Goal: Task Accomplishment & Management: Use online tool/utility

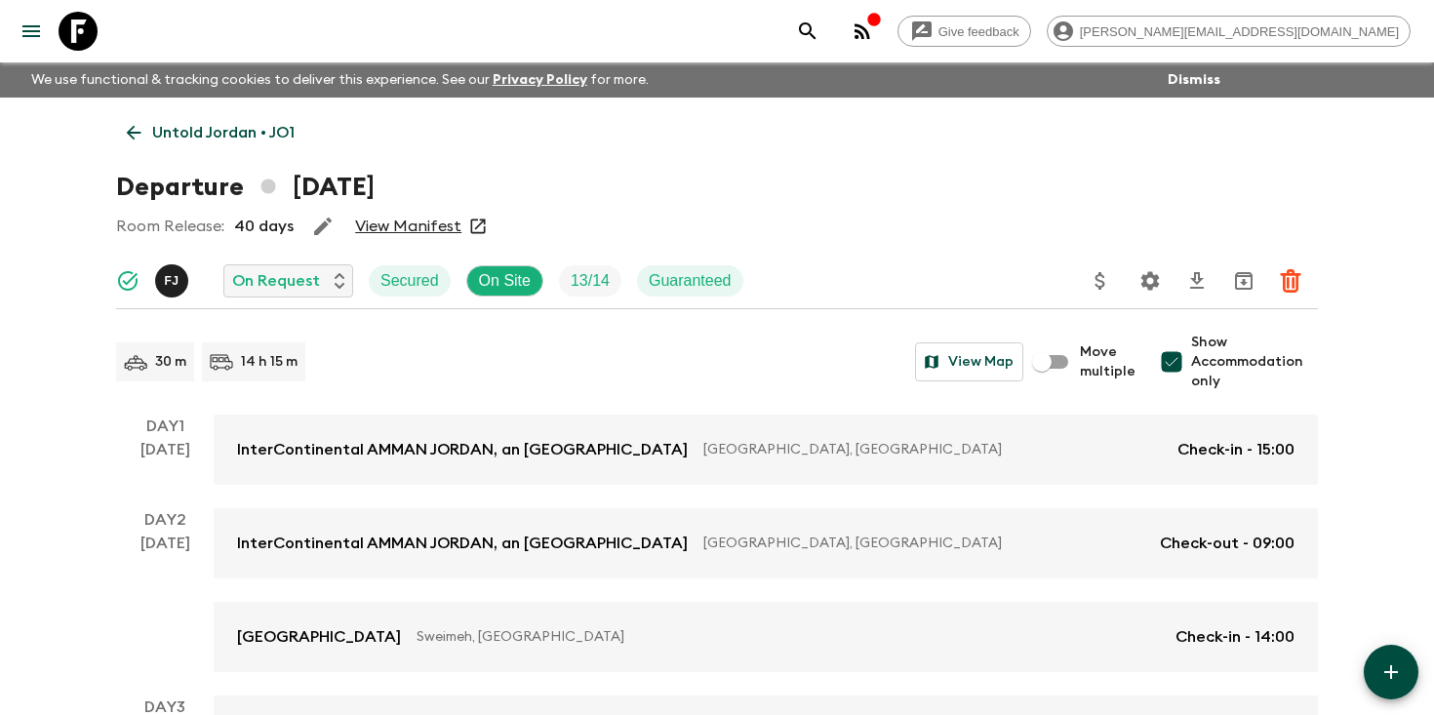
scroll to position [1001, 0]
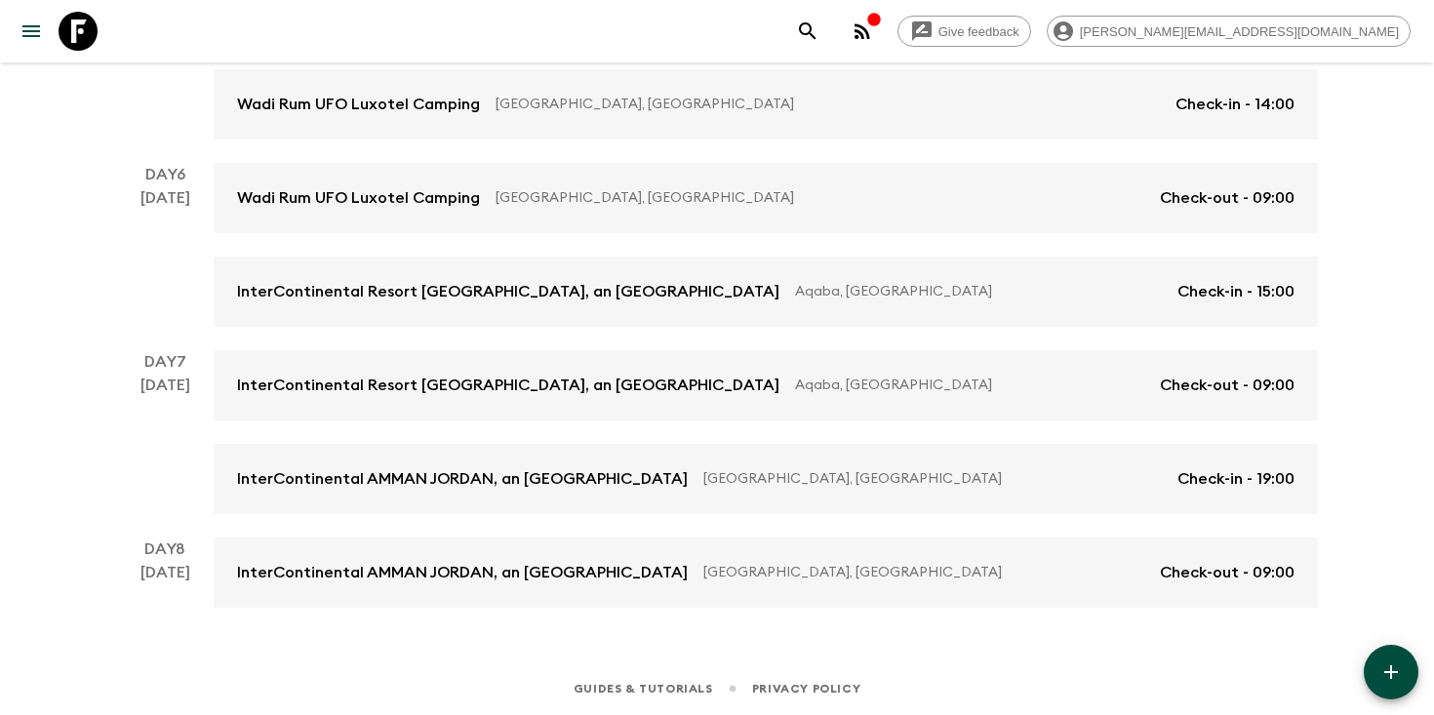
click at [816, 32] on icon "search adventures" at bounding box center [807, 30] width 17 height 17
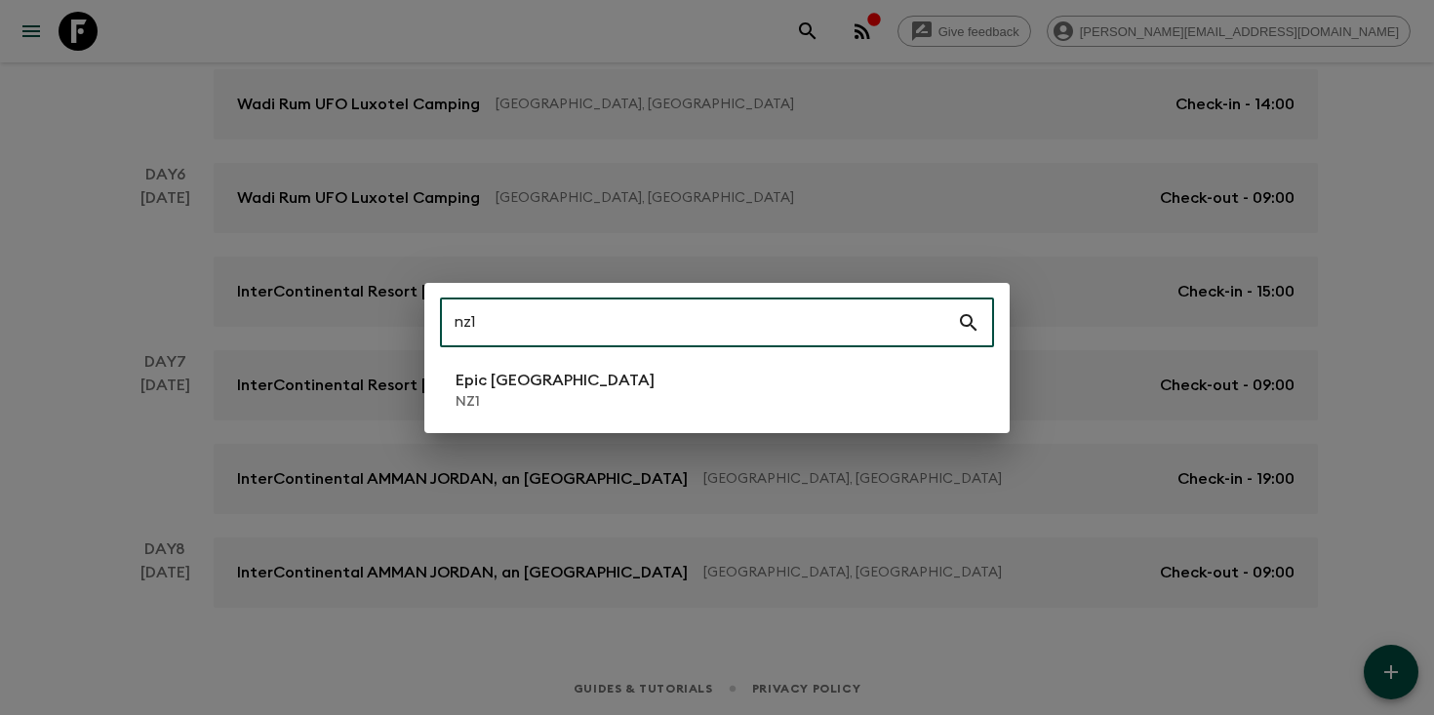
type input "nz1"
click at [681, 398] on li "Epic [GEOGRAPHIC_DATA] NZ1" at bounding box center [717, 390] width 554 height 55
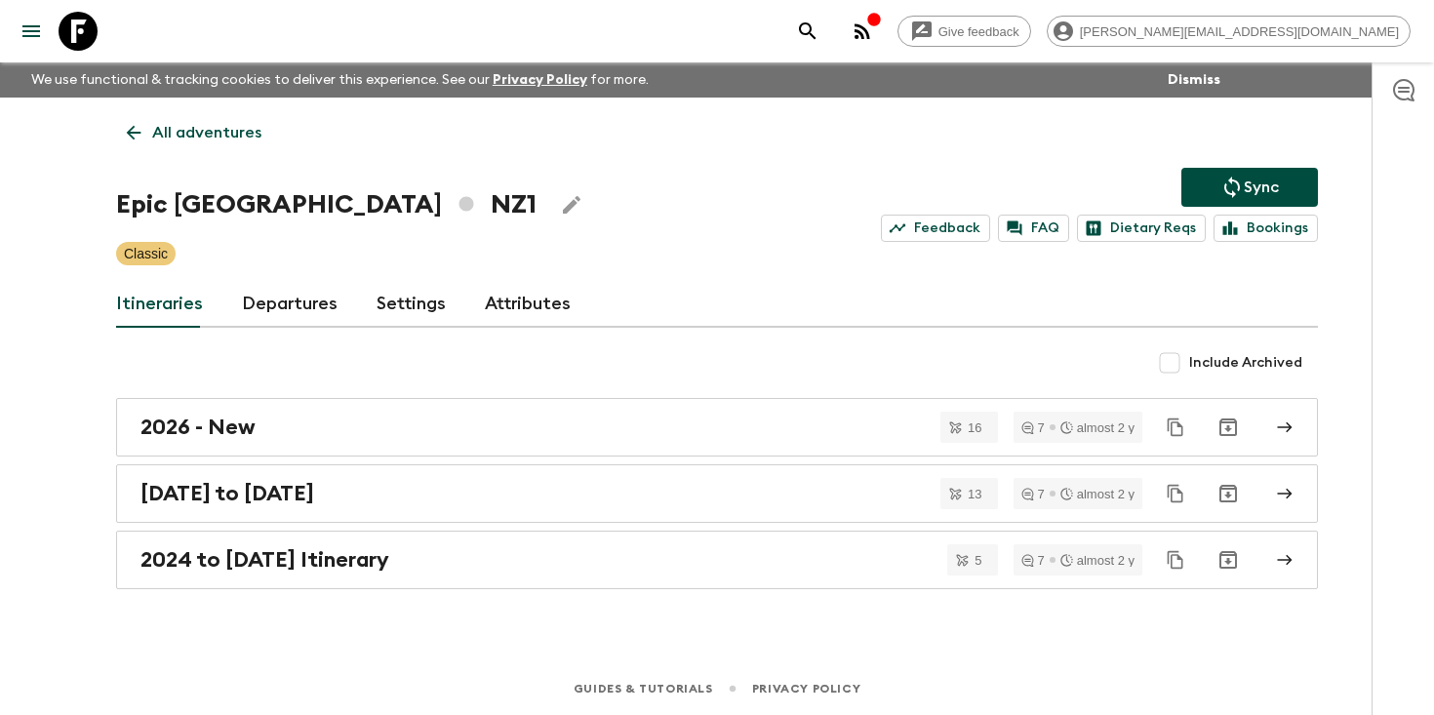
click at [819, 20] on icon "search adventures" at bounding box center [807, 31] width 23 height 23
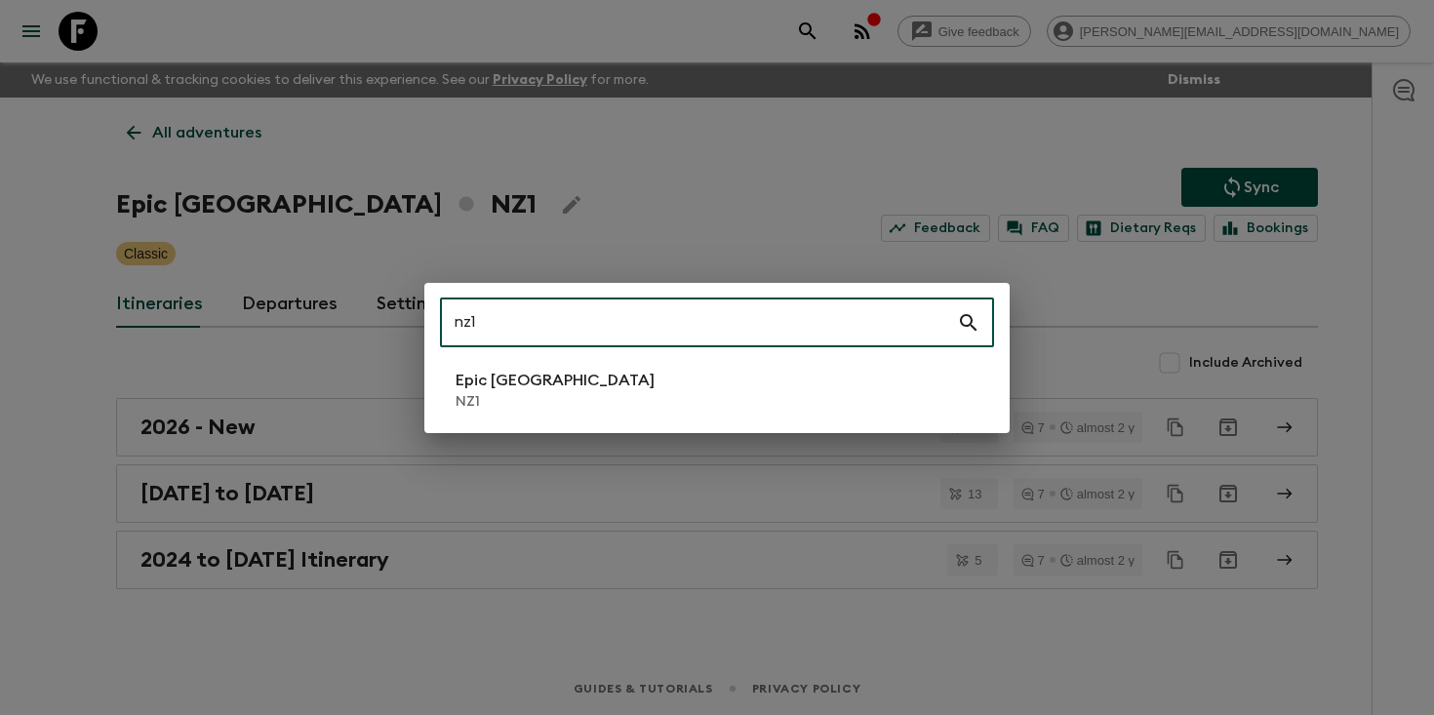
type input "nz1"
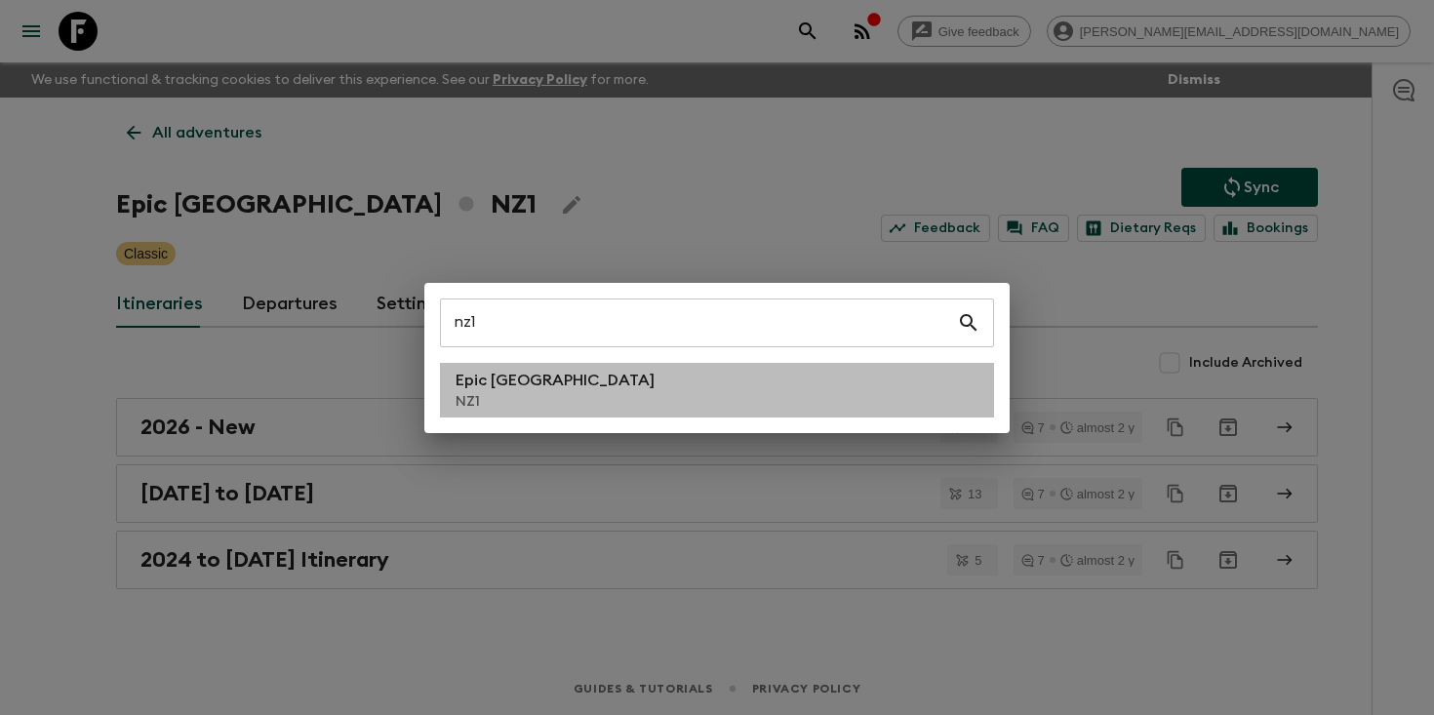
click at [473, 390] on p "Epic [GEOGRAPHIC_DATA]" at bounding box center [555, 380] width 199 height 23
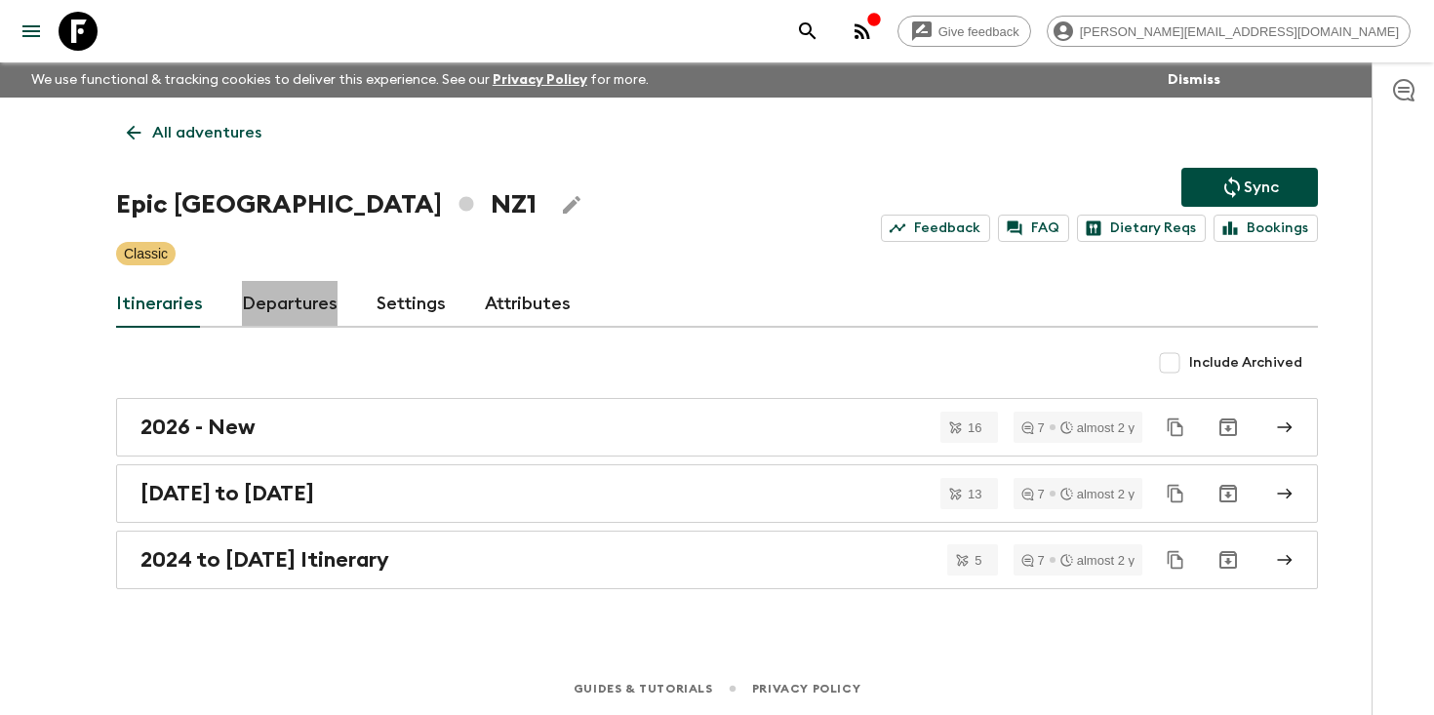
click at [292, 305] on link "Departures" at bounding box center [290, 304] width 96 height 47
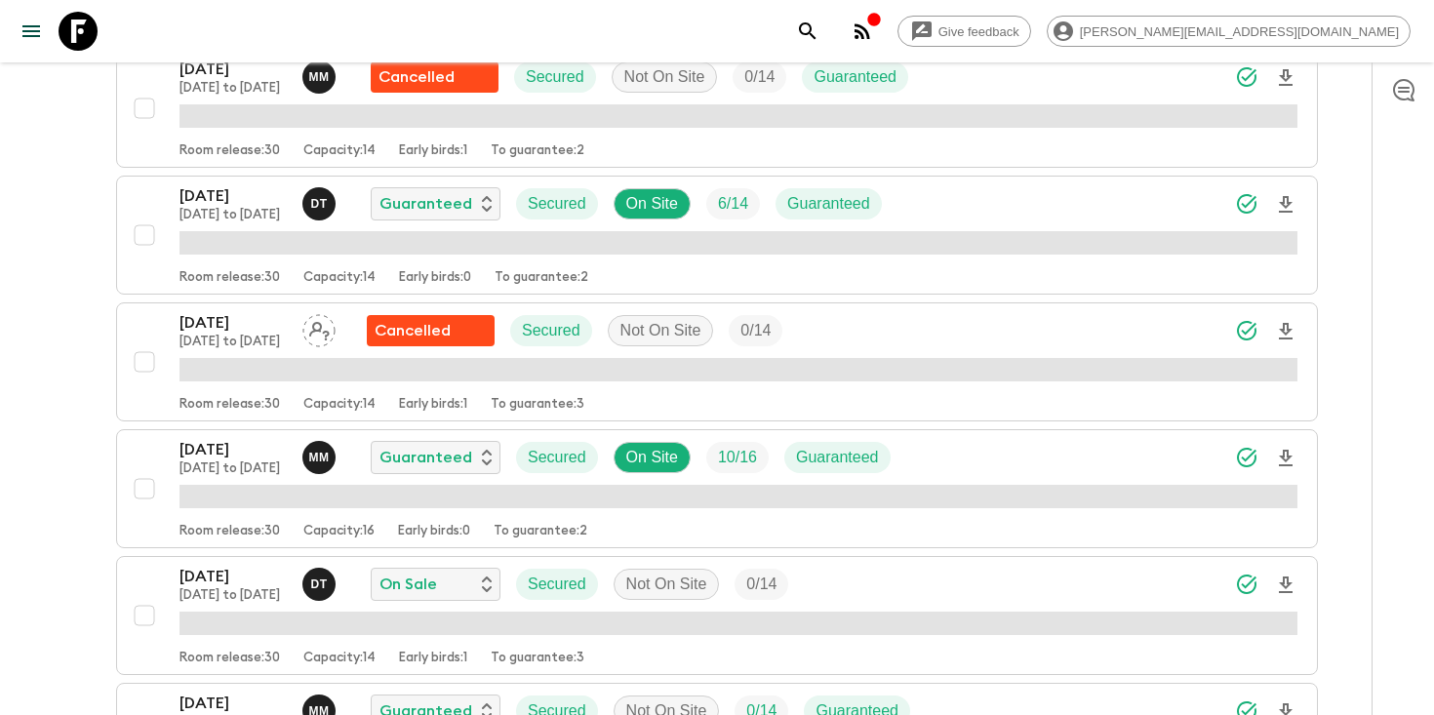
scroll to position [1696, 0]
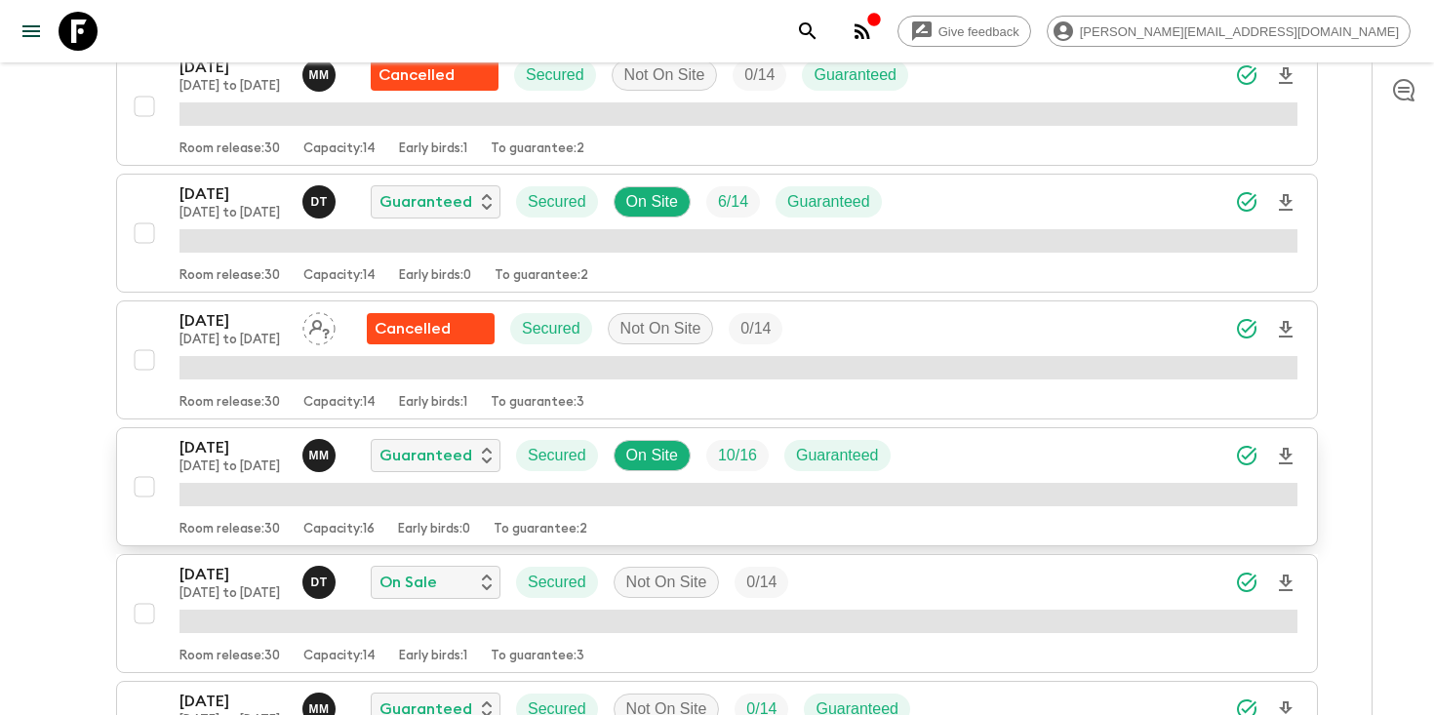
click at [259, 459] on p "[DATE] to [DATE]" at bounding box center [233, 467] width 107 height 16
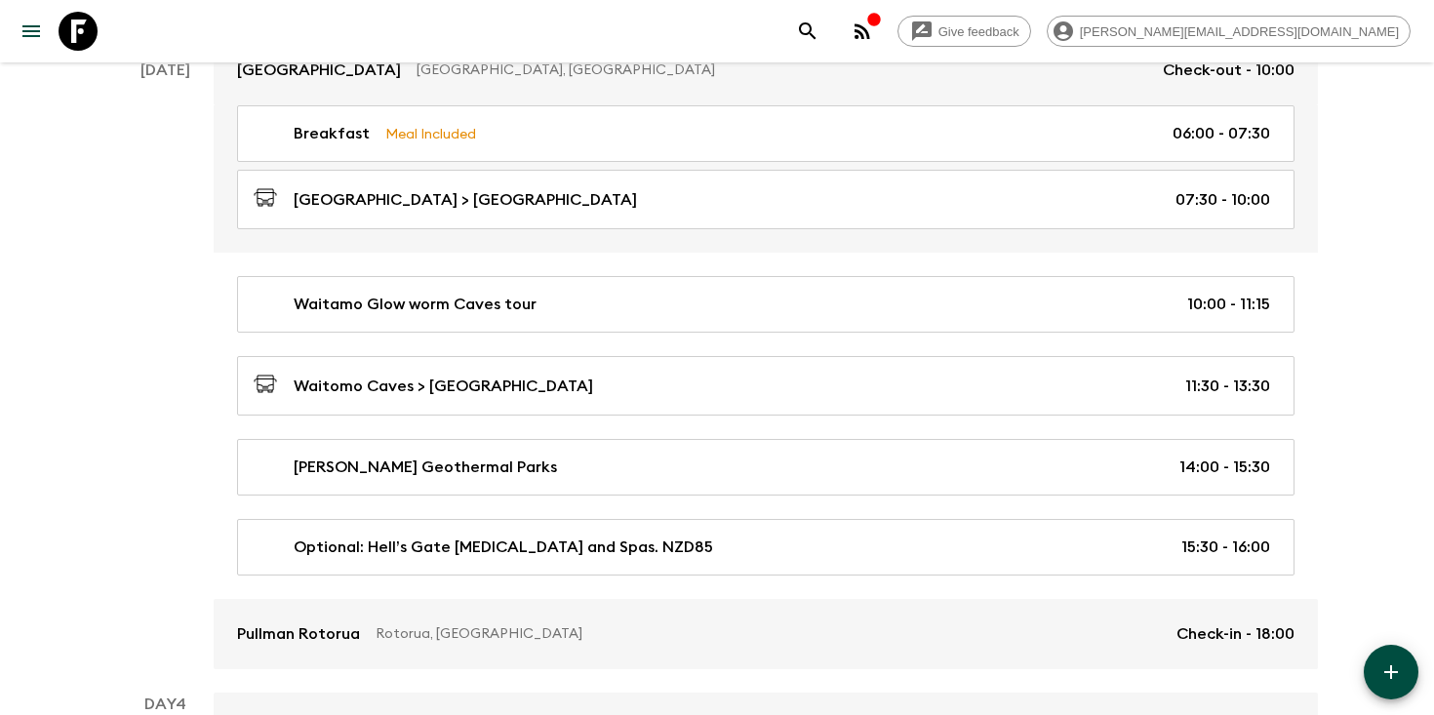
scroll to position [926, 0]
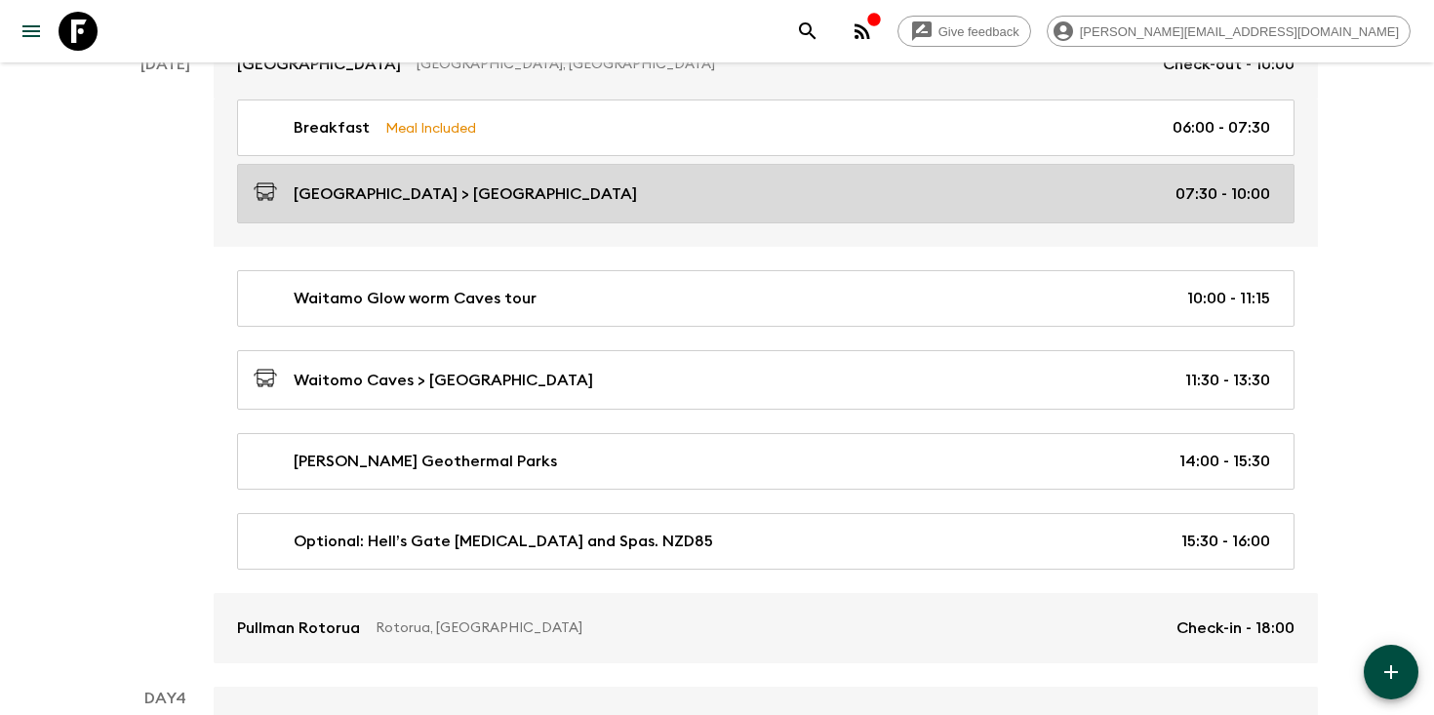
click at [932, 209] on link "[GEOGRAPHIC_DATA] > [GEOGRAPHIC_DATA] 07:30 - 10:00" at bounding box center [766, 194] width 1058 height 60
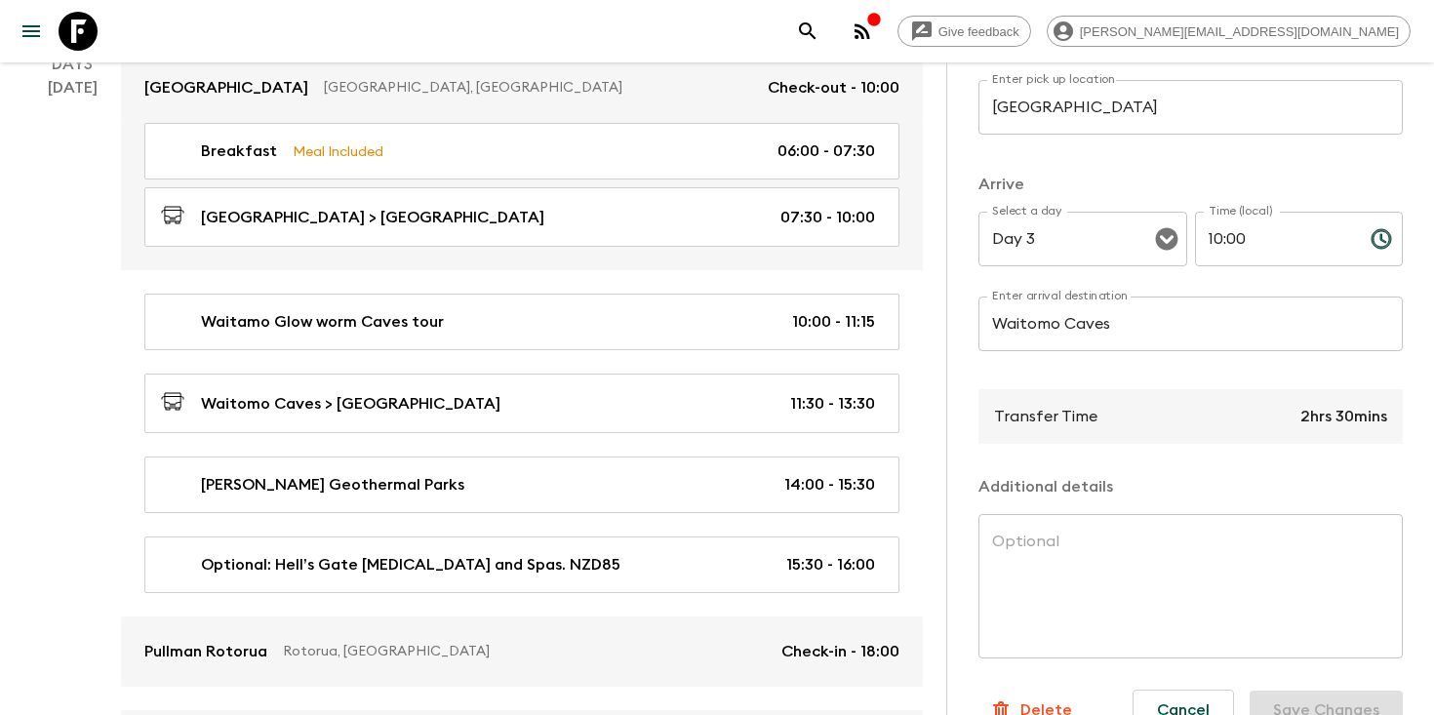
scroll to position [373, 0]
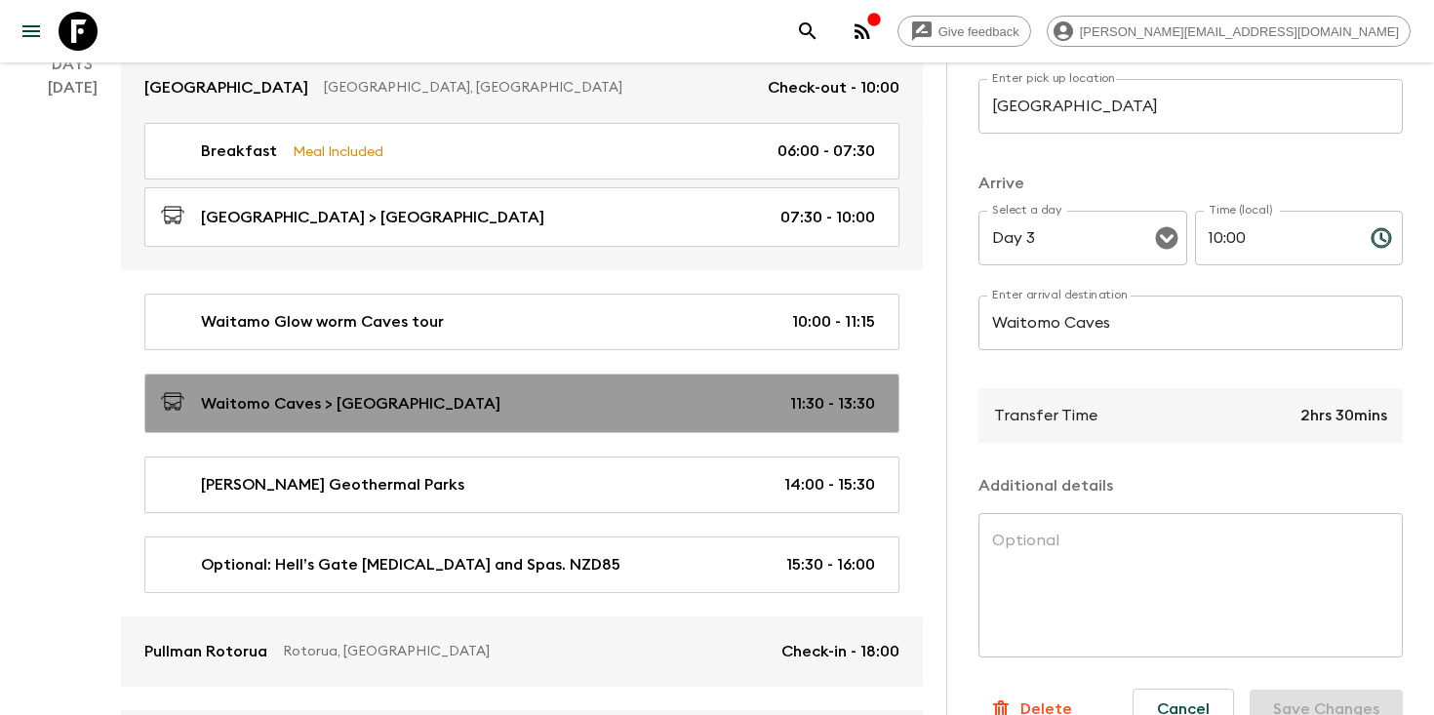
click at [690, 395] on div "Waitomo Caves > [GEOGRAPHIC_DATA] 11:30 - 13:30" at bounding box center [518, 403] width 714 height 26
type input "Waitomo Caves"
type input "Rotorua"
type input "11:30"
type input "13:30"
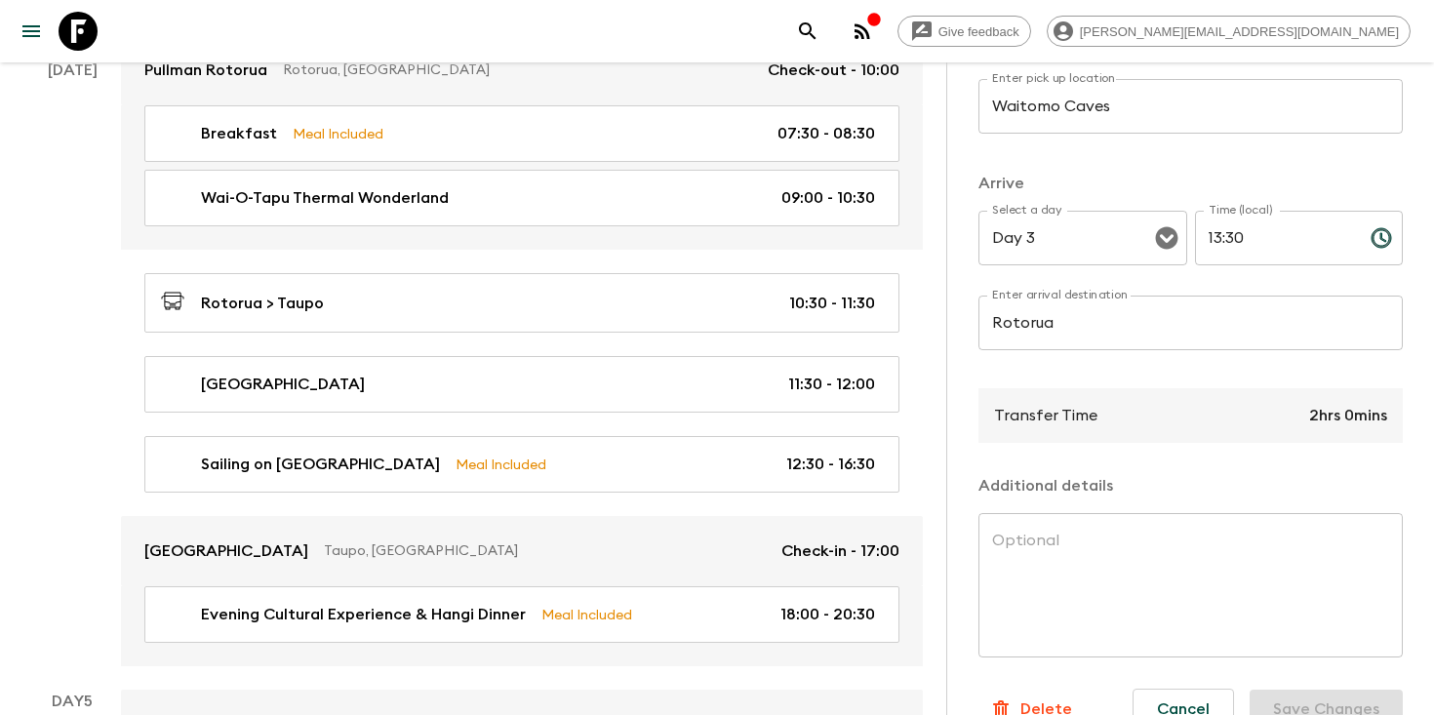
scroll to position [1621, 0]
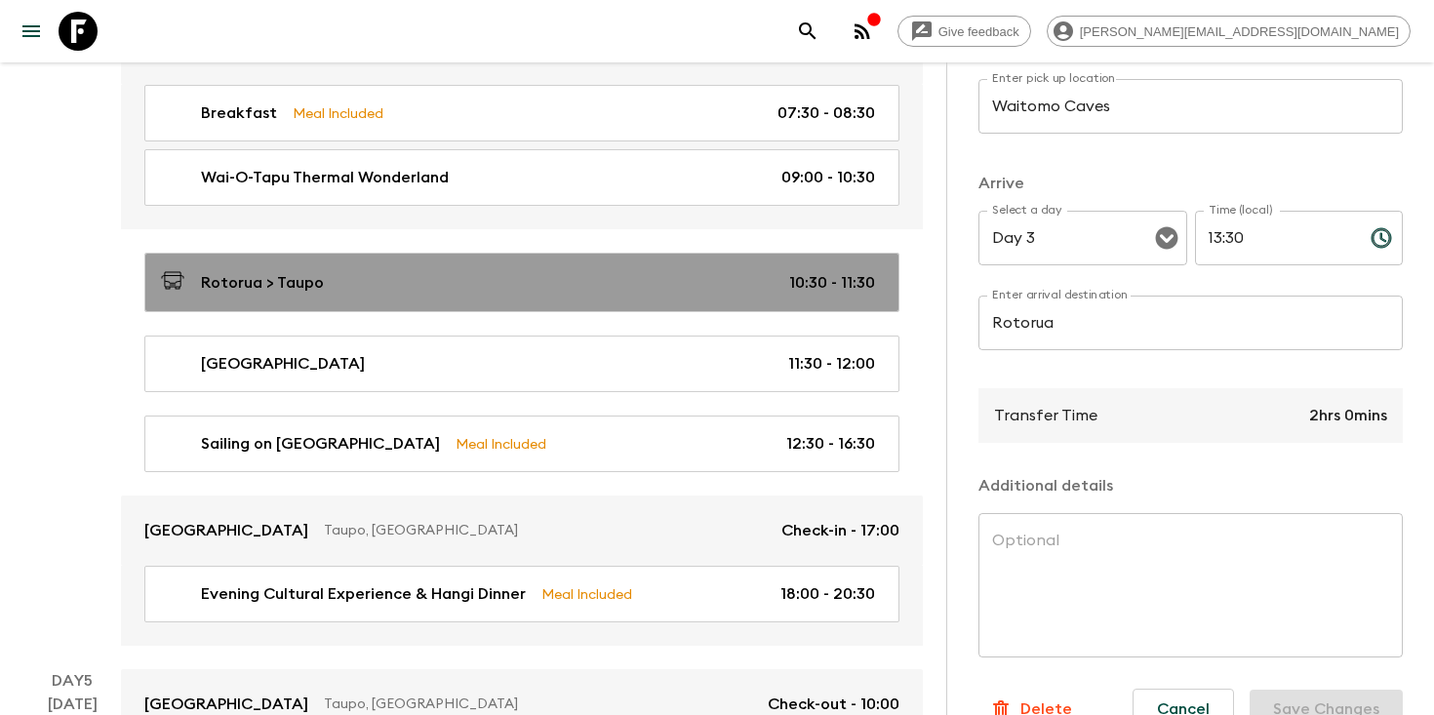
click at [755, 284] on div "Rotorua > Taupo 10:30 - 11:30" at bounding box center [518, 282] width 714 height 26
type input "Rotorua"
type input "Taupo"
type input "Day 4"
type input "10:30"
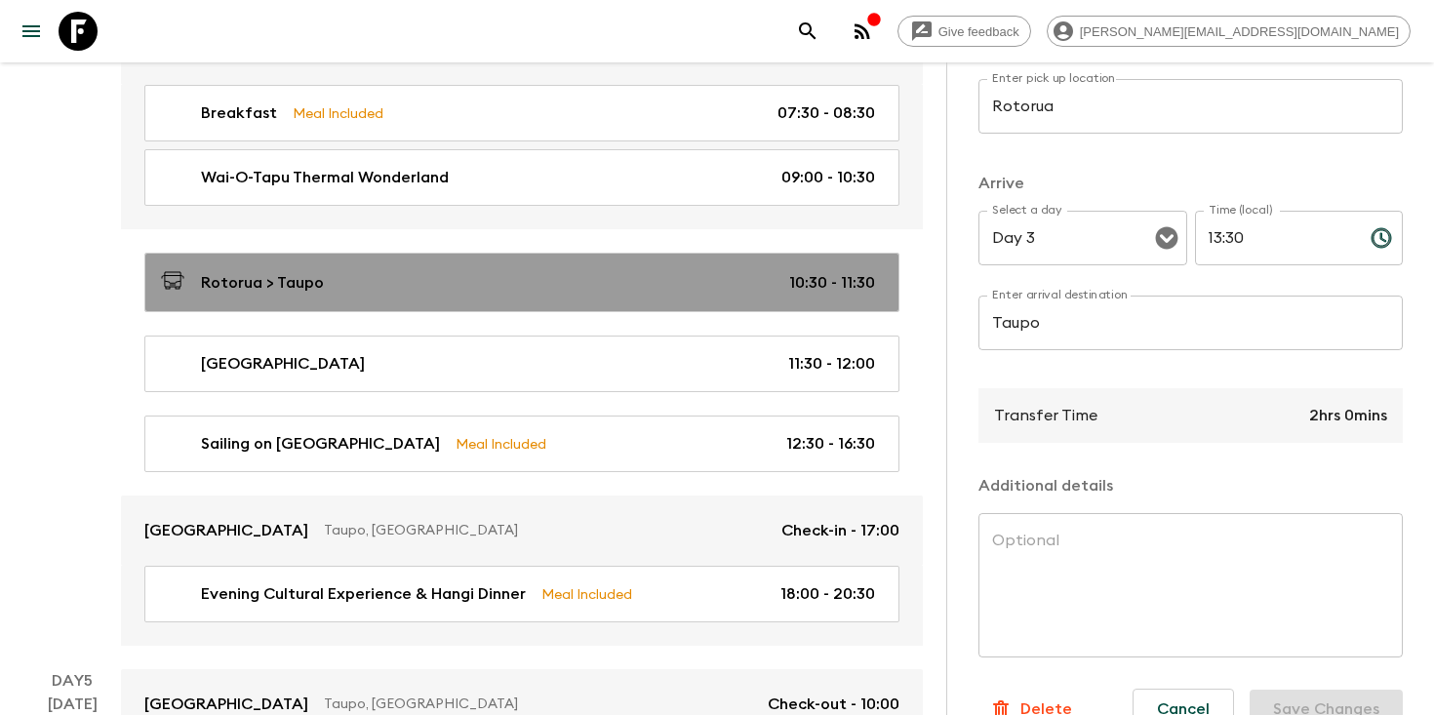
type input "Day 4"
type input "11:30"
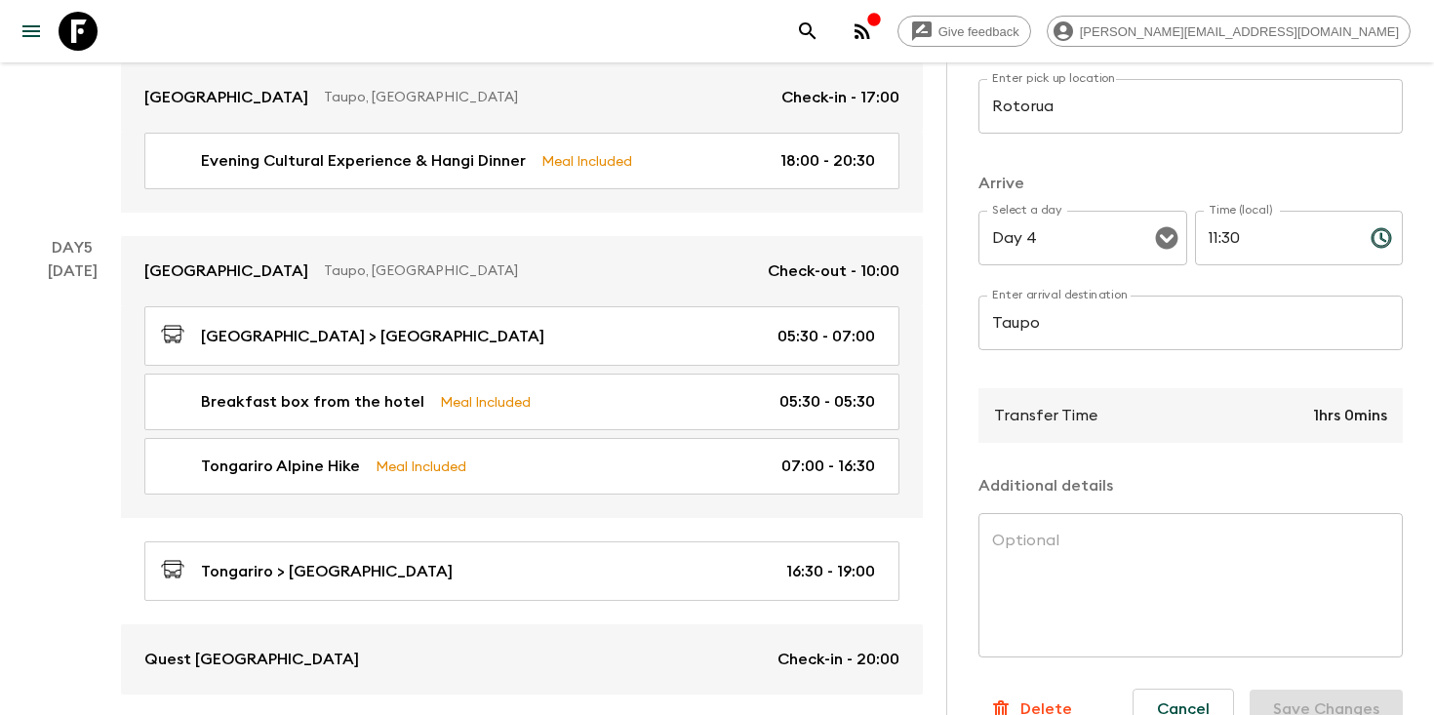
scroll to position [2061, 0]
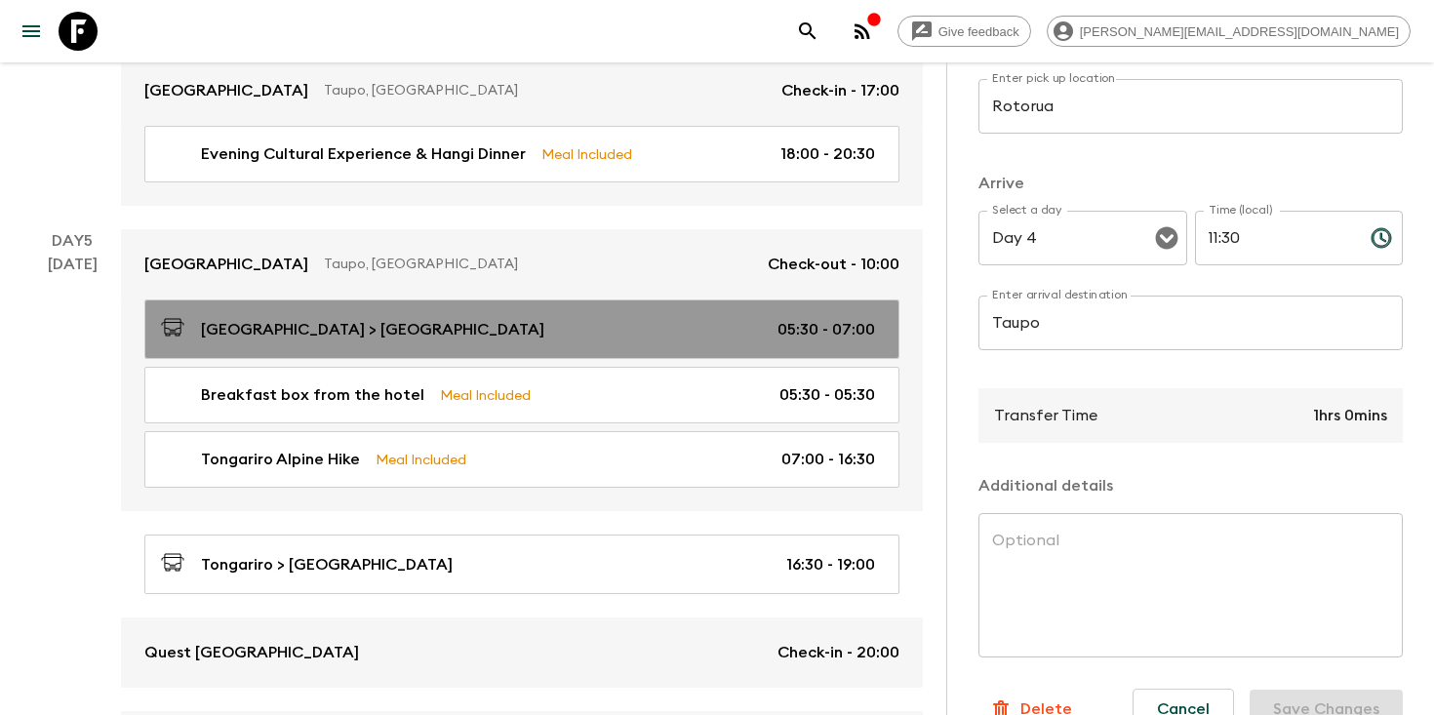
click at [709, 322] on div "[GEOGRAPHIC_DATA] > [GEOGRAPHIC_DATA] 05:30 - 07:00" at bounding box center [518, 329] width 714 height 26
type input "Lake Taupo"
type input "Tongariro"
type input "Day 5"
type input "05:30"
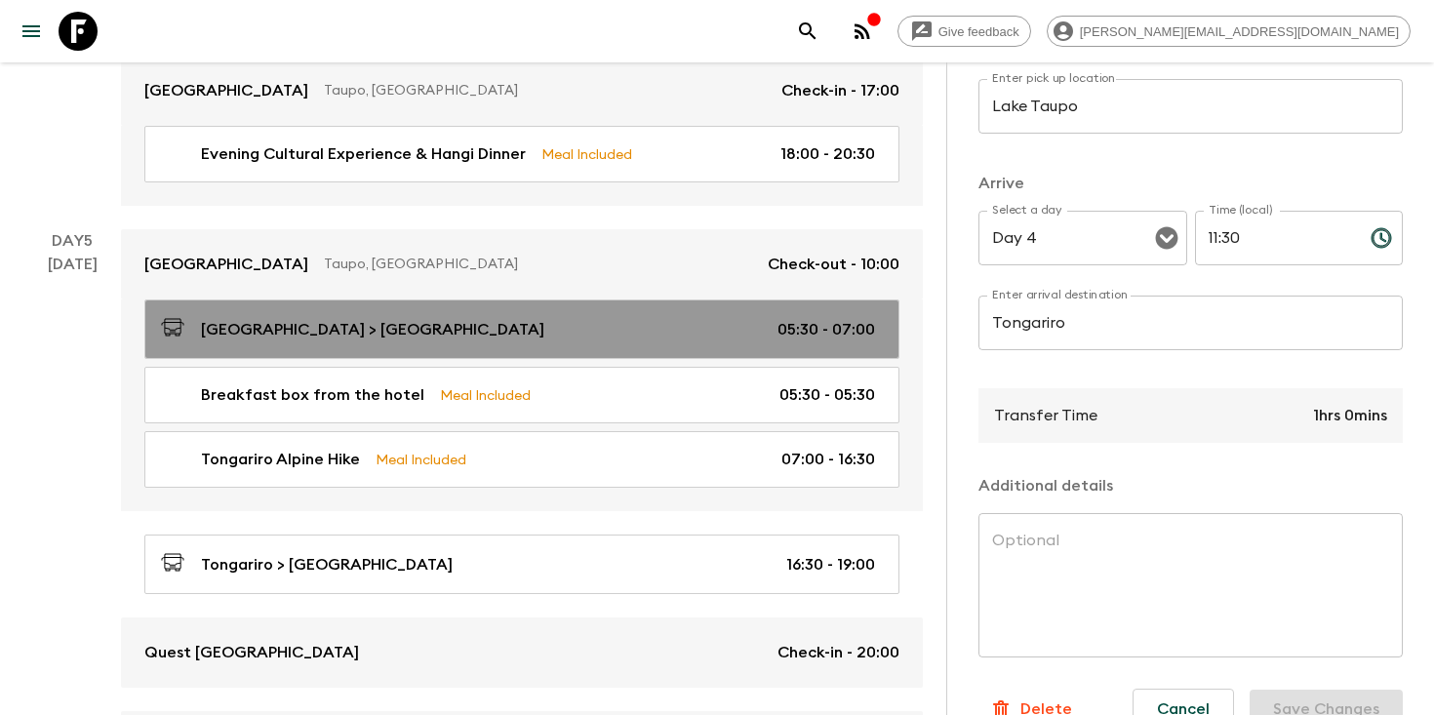
type input "Day 5"
type input "07:00"
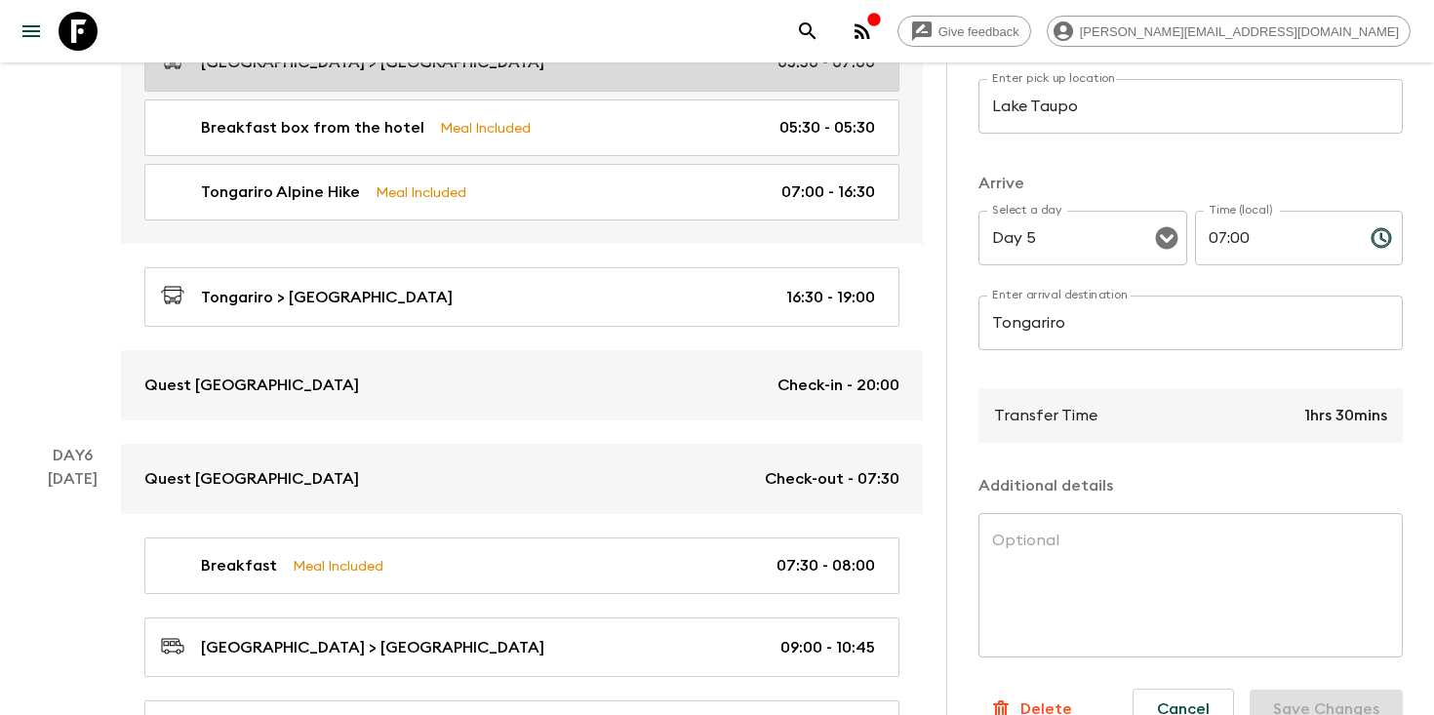
scroll to position [2332, 0]
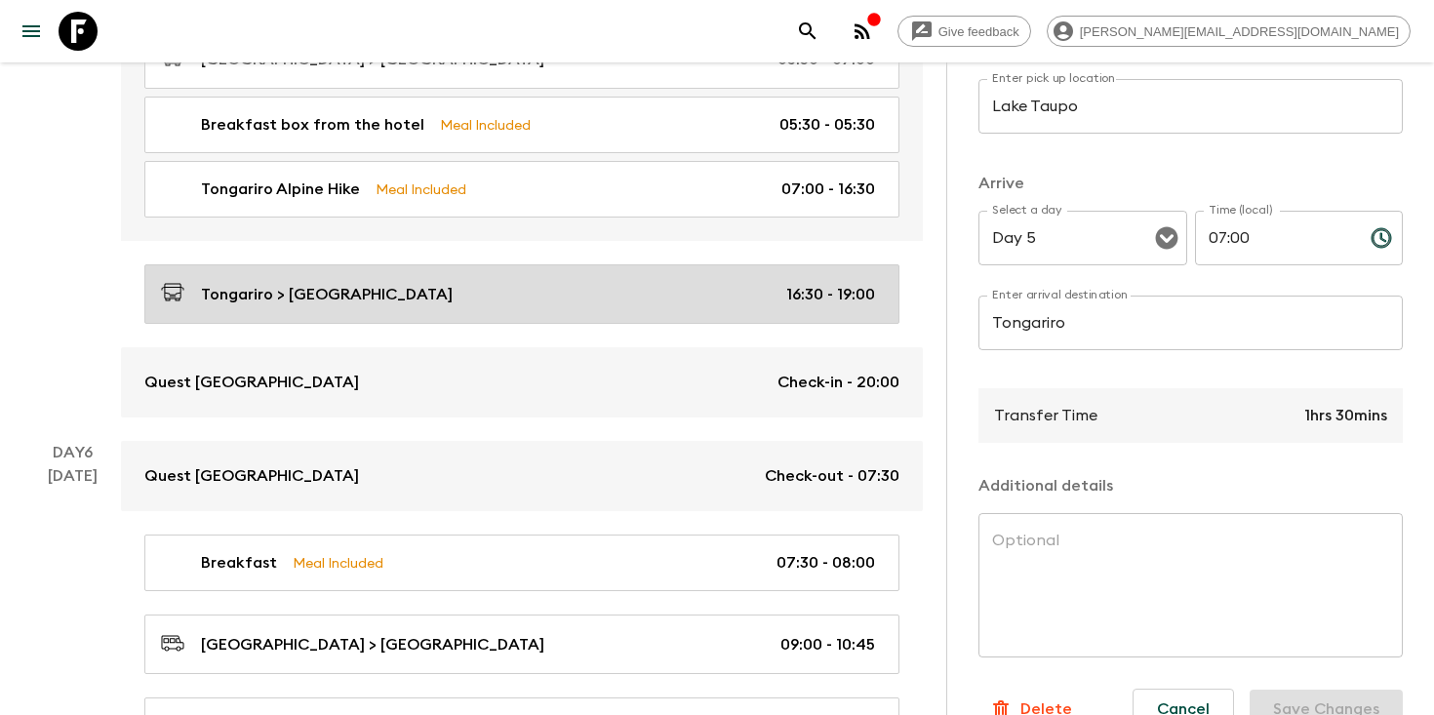
click at [682, 286] on div "Tongariro > [GEOGRAPHIC_DATA] 16:30 - 19:00" at bounding box center [518, 294] width 714 height 26
type input "Tongariro"
type input "Palmerston"
type input "16:30"
type input "19:00"
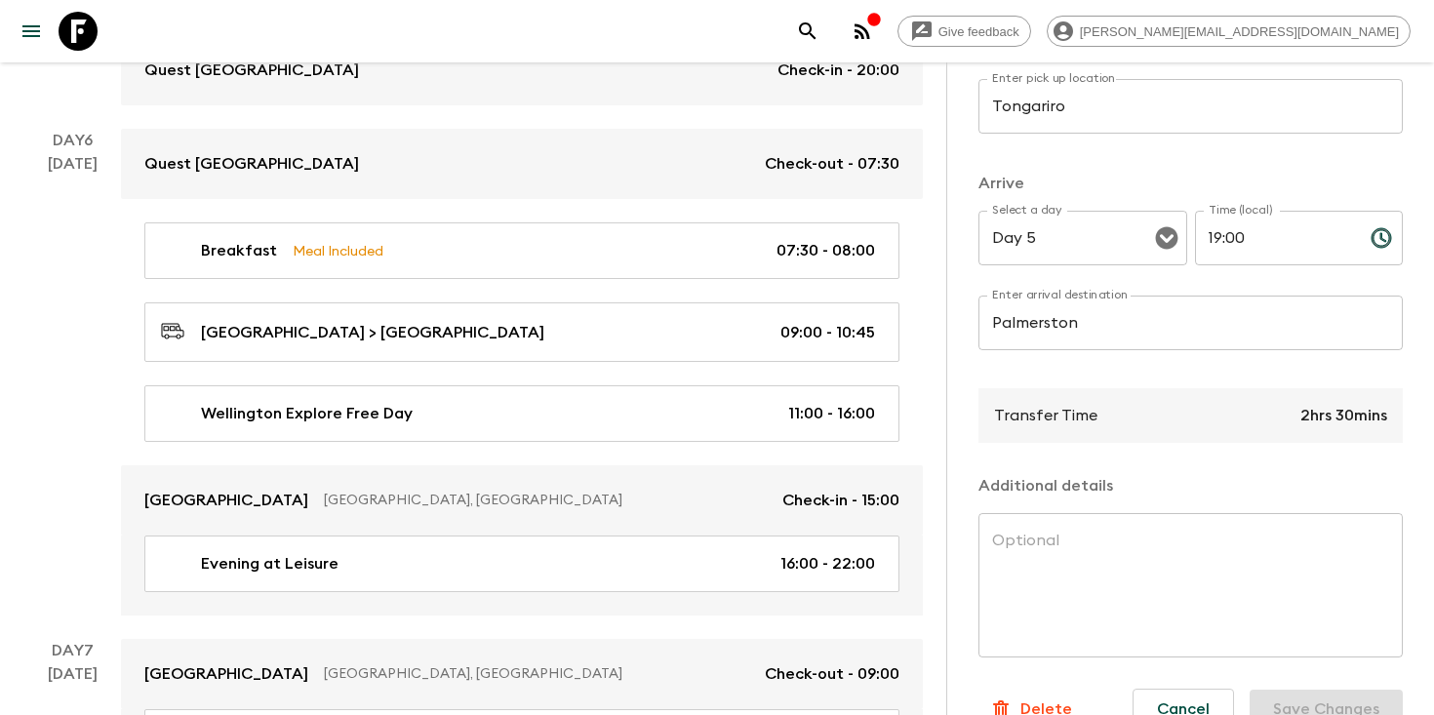
scroll to position [2711, 0]
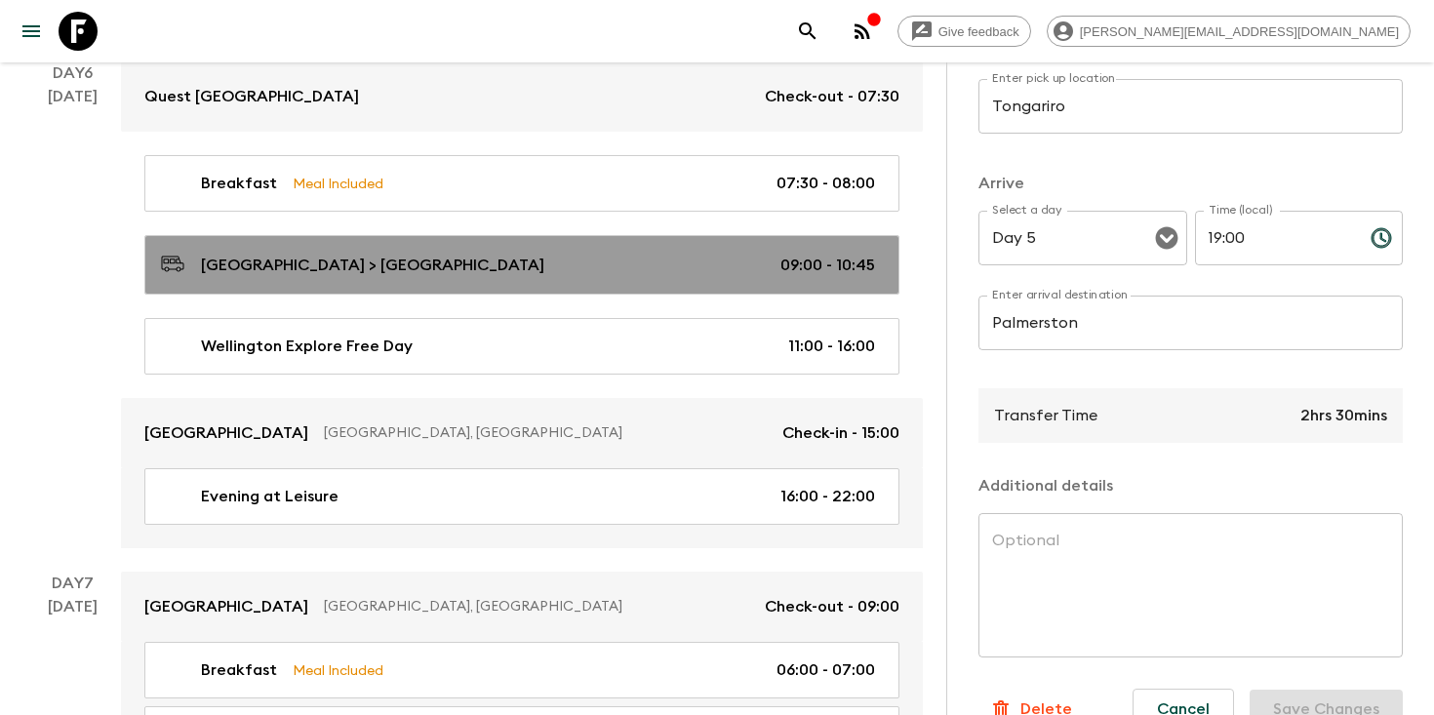
click at [669, 252] on div "[GEOGRAPHIC_DATA] > [GEOGRAPHIC_DATA] 09:00 - 10:45" at bounding box center [518, 265] width 714 height 26
type input "[GEOGRAPHIC_DATA]"
type input "Day 6"
type input "09:00"
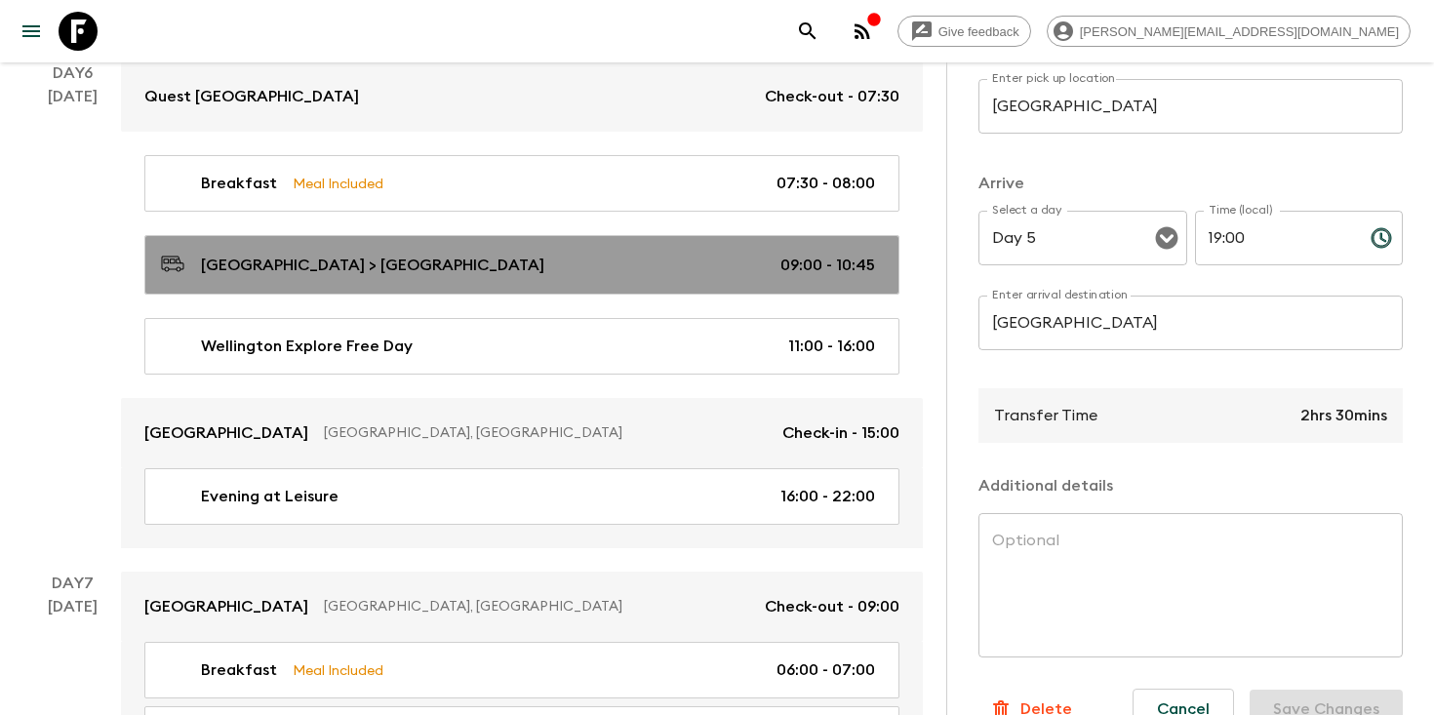
type input "Day 6"
type input "10:45"
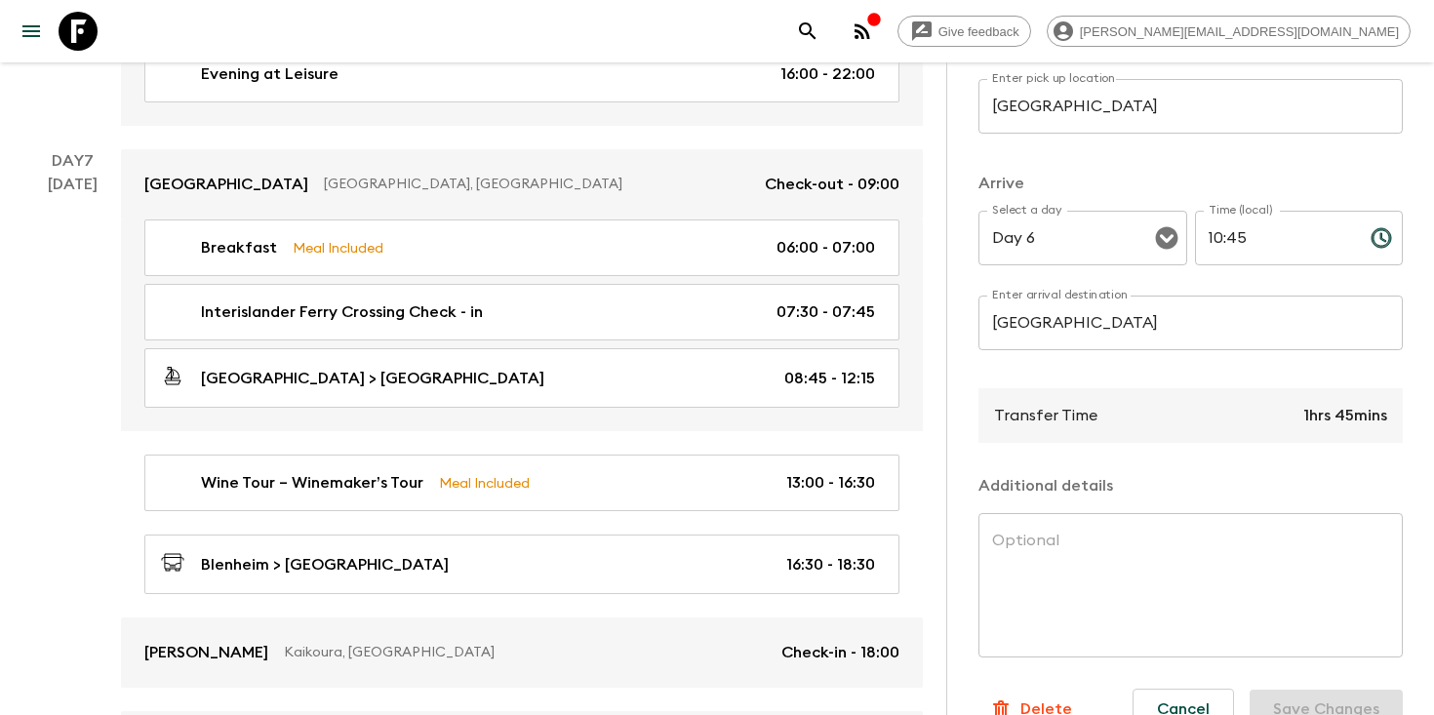
scroll to position [3142, 0]
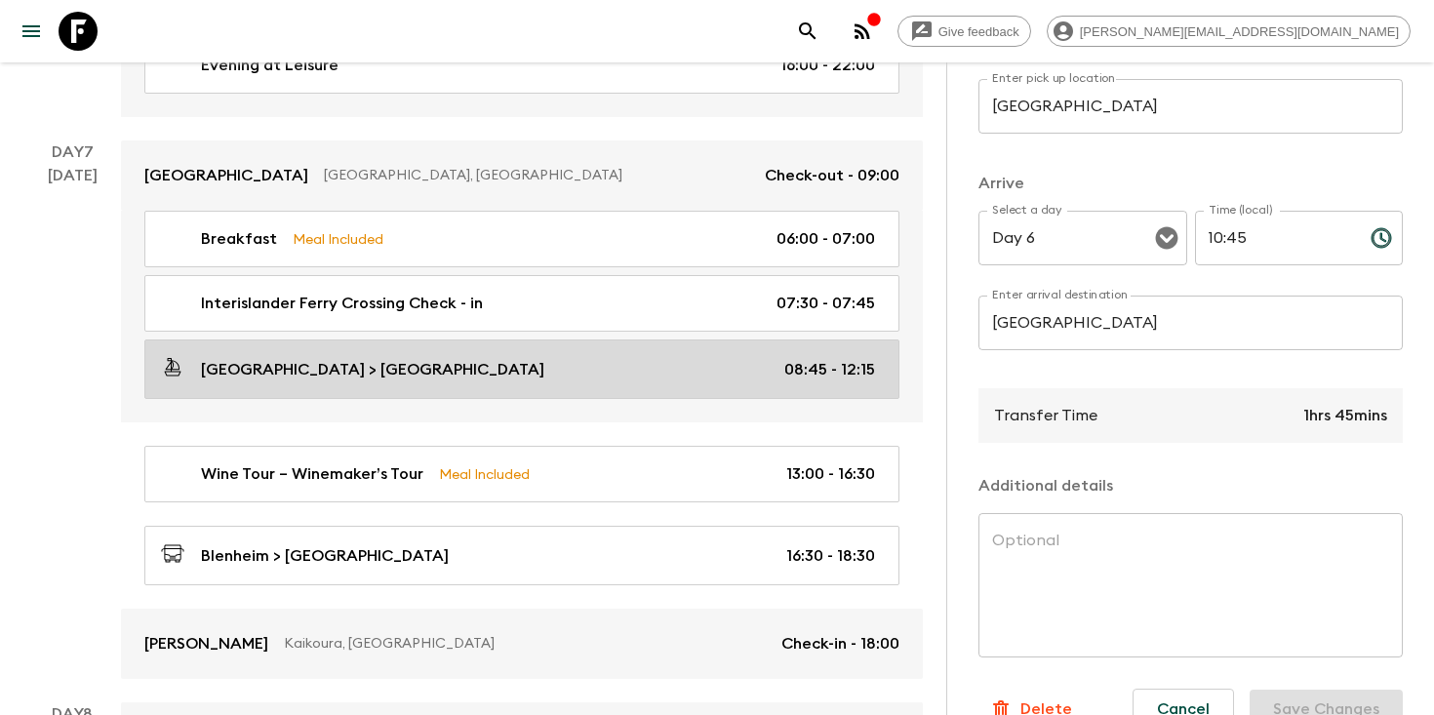
click at [641, 360] on div "[GEOGRAPHIC_DATA] > [GEOGRAPHIC_DATA] 08:45 - 12:15" at bounding box center [518, 369] width 714 height 26
type input "[GEOGRAPHIC_DATA]"
type input "Day 7"
type input "08:45"
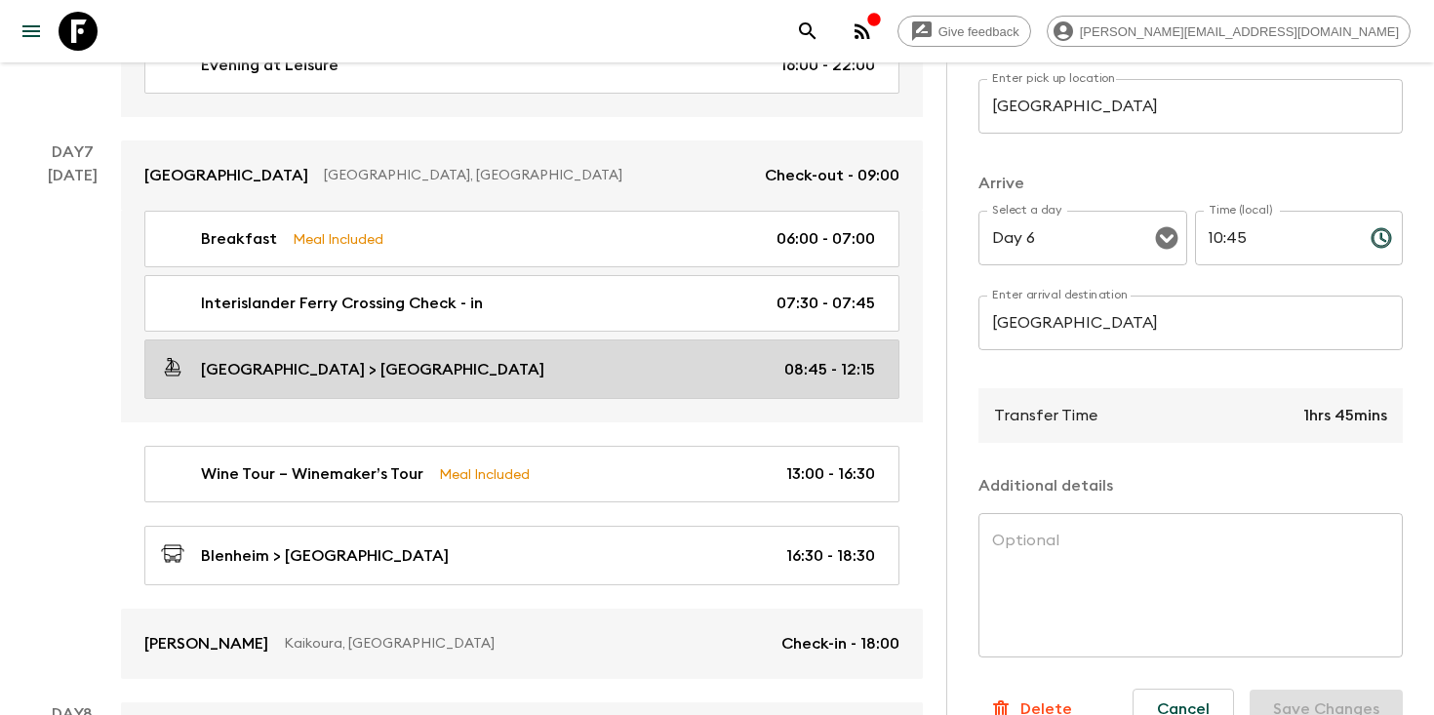
type input "Day 7"
type input "12:15"
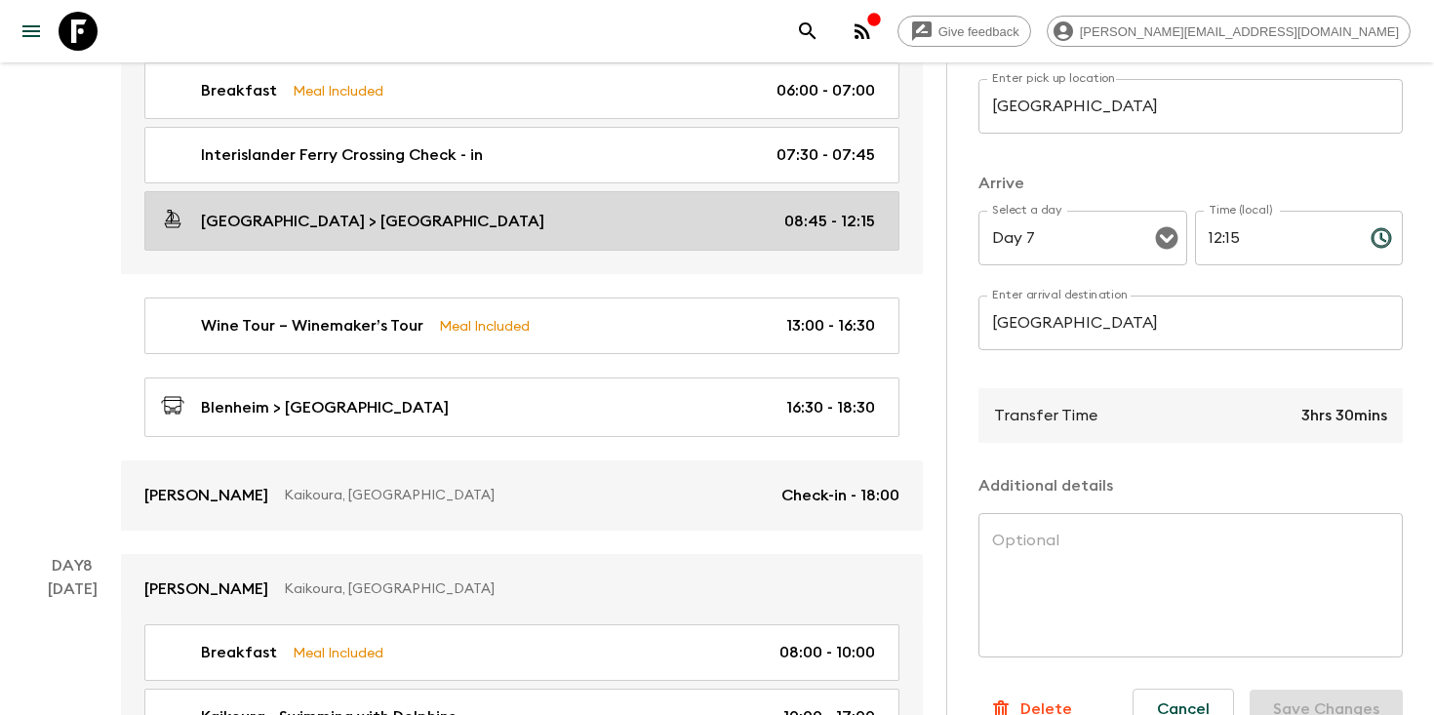
scroll to position [3295, 0]
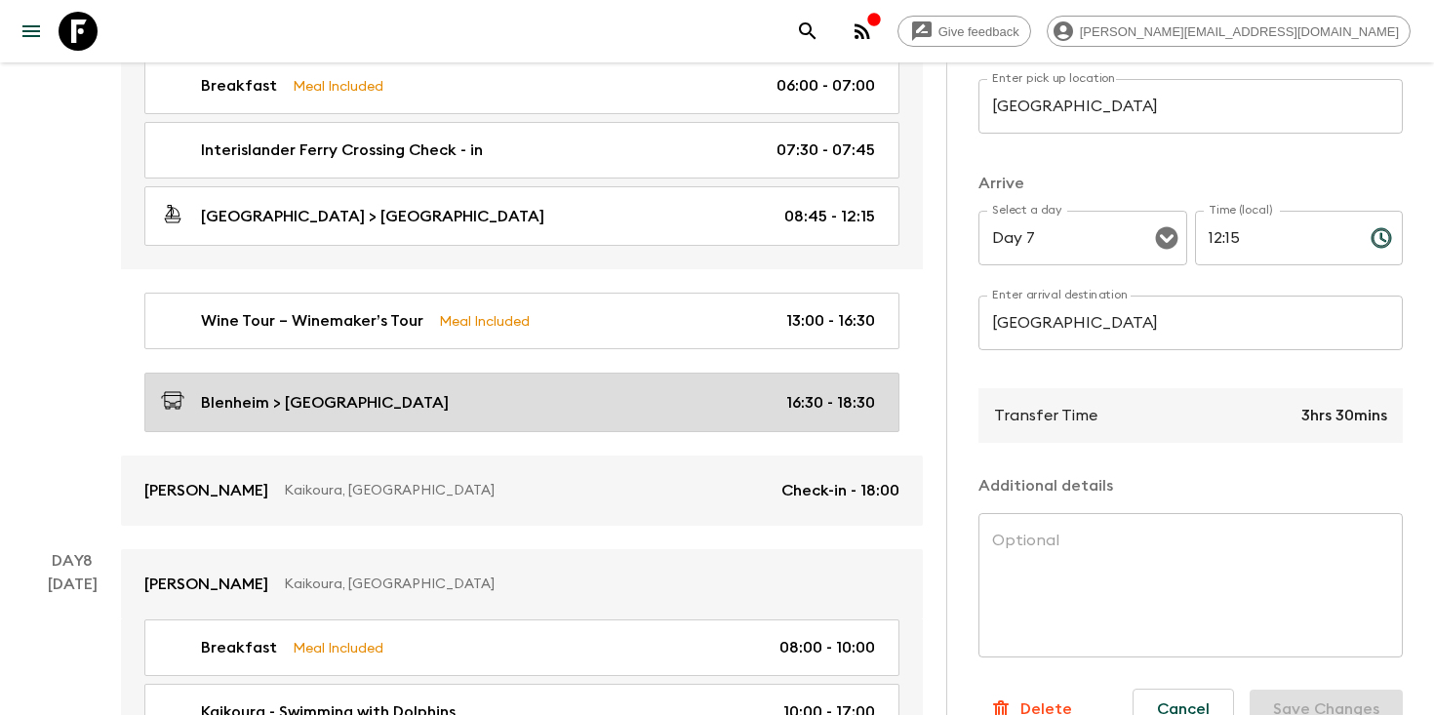
click at [637, 391] on div "Blenheim > [GEOGRAPHIC_DATA] 16:30 - 18:30" at bounding box center [518, 402] width 714 height 26
type input "Blenheim"
type input "Kaikoura"
type input "16:30"
type input "18:30"
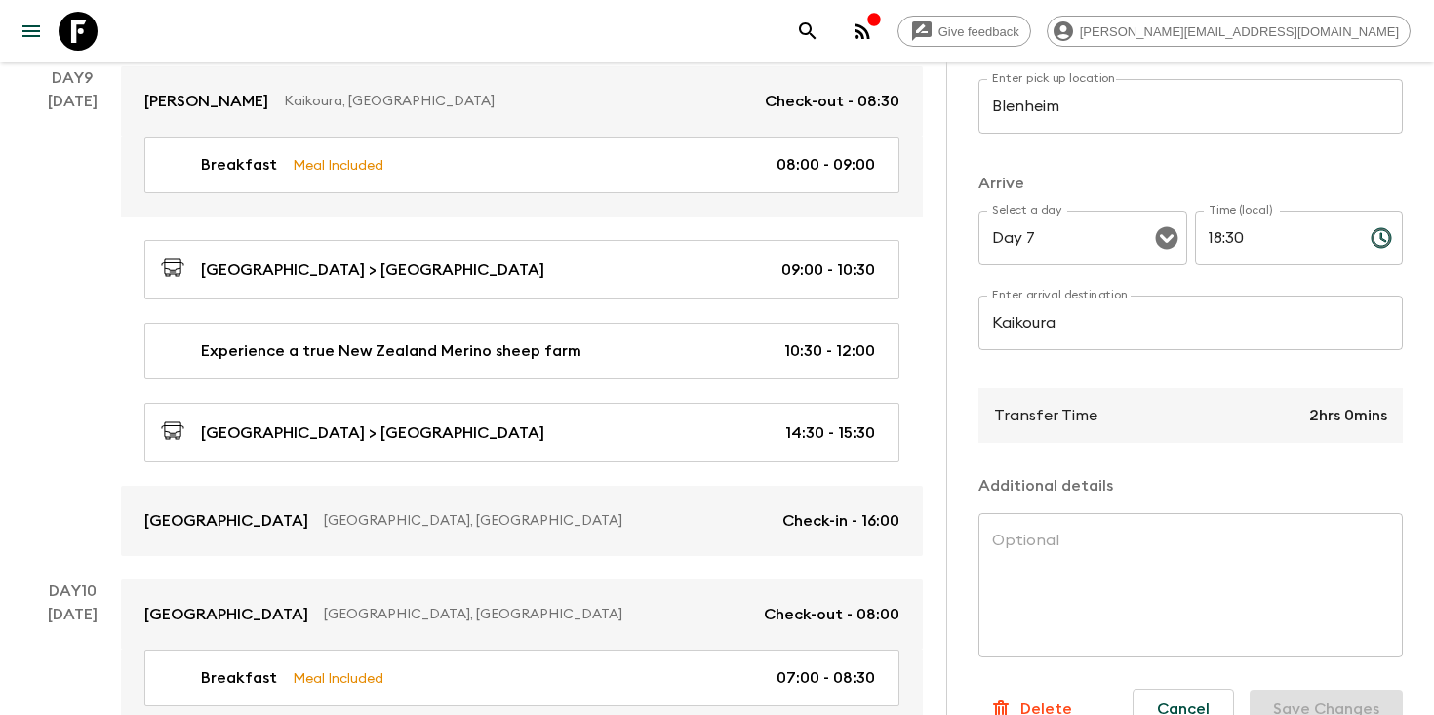
scroll to position [4160, 0]
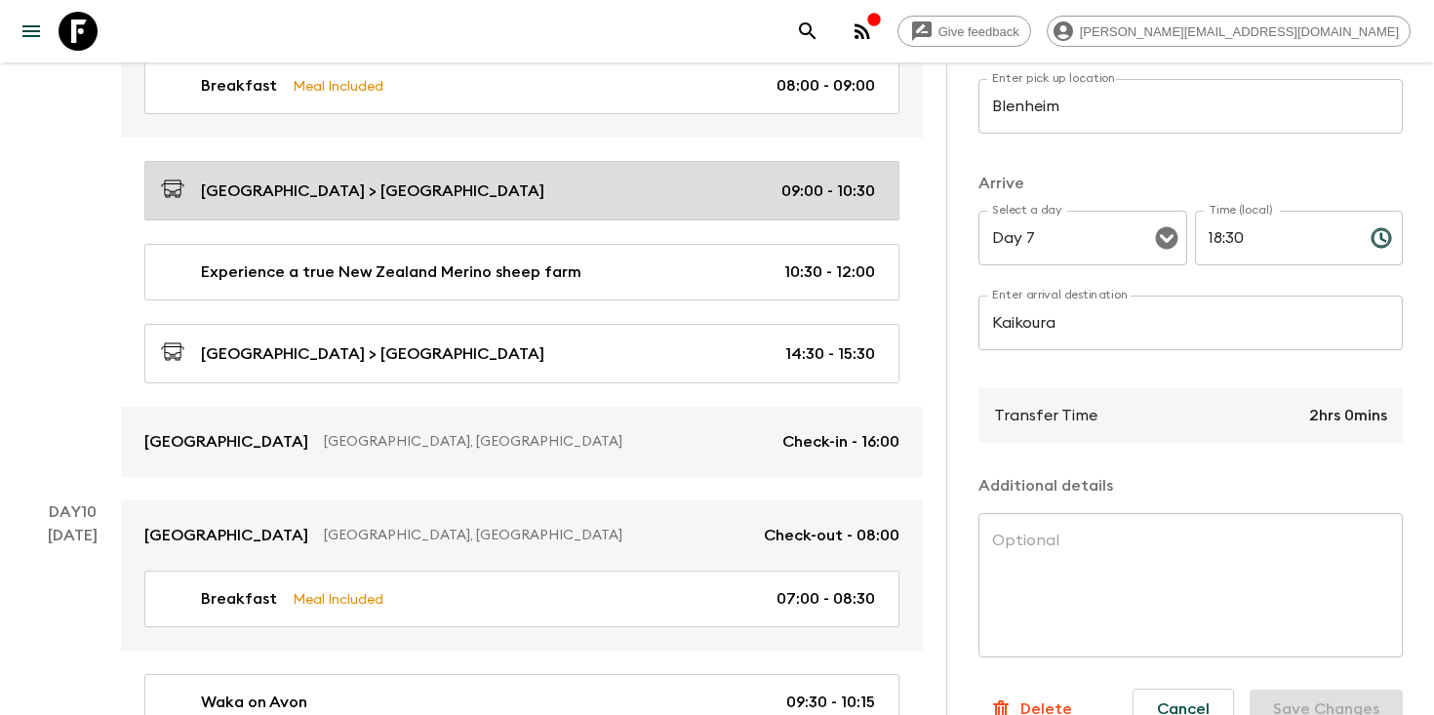
click at [572, 206] on link "[GEOGRAPHIC_DATA] > [GEOGRAPHIC_DATA] 09:00 - 10:30" at bounding box center [521, 191] width 755 height 60
type input "Kaikoura"
type input "Hurunui Hills"
type input "Day 9"
type input "09:00"
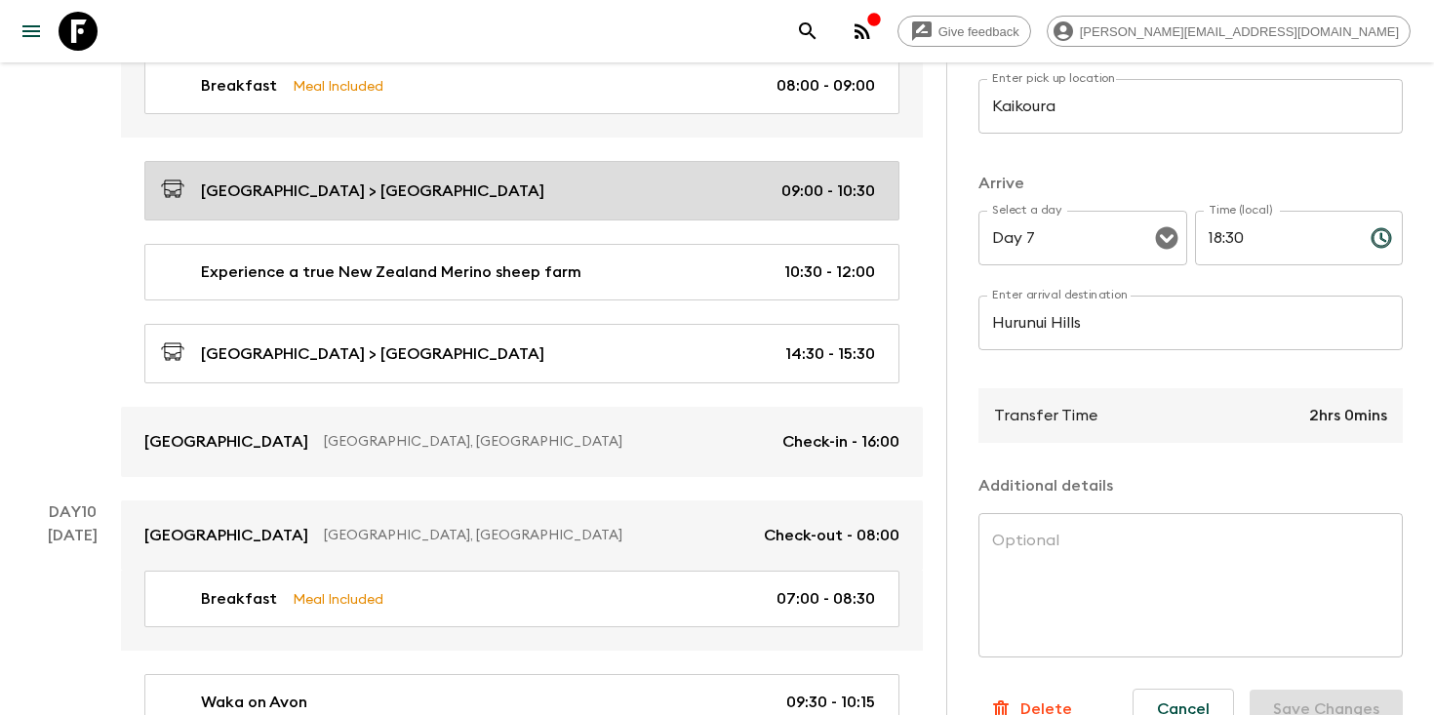
type input "Day 9"
type input "10:30"
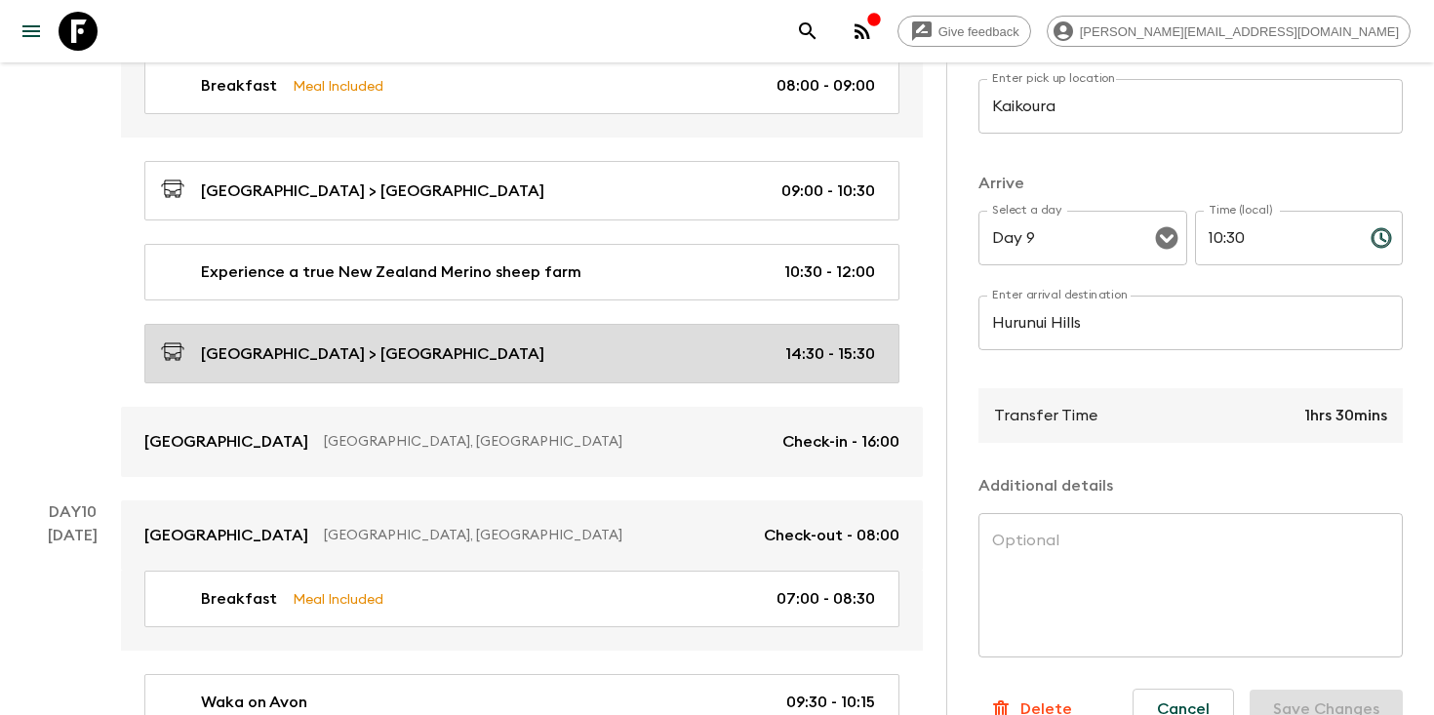
click at [571, 358] on div "[GEOGRAPHIC_DATA] > [GEOGRAPHIC_DATA] 14:30 - 15:30" at bounding box center [518, 353] width 714 height 26
type input "[GEOGRAPHIC_DATA]"
type input "14:30"
type input "15:30"
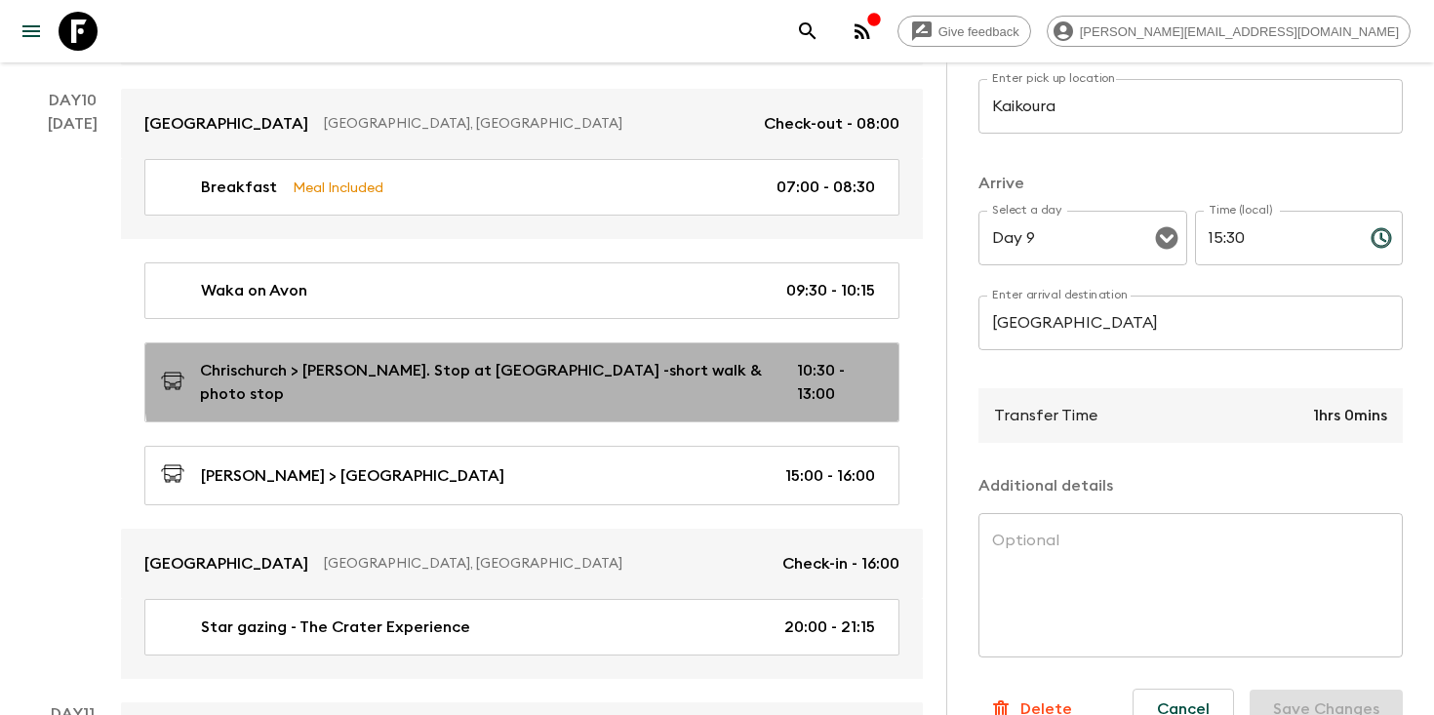
click at [571, 359] on p "Chrischurch > [PERSON_NAME]. Stop at [GEOGRAPHIC_DATA] -short walk & photo stop" at bounding box center [483, 382] width 566 height 47
type input "Chrischurch"
type input "[PERSON_NAME]. Stop at [GEOGRAPHIC_DATA] -short walk & photo stop"
type textarea "Drive schenic route from [GEOGRAPHIC_DATA] to [GEOGRAPHIC_DATA], Stop at [GEOGR…"
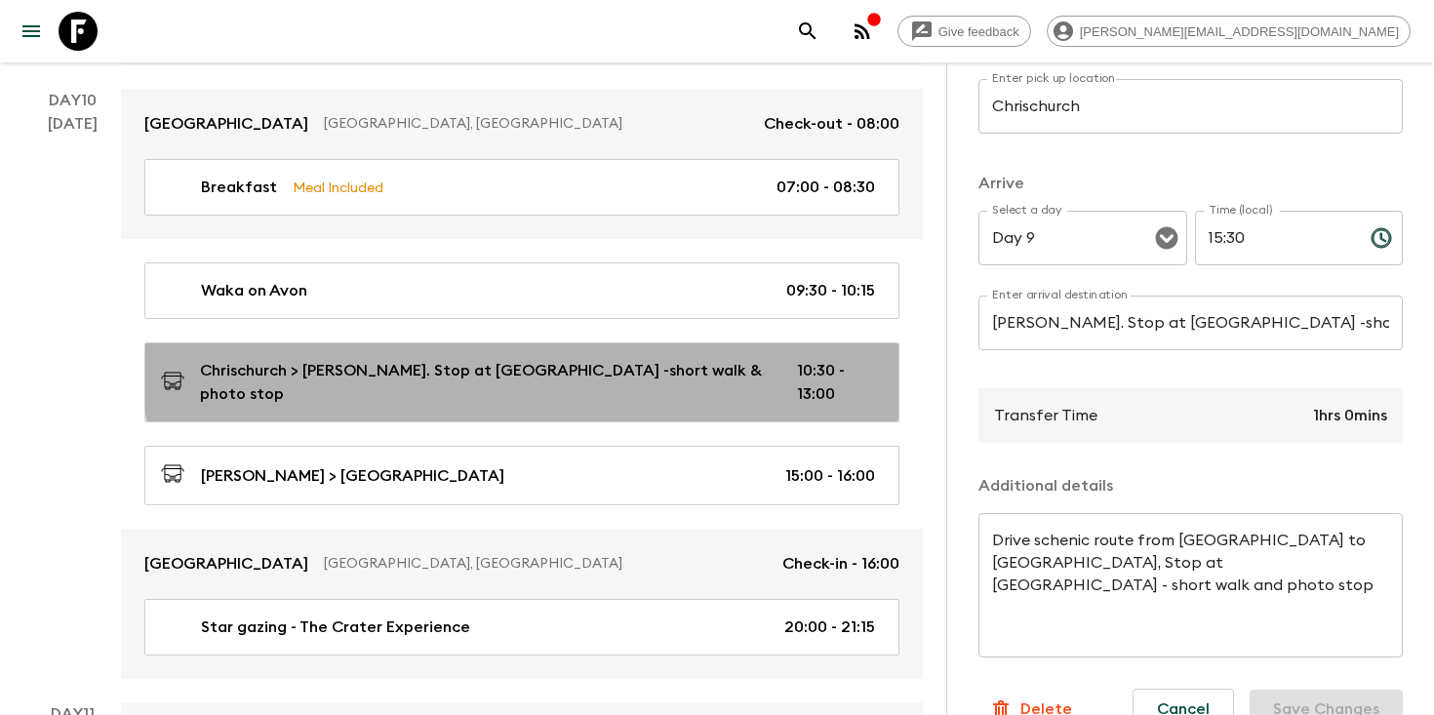
type input "Day 10"
type input "10:30"
type input "Day 10"
type input "13:00"
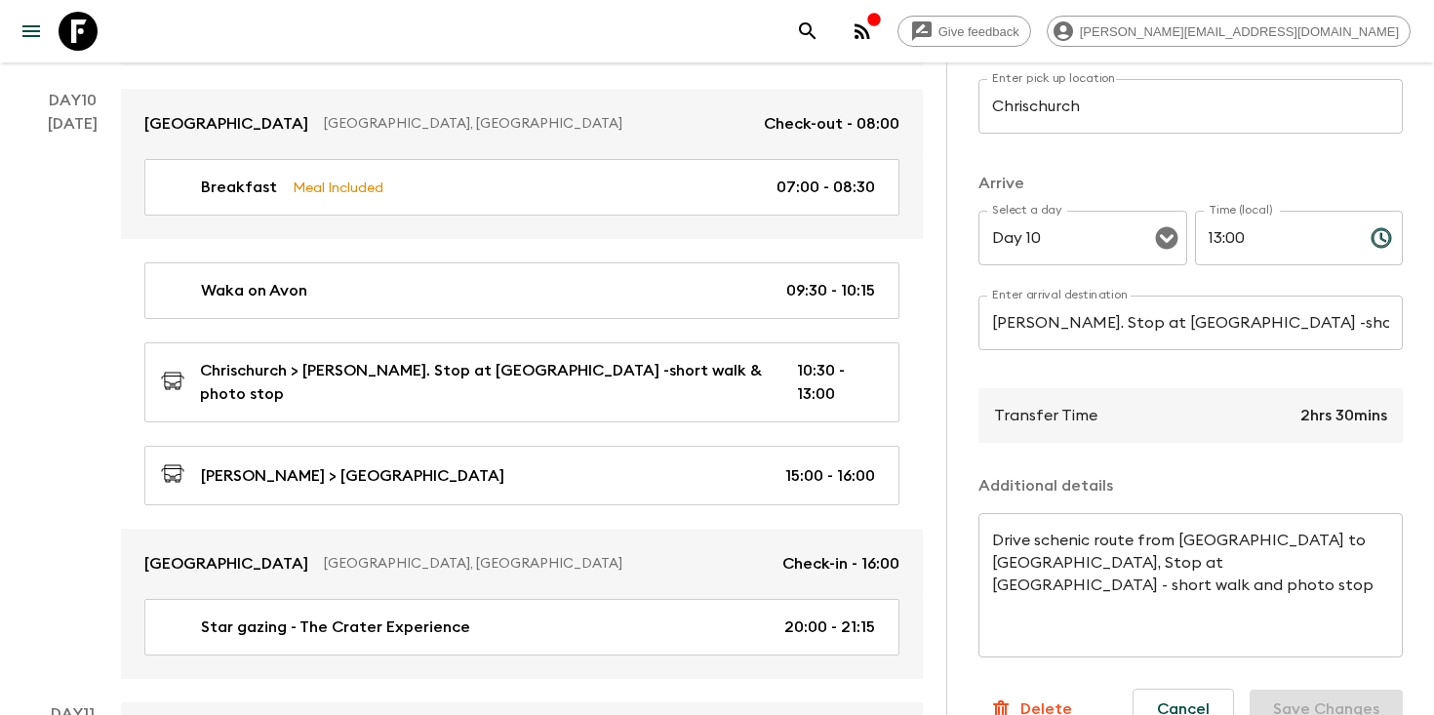
scroll to position [4680, 0]
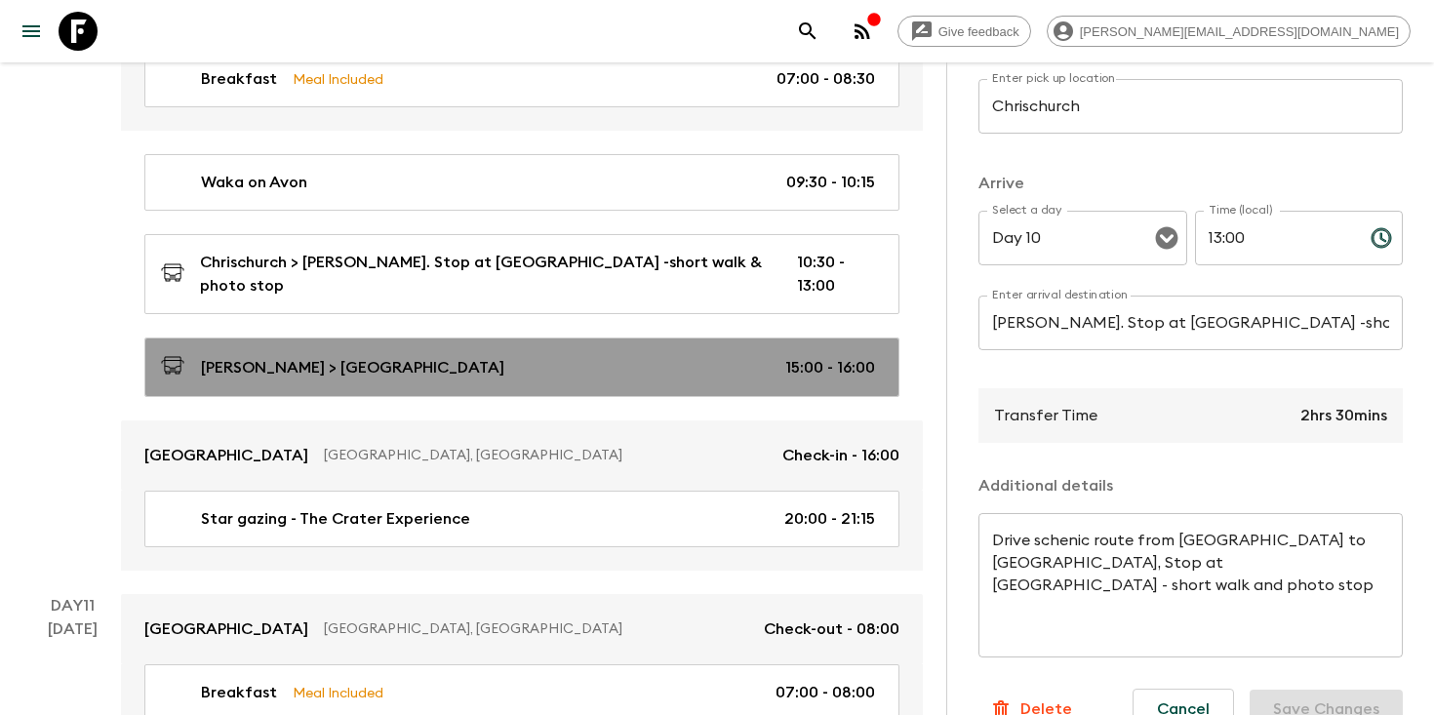
click at [566, 354] on div "[PERSON_NAME] > [GEOGRAPHIC_DATA] 15:00 - 16:00" at bounding box center [518, 367] width 714 height 26
type input "[PERSON_NAME]"
type input "Lake Tekapo"
type textarea "Scenic drive"
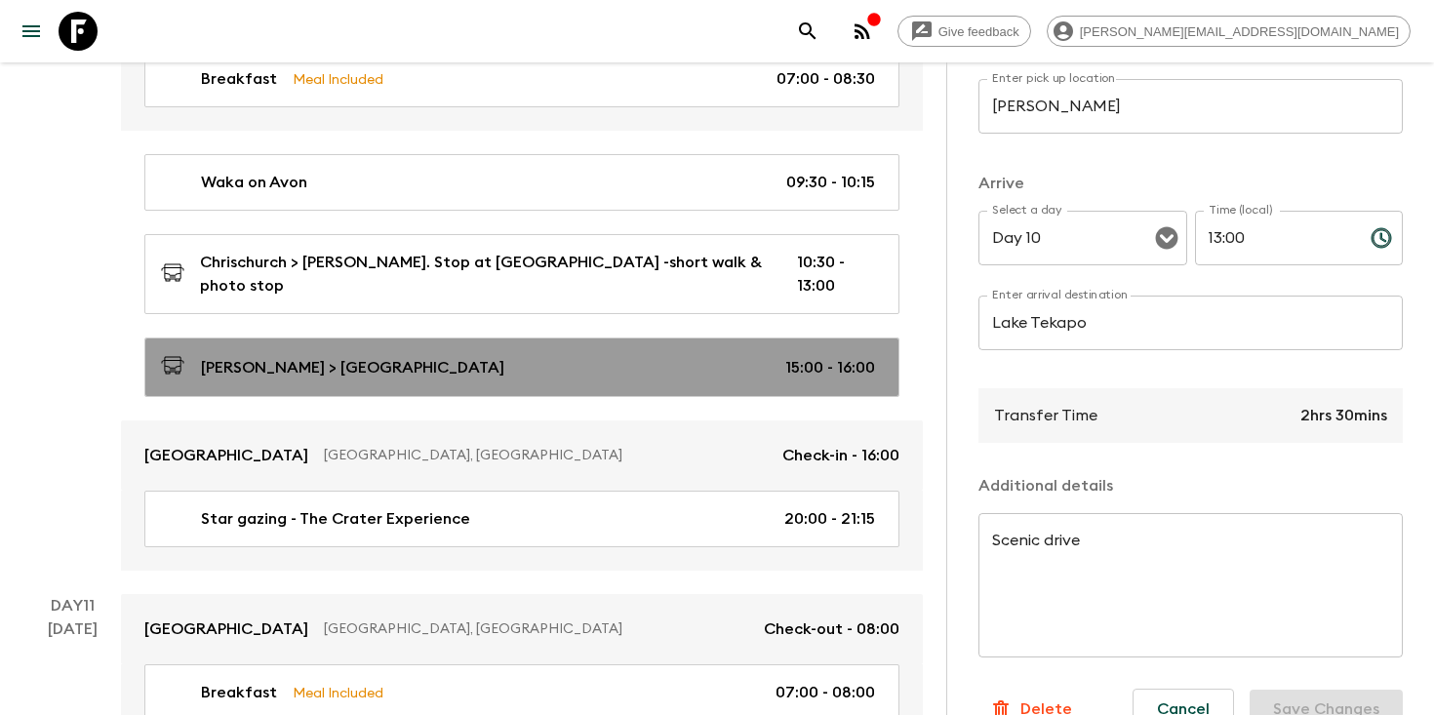
type input "15:00"
type input "16:00"
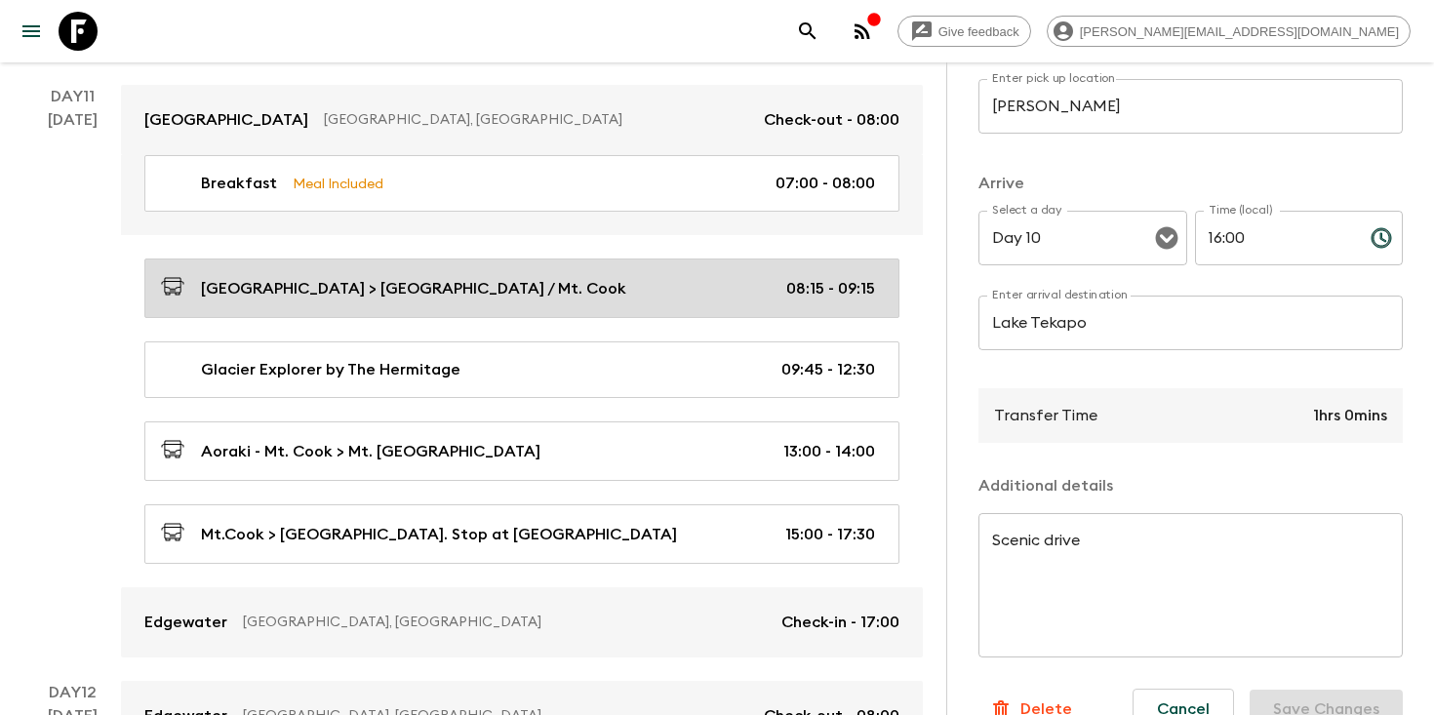
click at [553, 275] on div "[GEOGRAPHIC_DATA] > [GEOGRAPHIC_DATA] / Mt. Cook 08:15 - 09:15" at bounding box center [518, 288] width 714 height 26
type input "Lake Tekapo"
type input "Glentanner / Mt. Cook"
type input "Day 11"
type input "08:15"
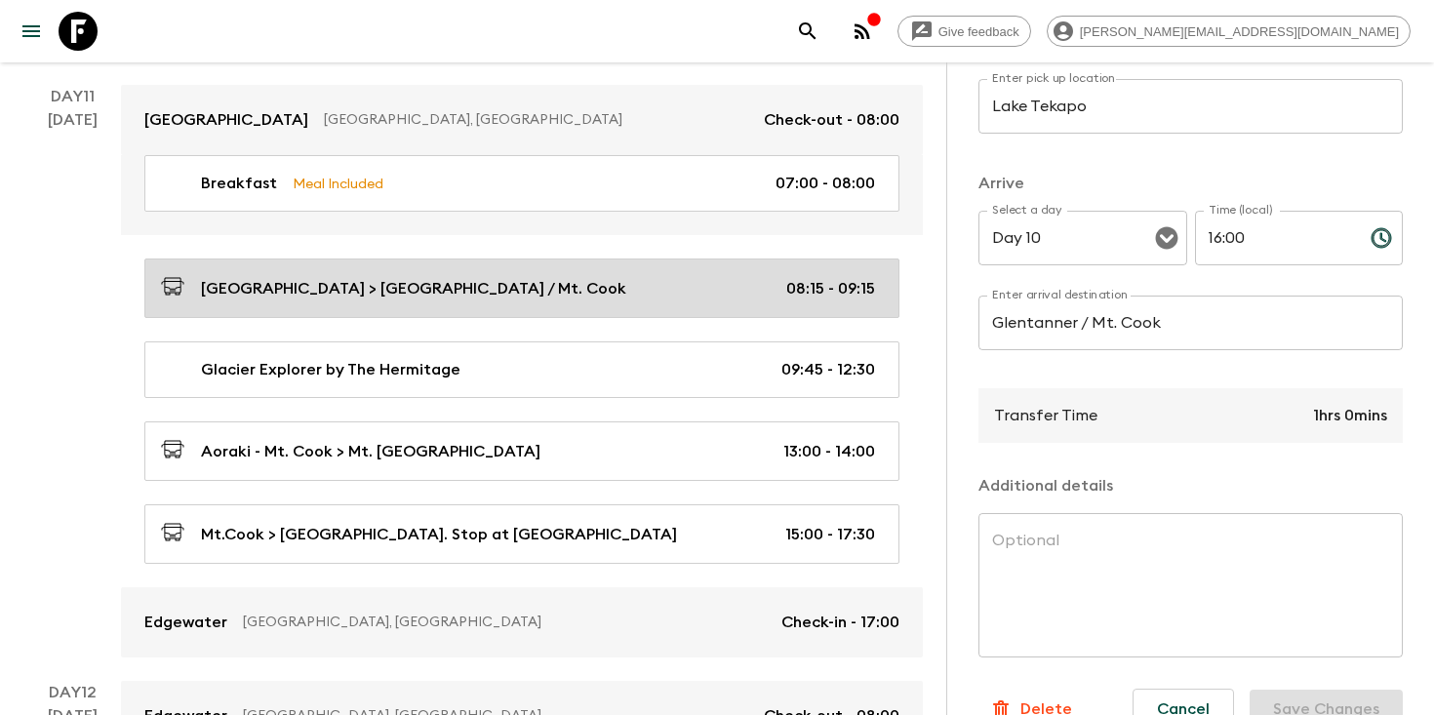
type input "Day 11"
type input "09:15"
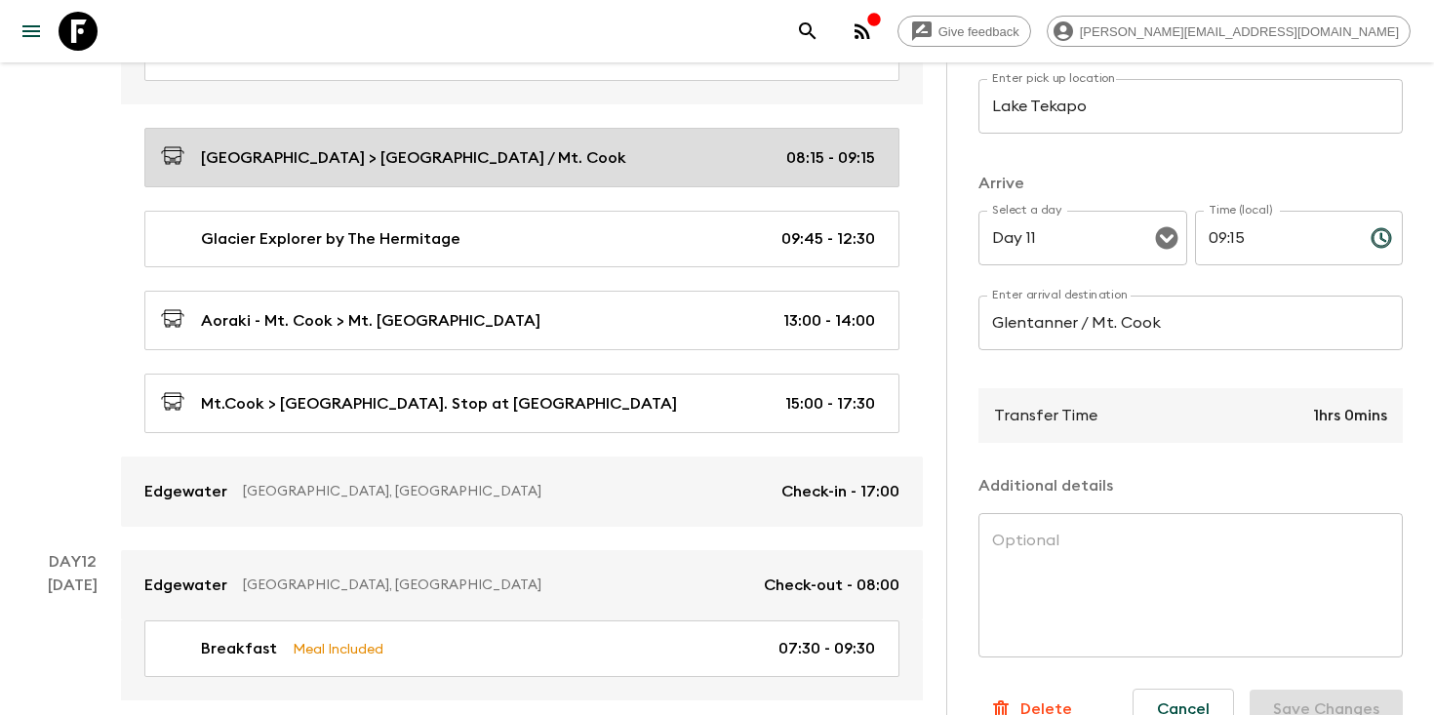
scroll to position [5366, 0]
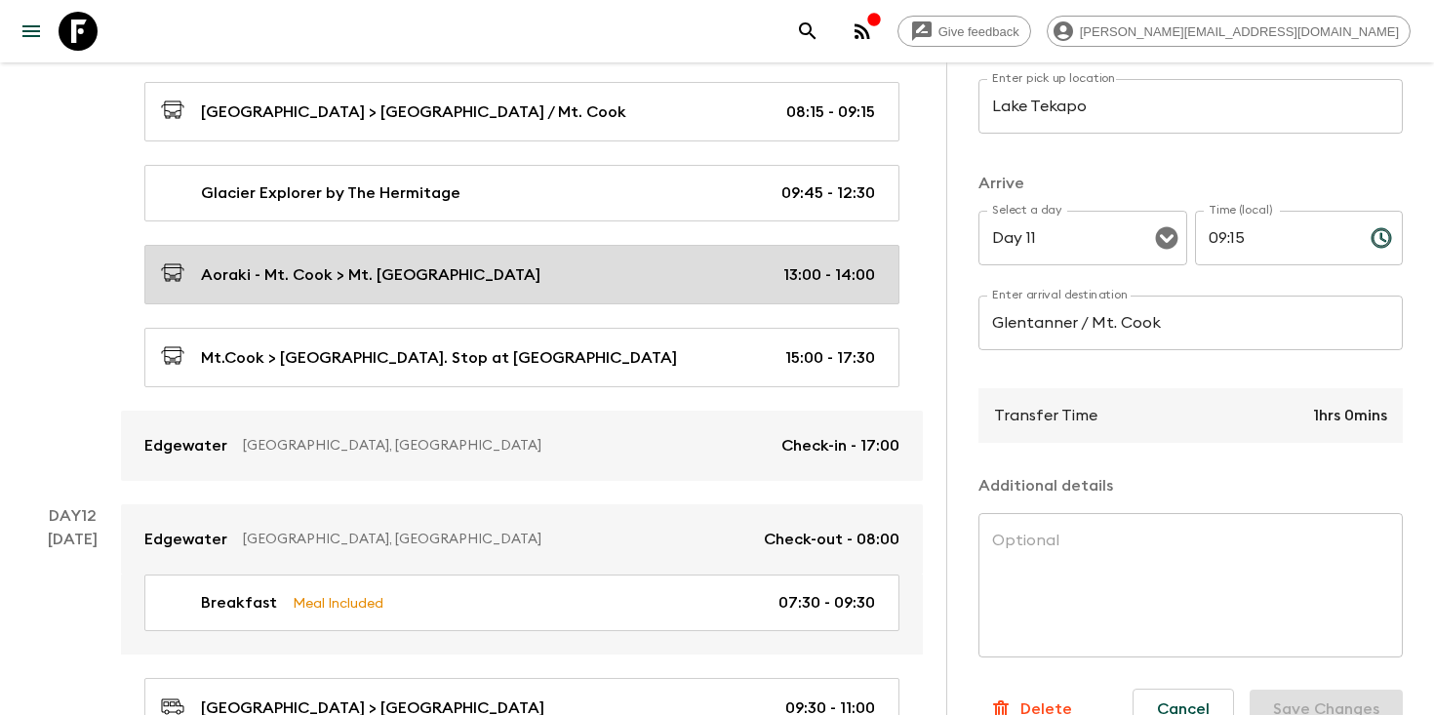
click at [543, 261] on div "Aoraki - Mt. Cook > Mt. [GEOGRAPHIC_DATA] 13:00 - 14:00" at bounding box center [518, 274] width 714 height 26
type input "Aoraki - Mt. Cook"
type input "Mt. [GEOGRAPHIC_DATA]"
type textarea "Stop by the lake and enjoy the lake view"
type input "13:00"
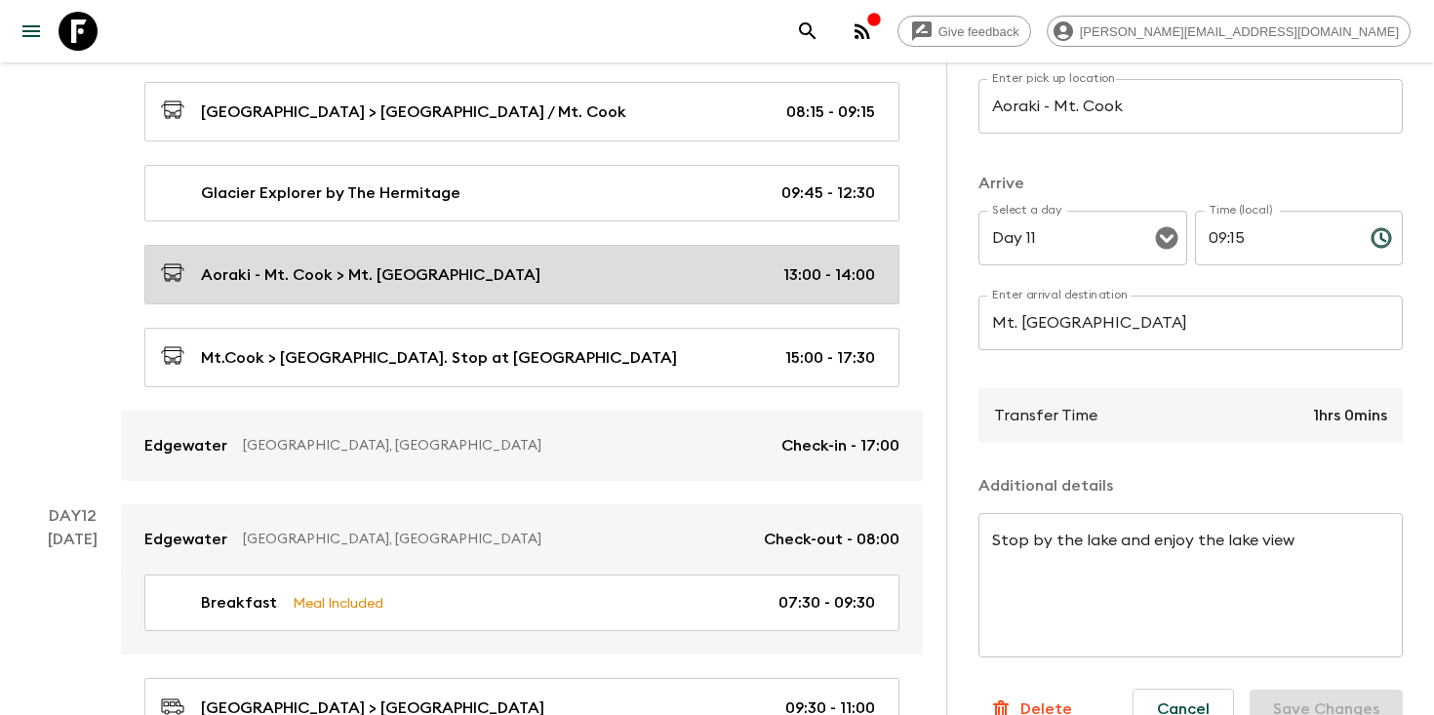
type input "14:00"
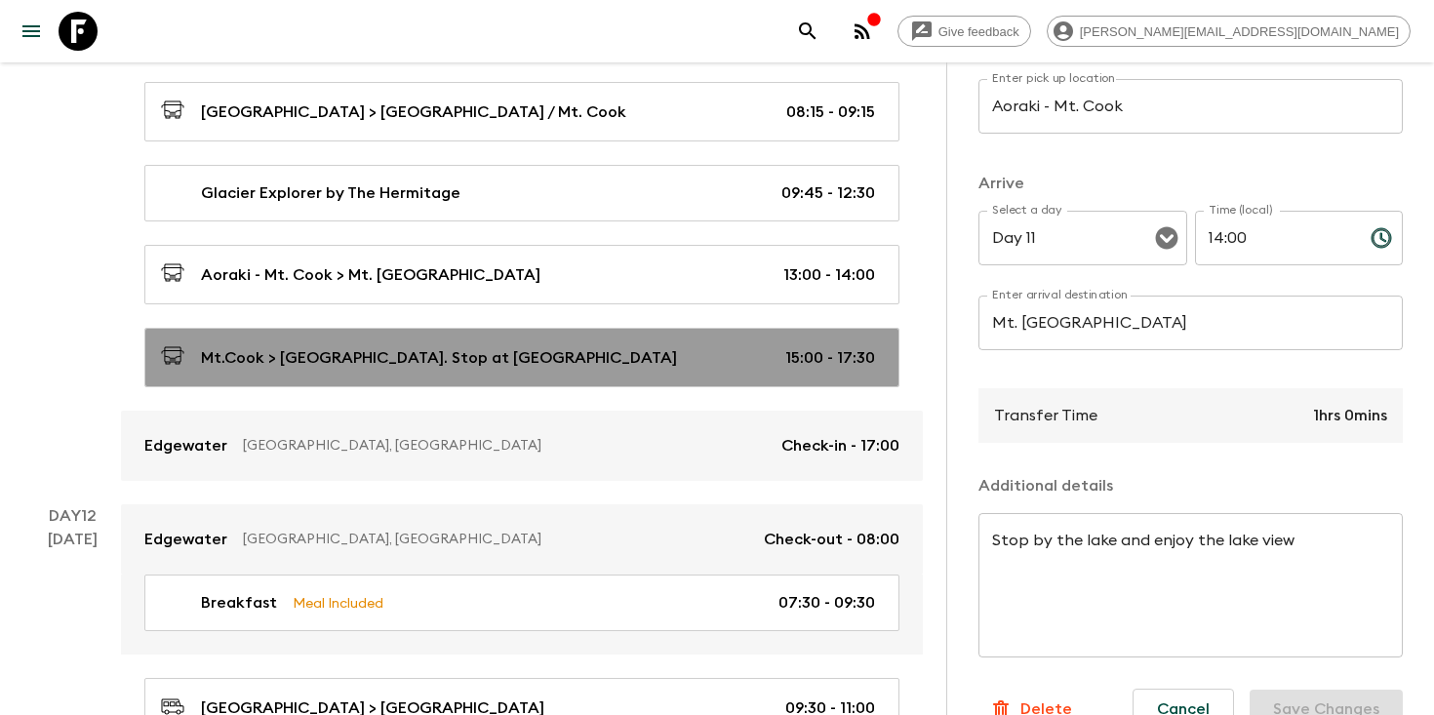
click at [548, 344] on div "Mt.Cook > [GEOGRAPHIC_DATA]. Stop at [GEOGRAPHIC_DATA] 15:00 - 17:30" at bounding box center [518, 357] width 714 height 26
type input "Mt.Cook"
type input "Wanaka. Stop at [GEOGRAPHIC_DATA]"
type textarea "Stop by Lavender Garden & Clay Cliffs"
type input "15:00"
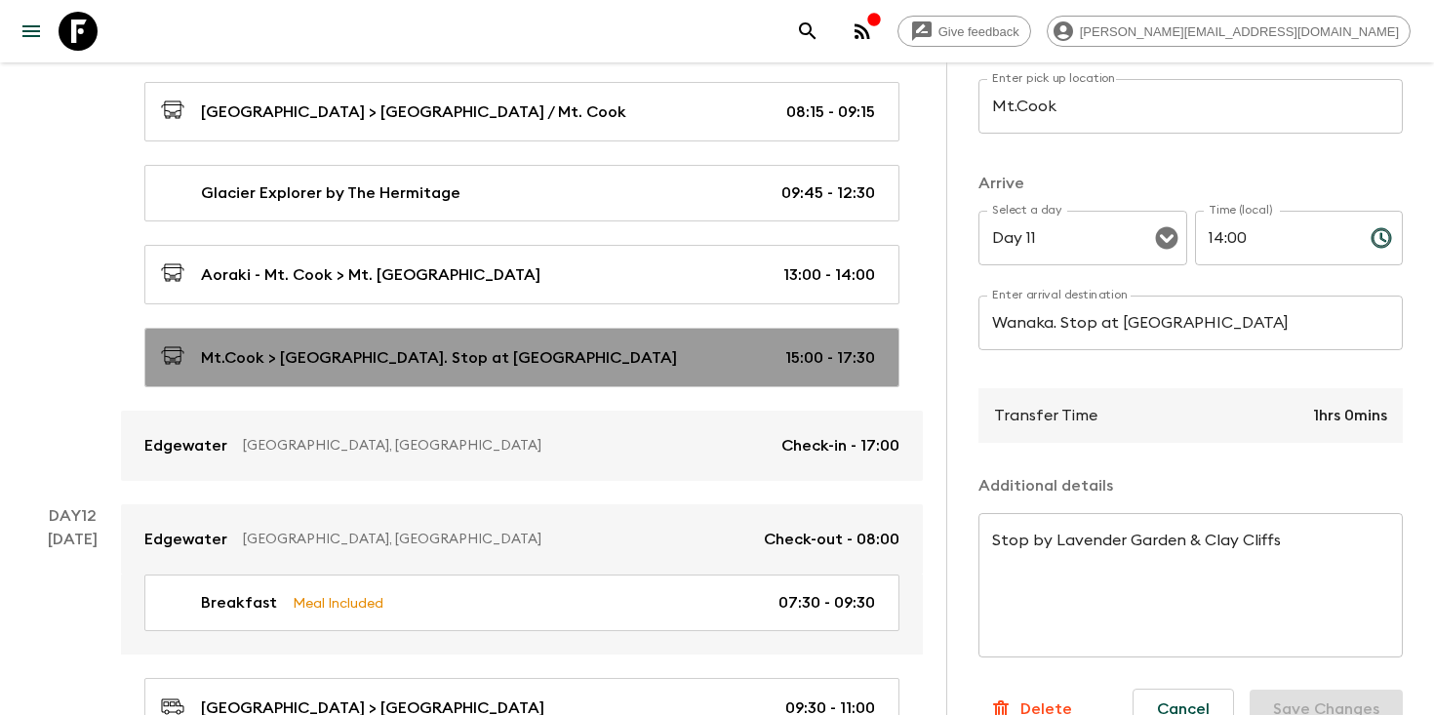
type input "17:30"
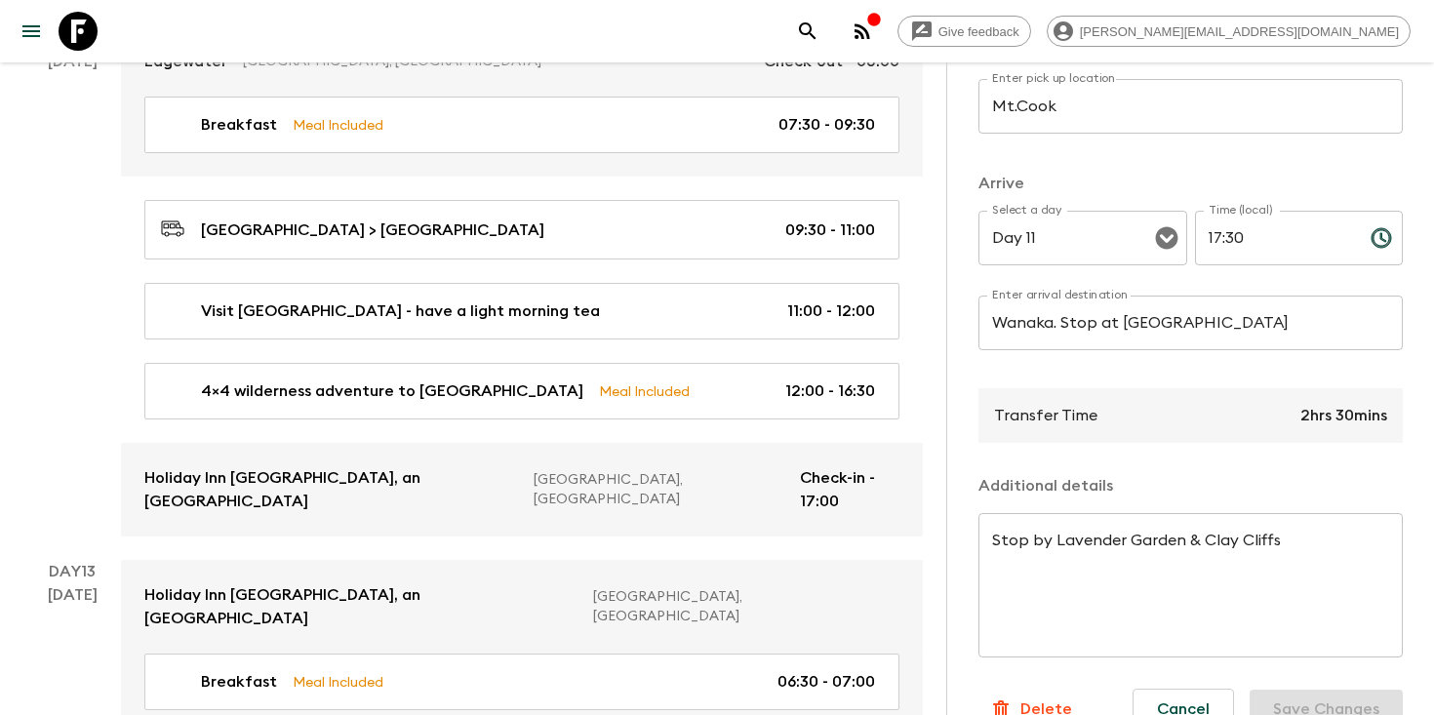
scroll to position [5842, 0]
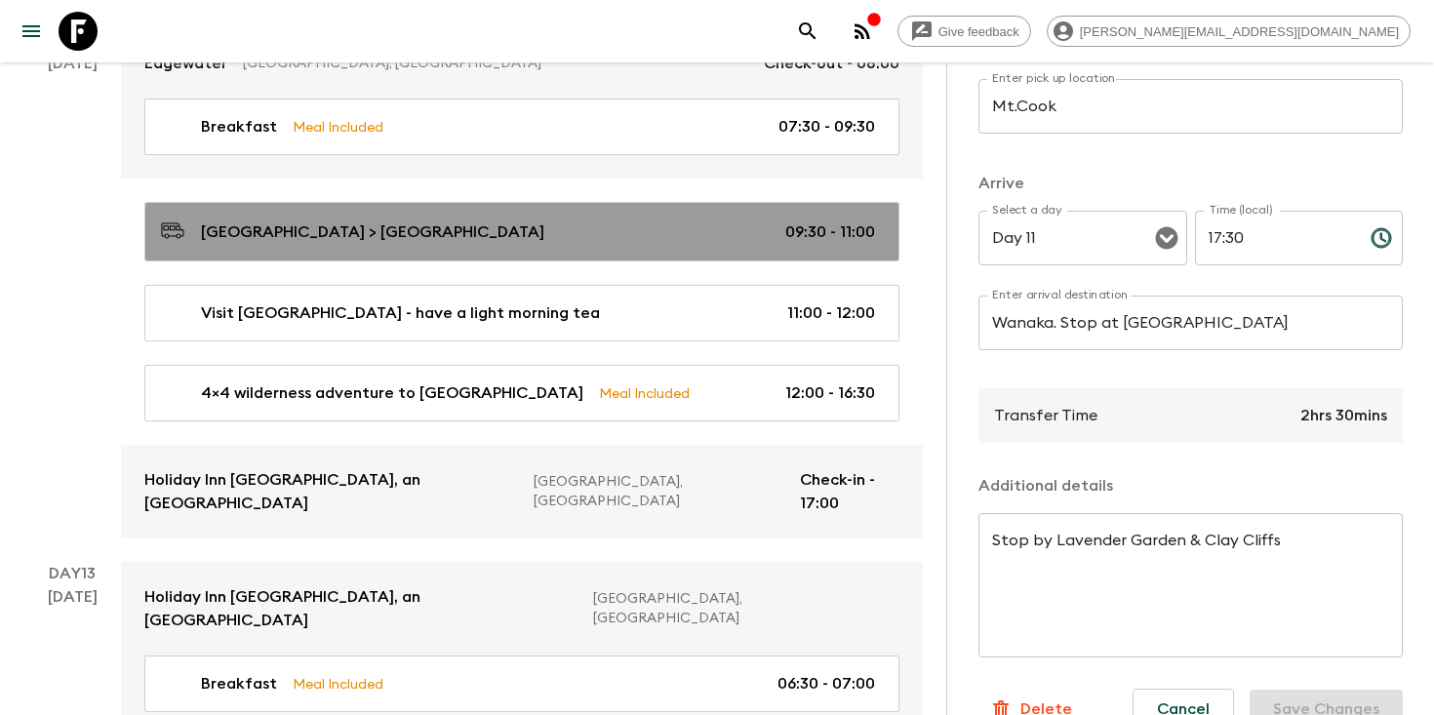
click at [526, 219] on div "[GEOGRAPHIC_DATA] > [GEOGRAPHIC_DATA] 09:30 - 11:00" at bounding box center [518, 232] width 714 height 26
type input "Wanaka"
type input "[GEOGRAPHIC_DATA]"
type input "Day 12"
type input "09:30"
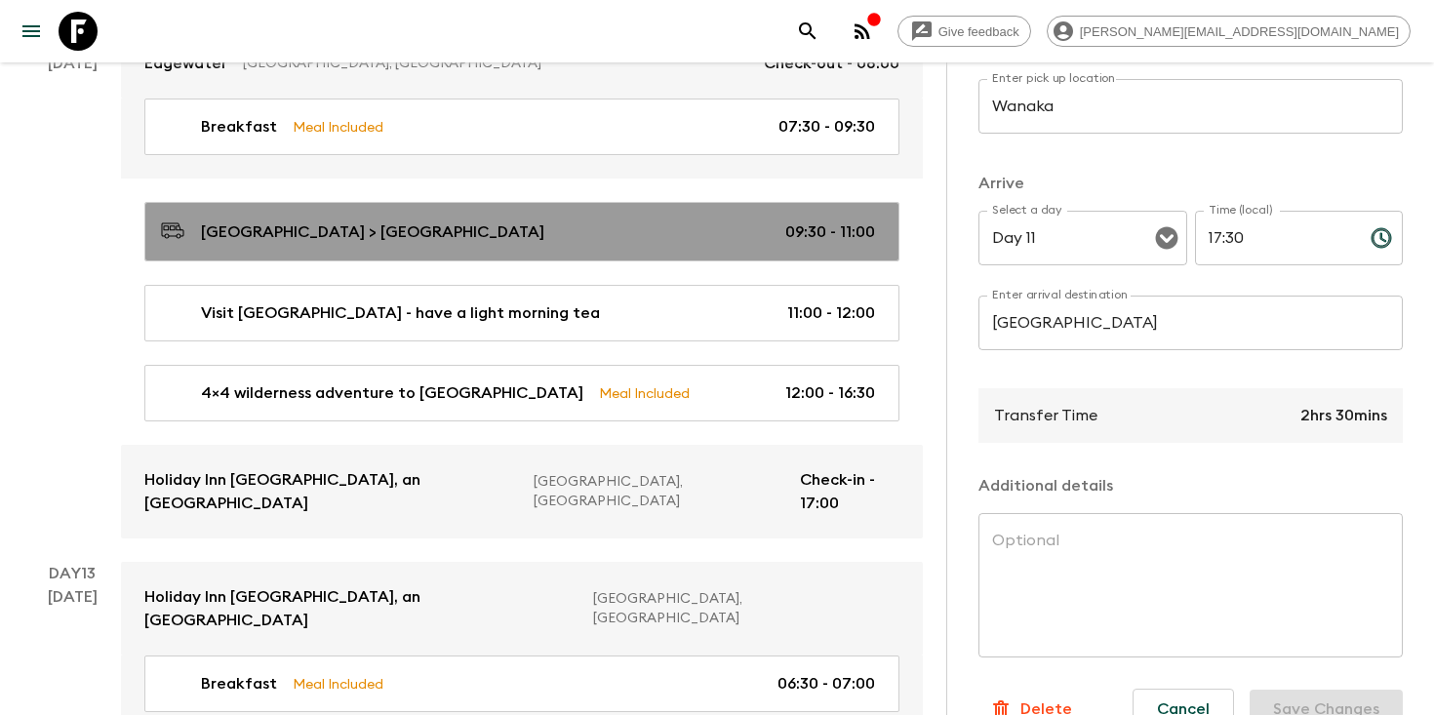
type input "Day 12"
type input "11:00"
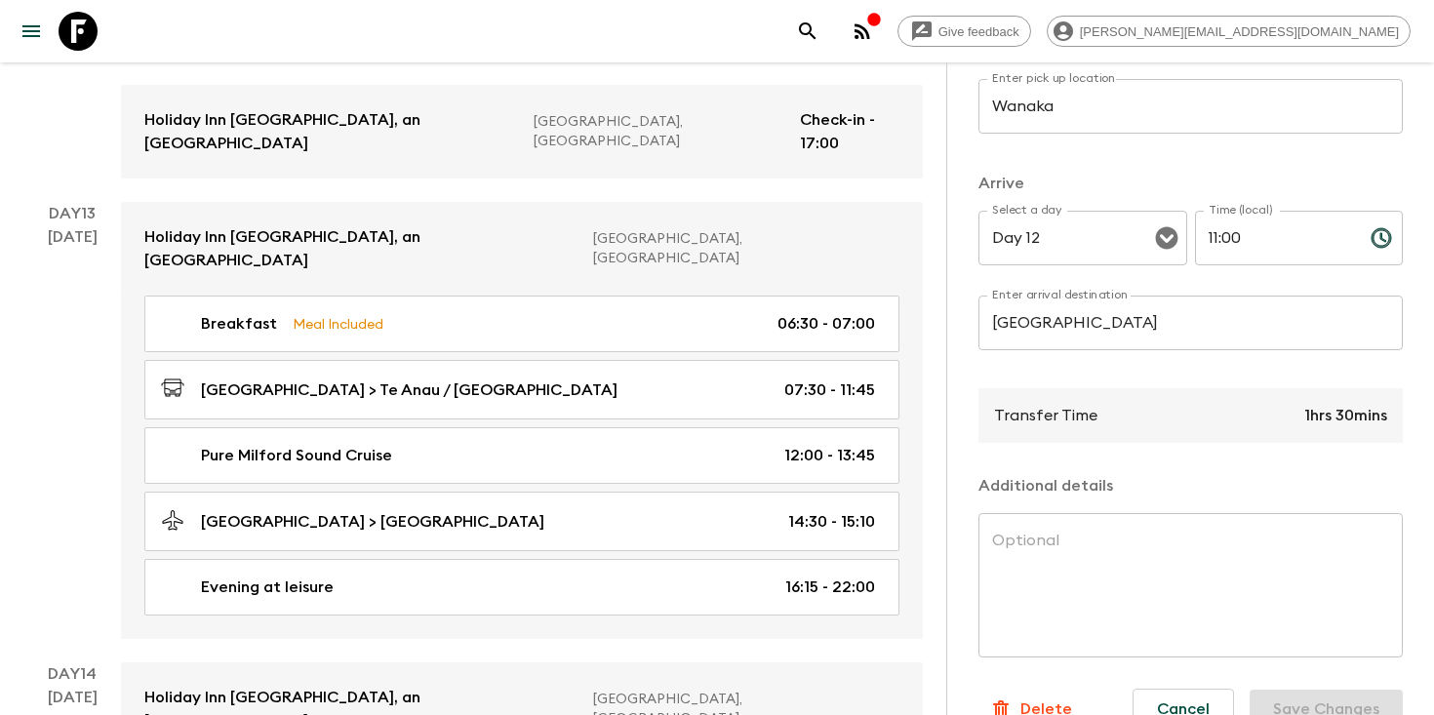
scroll to position [6226, 0]
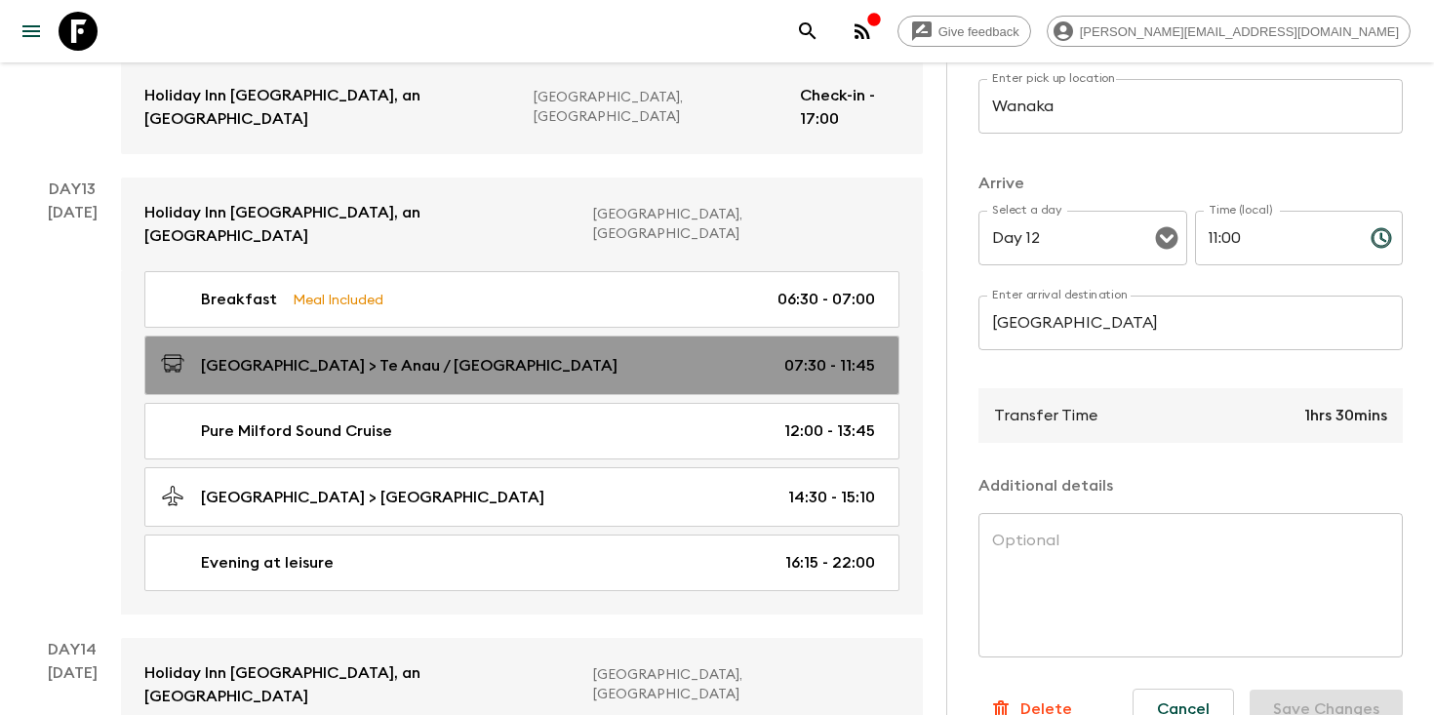
click at [520, 352] on div "[GEOGRAPHIC_DATA] > Te Anau / [GEOGRAPHIC_DATA] 07:30 - 11:45" at bounding box center [518, 365] width 714 height 26
type input "[GEOGRAPHIC_DATA]"
type input "Te Anau / Milford Sound"
type input "Day 13"
type input "07:30"
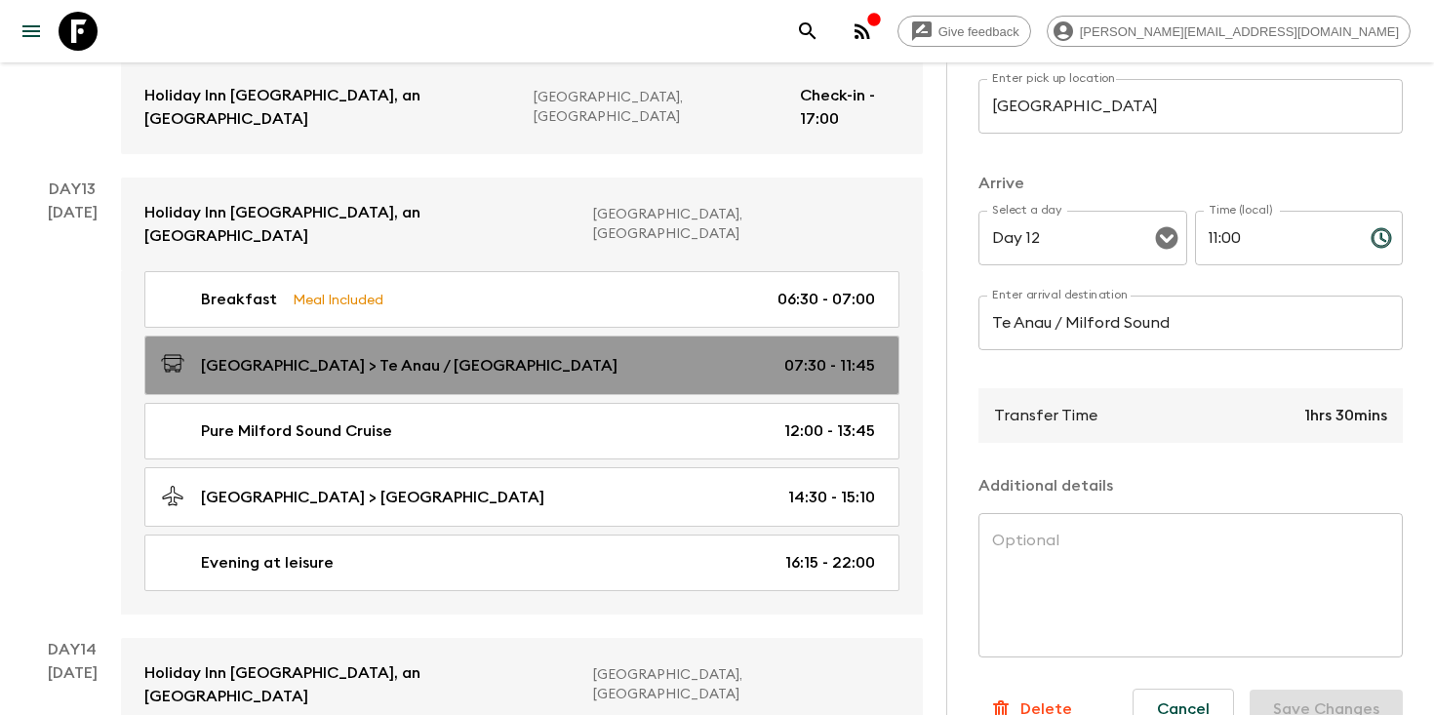
type input "Day 13"
type input "11:45"
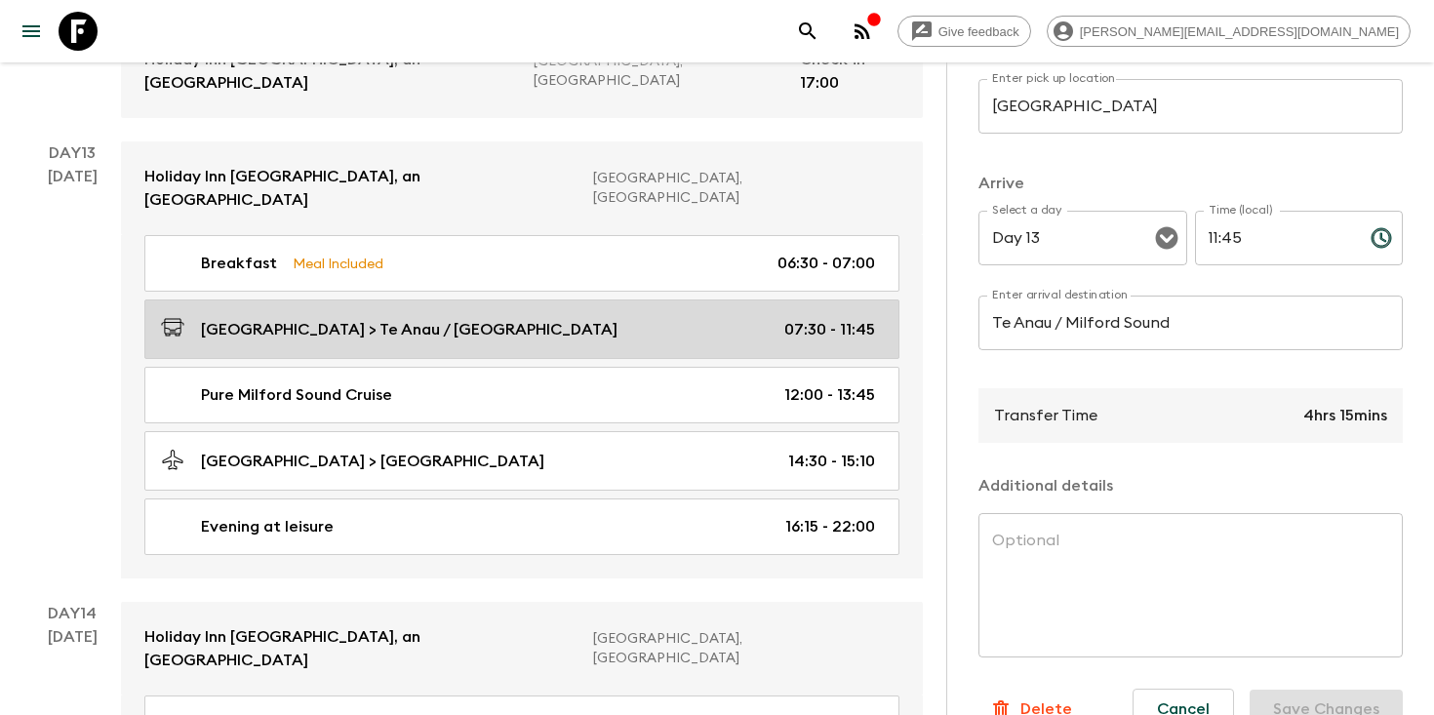
scroll to position [6260, 0]
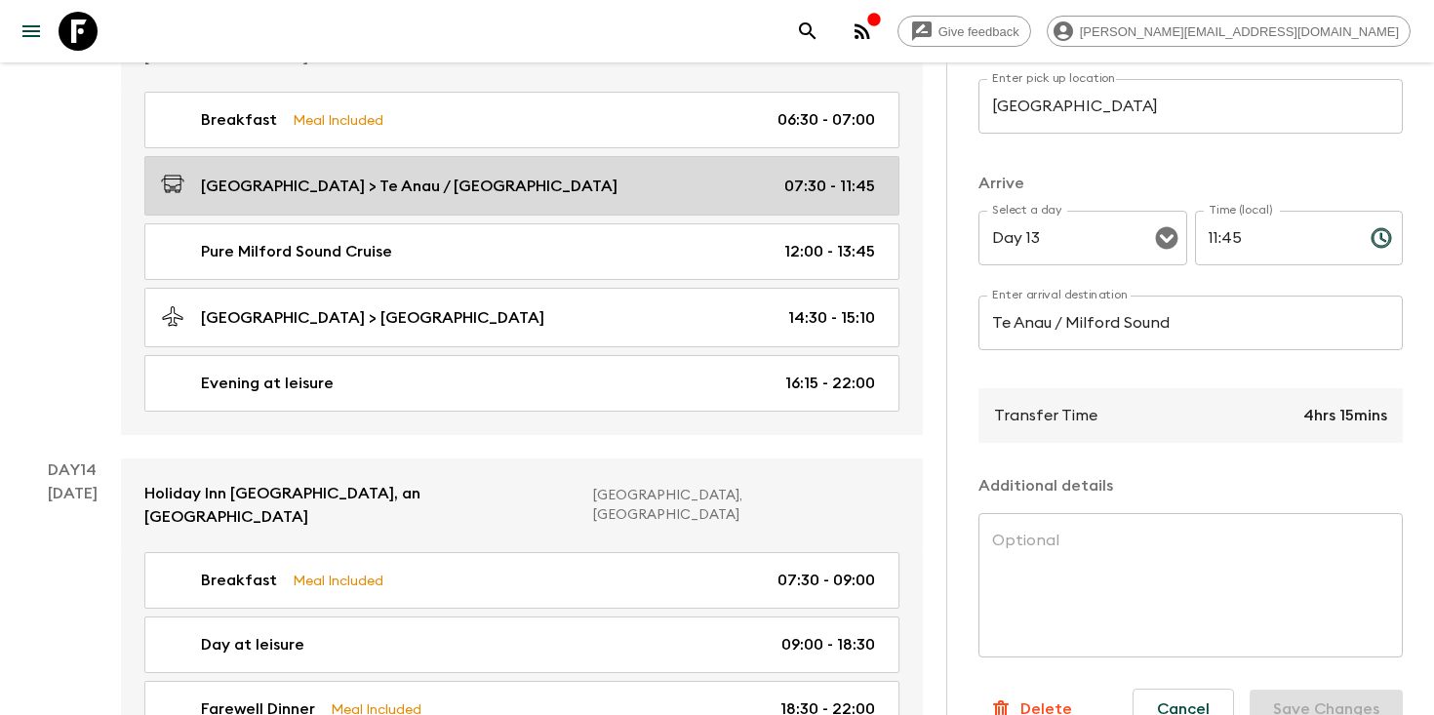
click at [520, 304] on div "[GEOGRAPHIC_DATA] > [GEOGRAPHIC_DATA] 14:30 - 15:10" at bounding box center [518, 317] width 714 height 26
type input "Milford Sound"
type input "[GEOGRAPHIC_DATA]"
type textarea "Fly out of [GEOGRAPHIC_DATA] after journeying in by road to see the landscape f…"
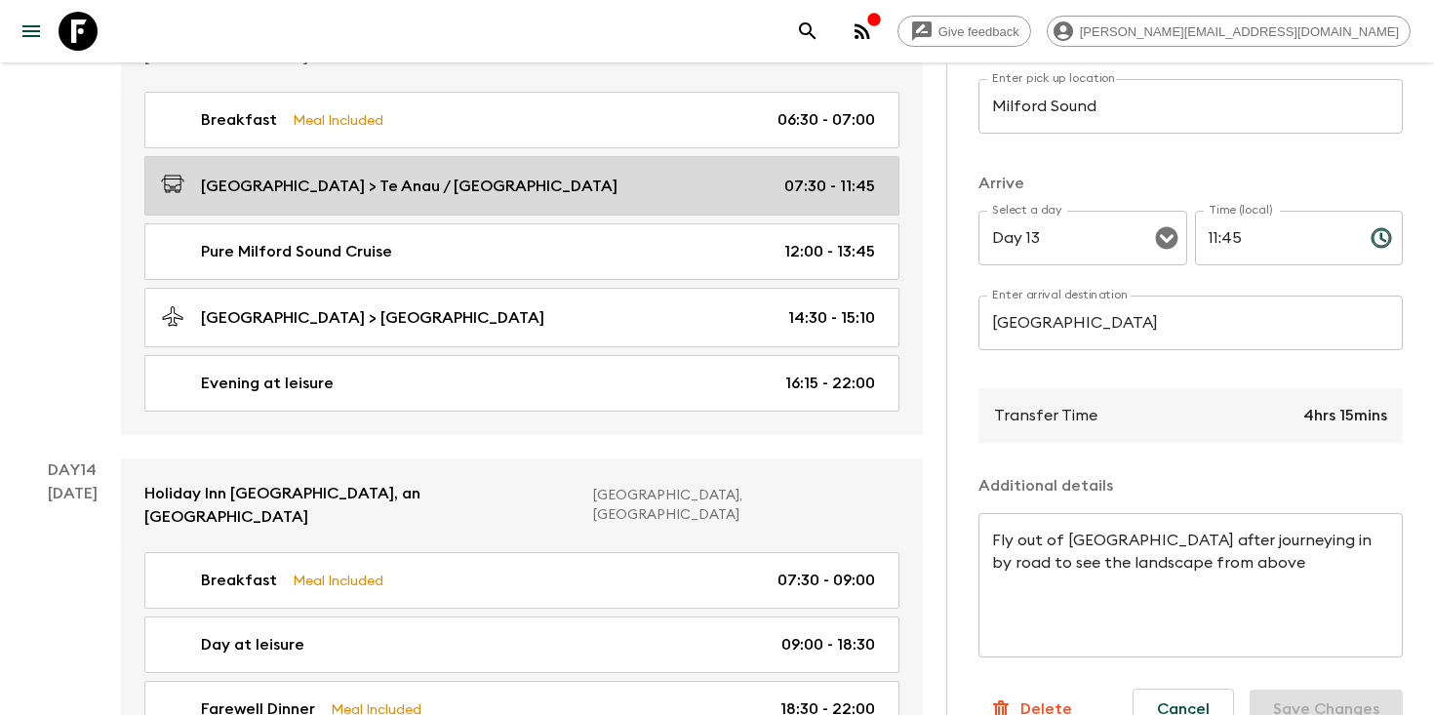
type input "14:30"
type input "15:10"
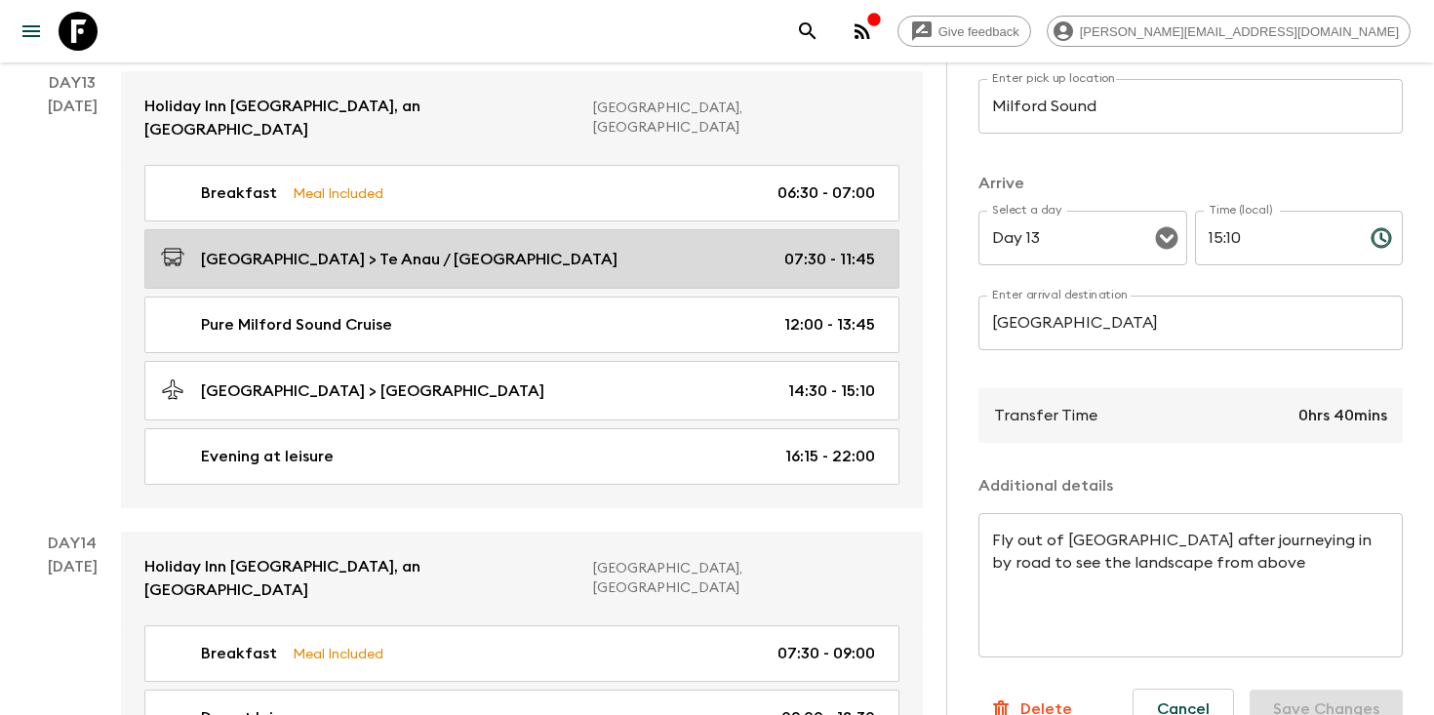
scroll to position [6299, 0]
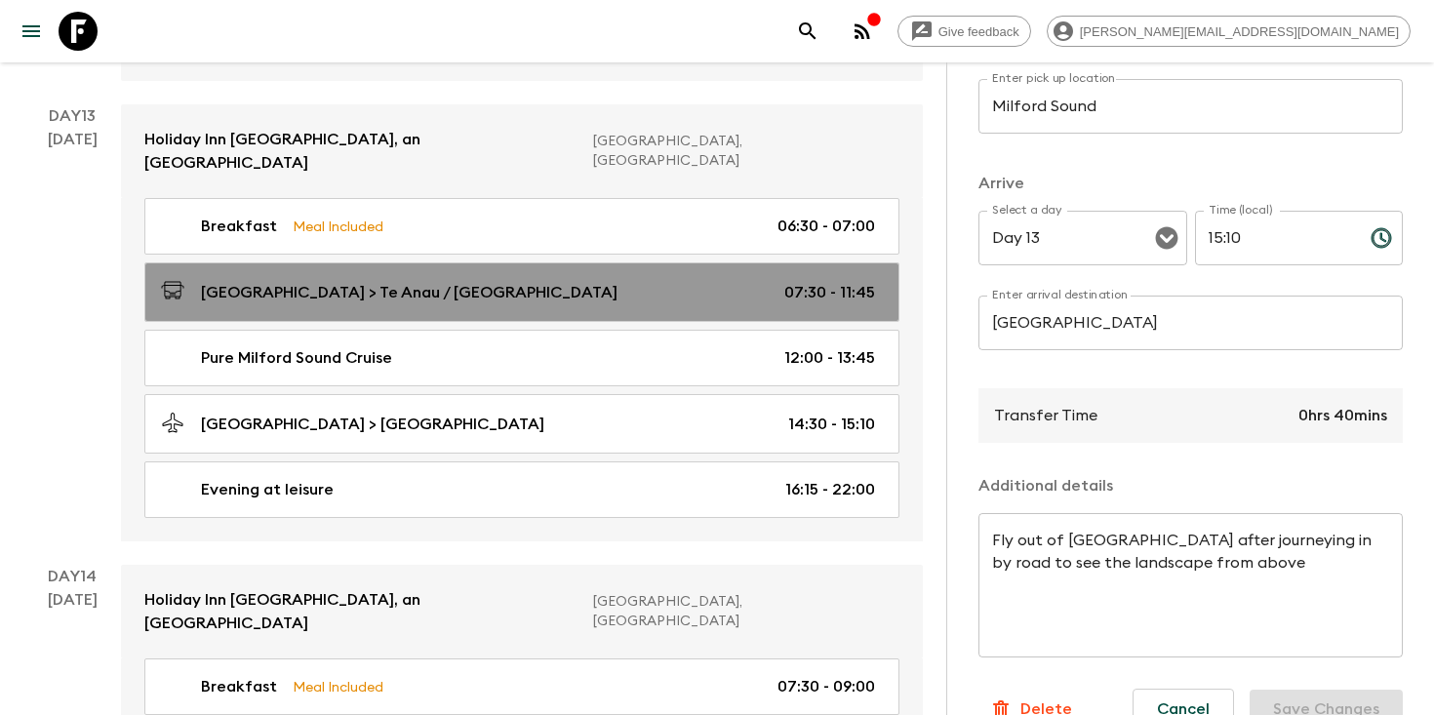
click at [518, 279] on div "[GEOGRAPHIC_DATA] > Te Anau / [GEOGRAPHIC_DATA] 07:30 - 11:45" at bounding box center [518, 292] width 714 height 26
type input "[GEOGRAPHIC_DATA]"
type input "Te Anau / Milford Sound"
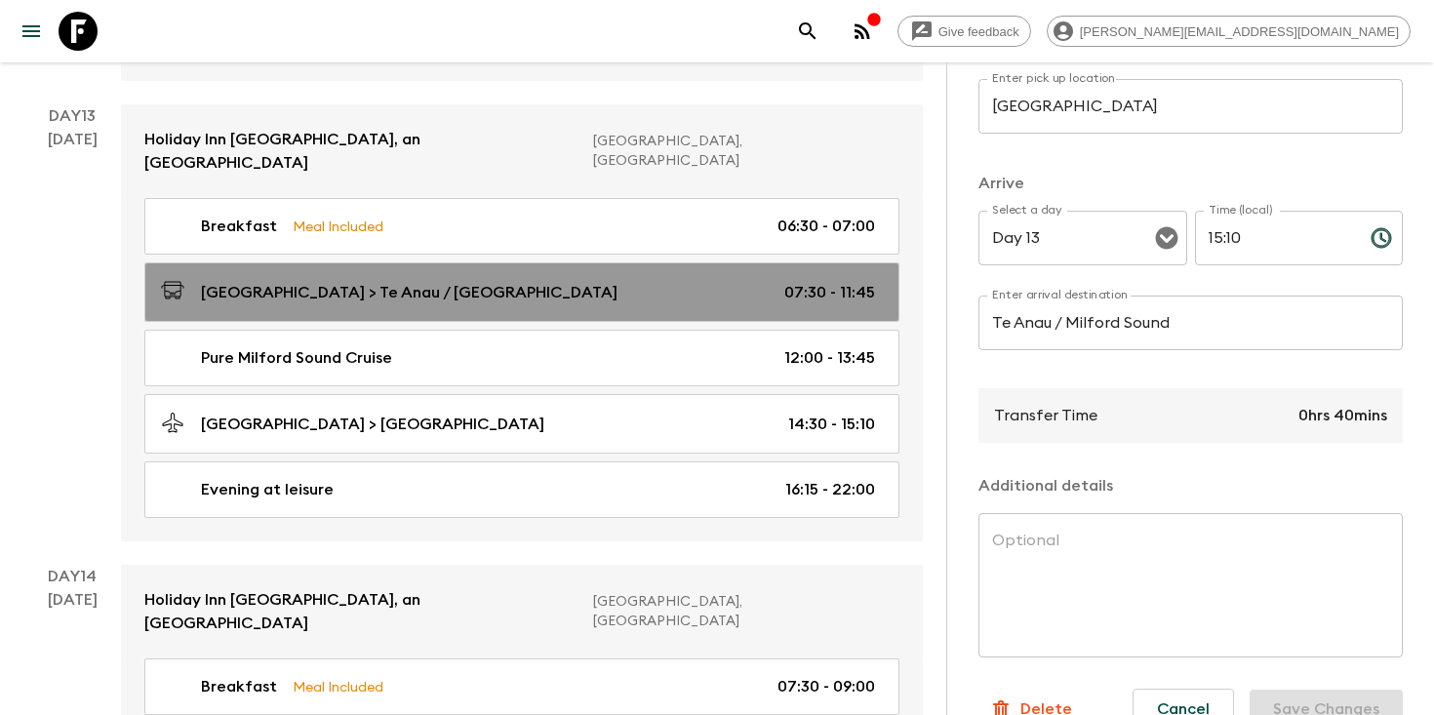
type input "07:30"
type input "11:45"
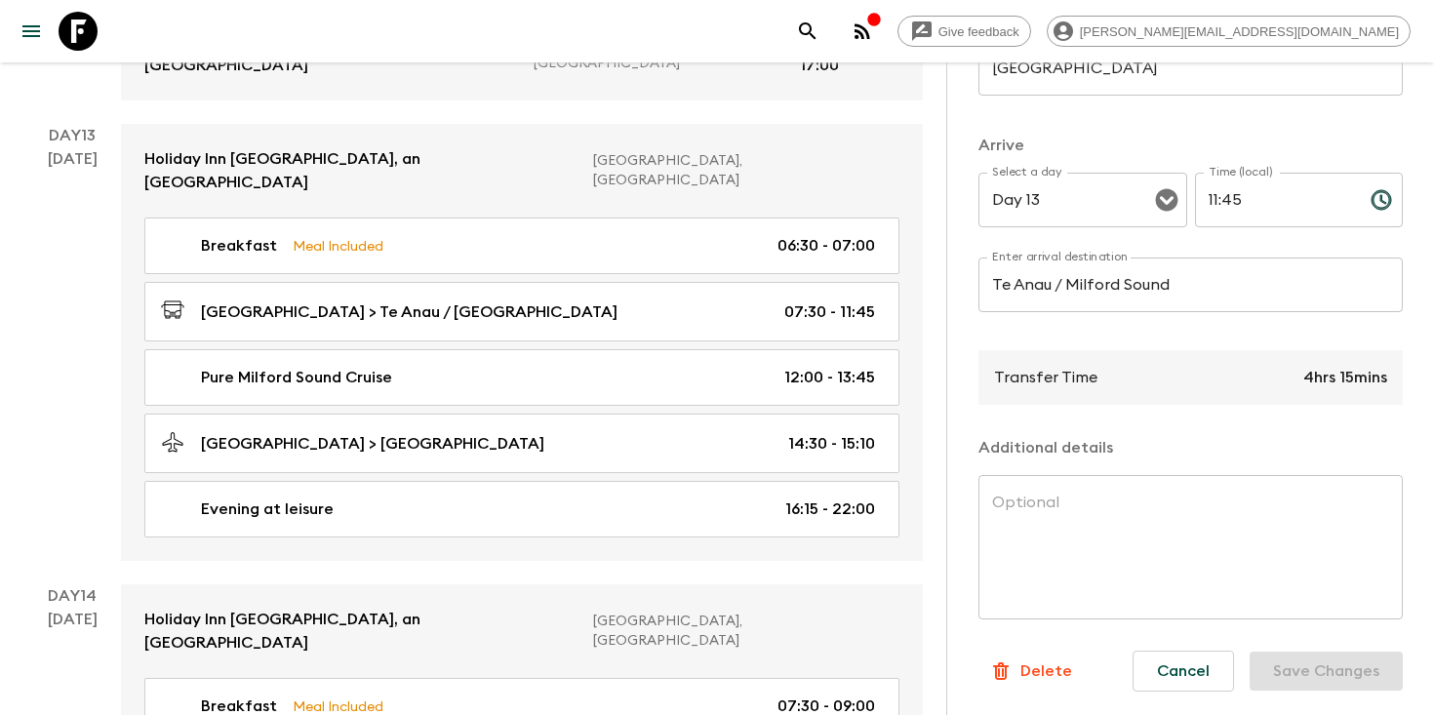
scroll to position [6275, 0]
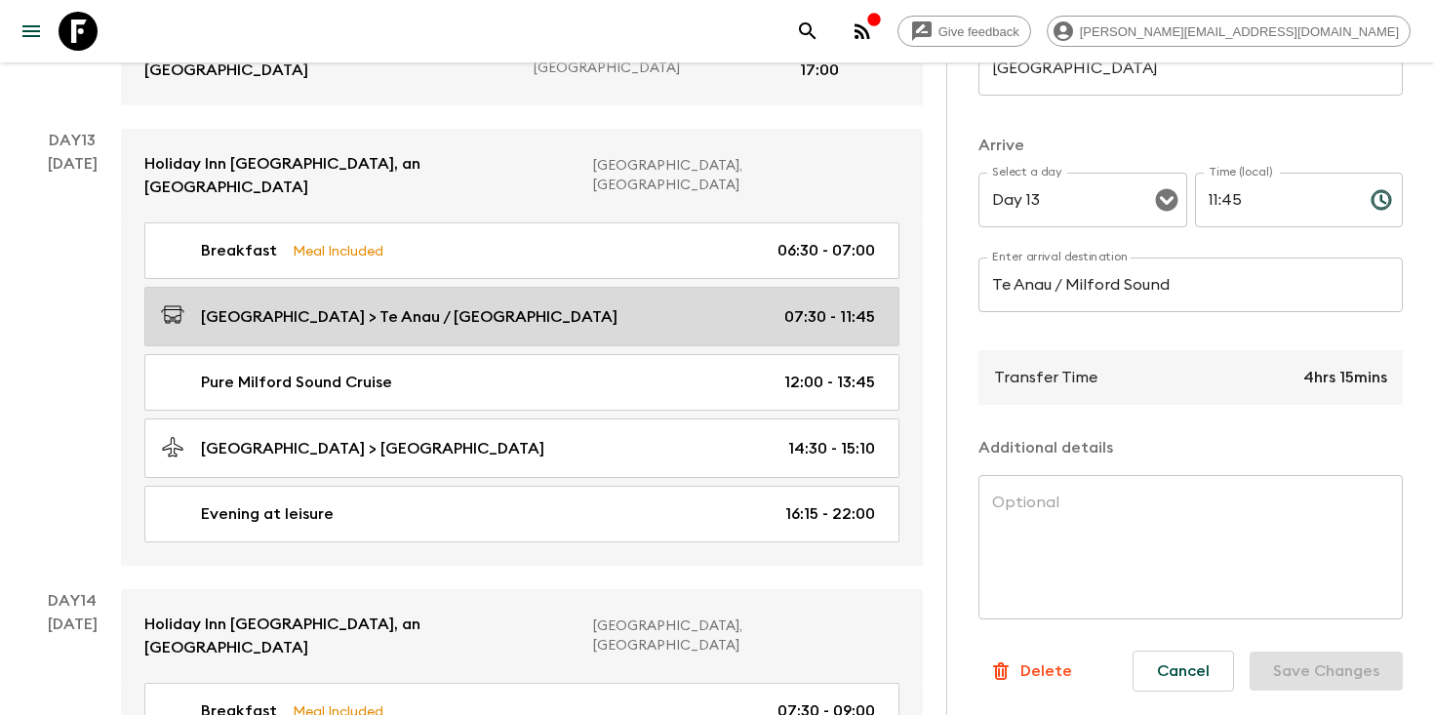
click at [538, 303] on div "[GEOGRAPHIC_DATA] > Te Anau / [GEOGRAPHIC_DATA] 07:30 - 11:45" at bounding box center [518, 316] width 714 height 26
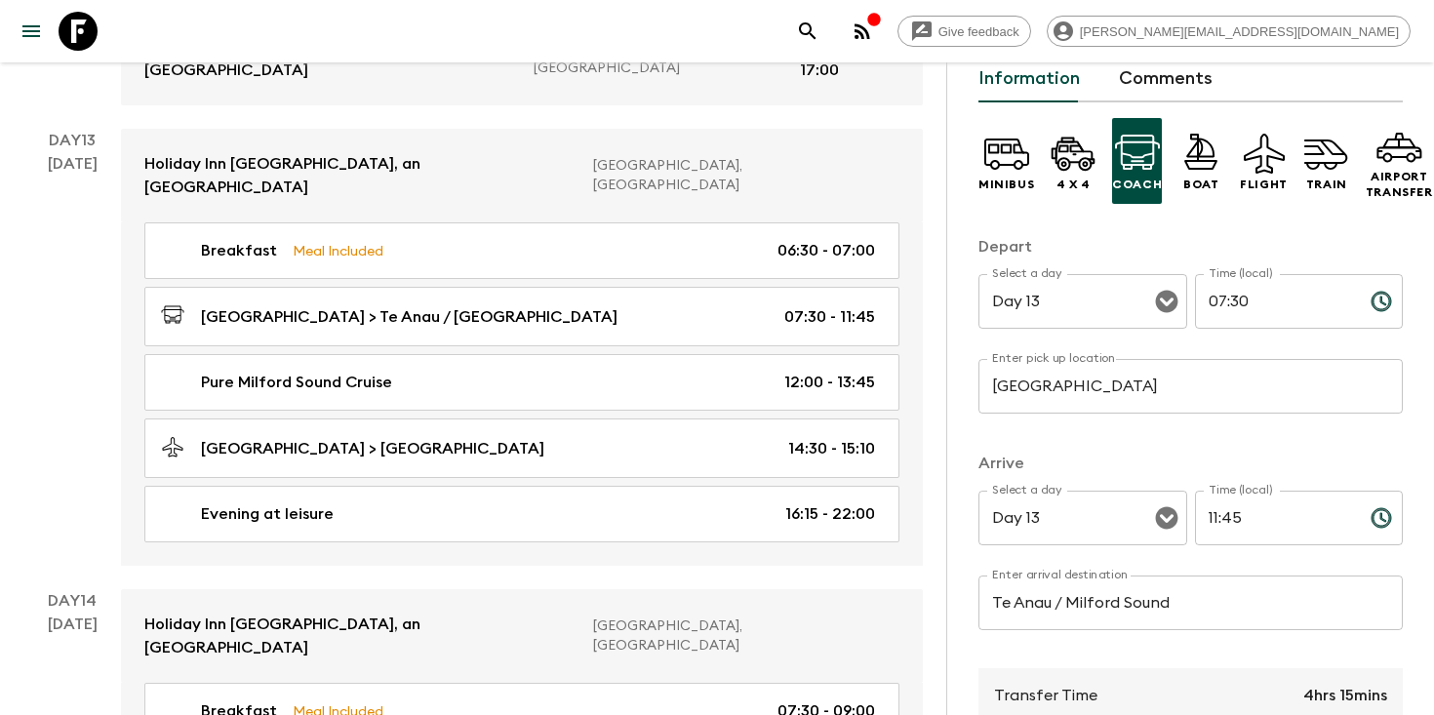
scroll to position [0, 0]
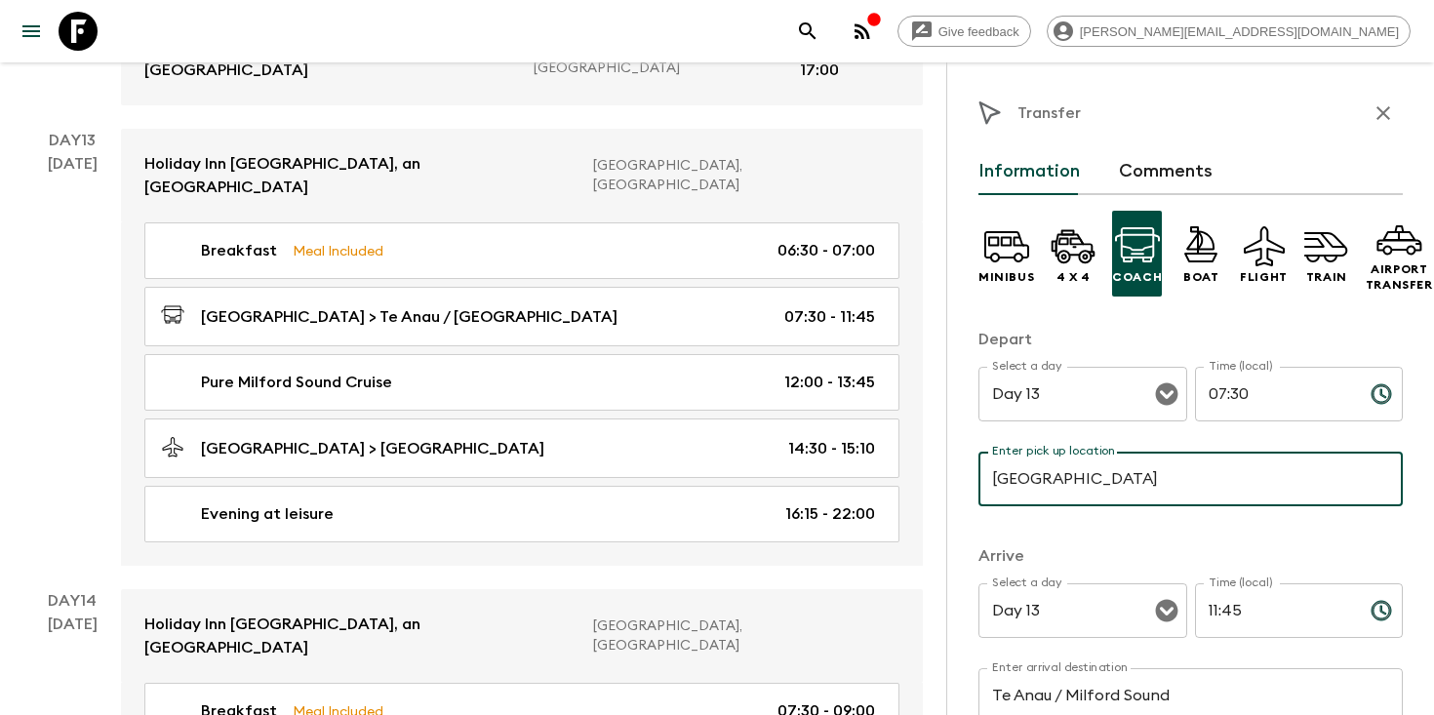
drag, startPoint x: 1106, startPoint y: 482, endPoint x: 938, endPoint y: 482, distance: 167.8
click at [1041, 479] on input "[GEOGRAPHIC_DATA]" at bounding box center [1190, 479] width 424 height 55
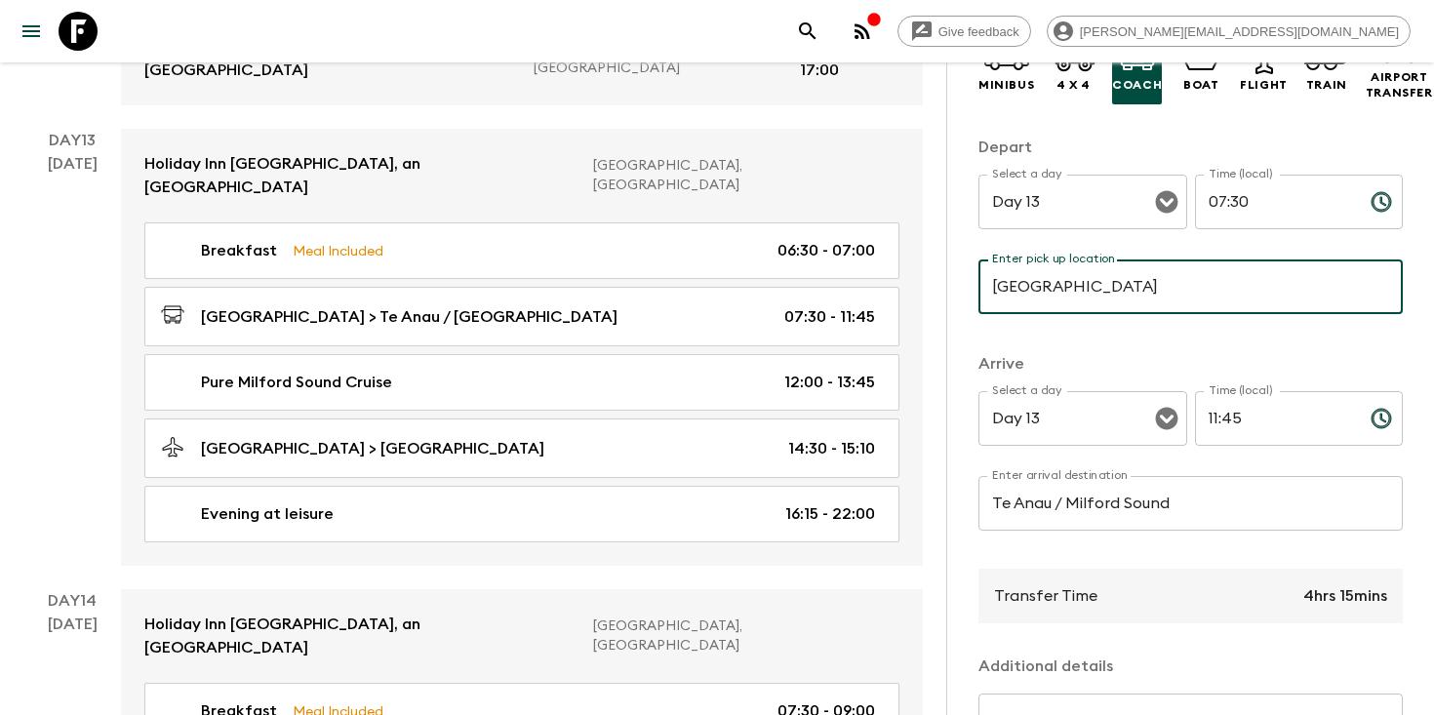
scroll to position [208, 0]
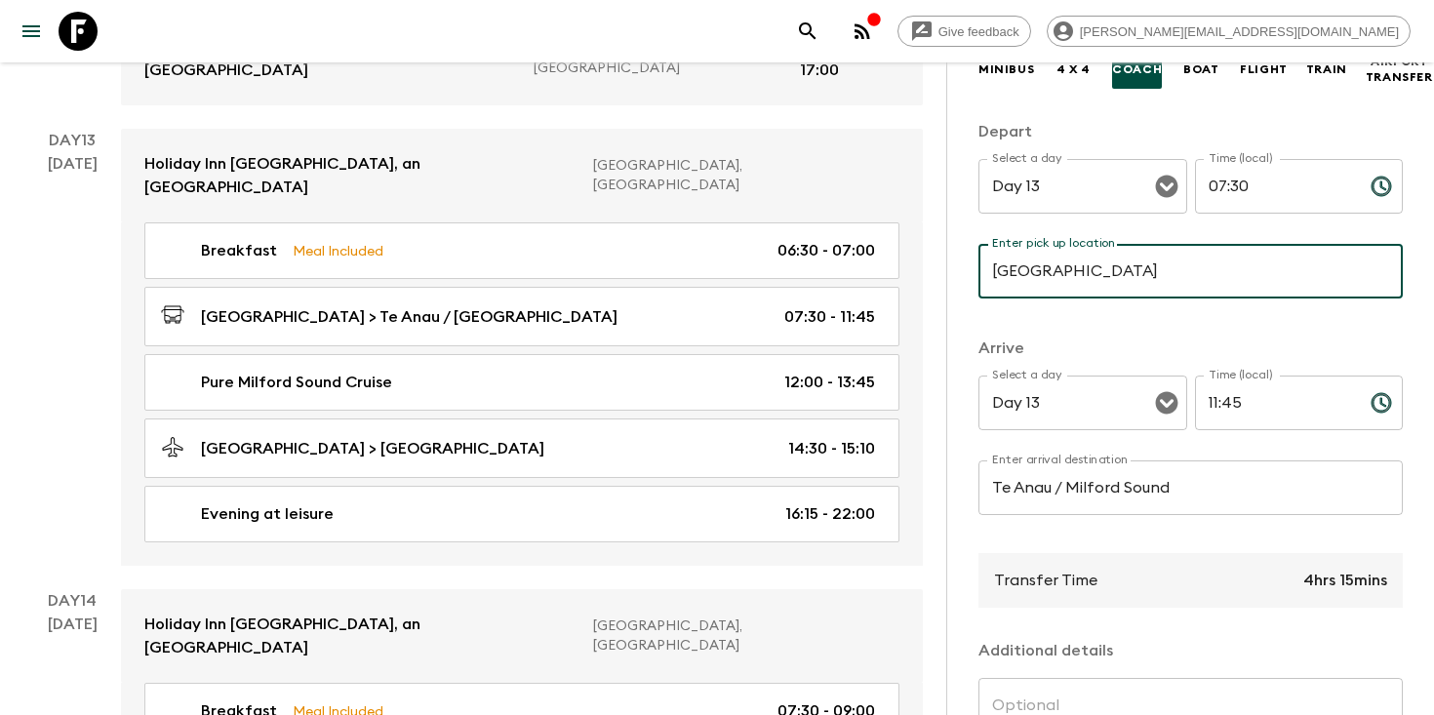
click at [1096, 489] on input "Te Anau / Milford Sound" at bounding box center [1190, 487] width 424 height 55
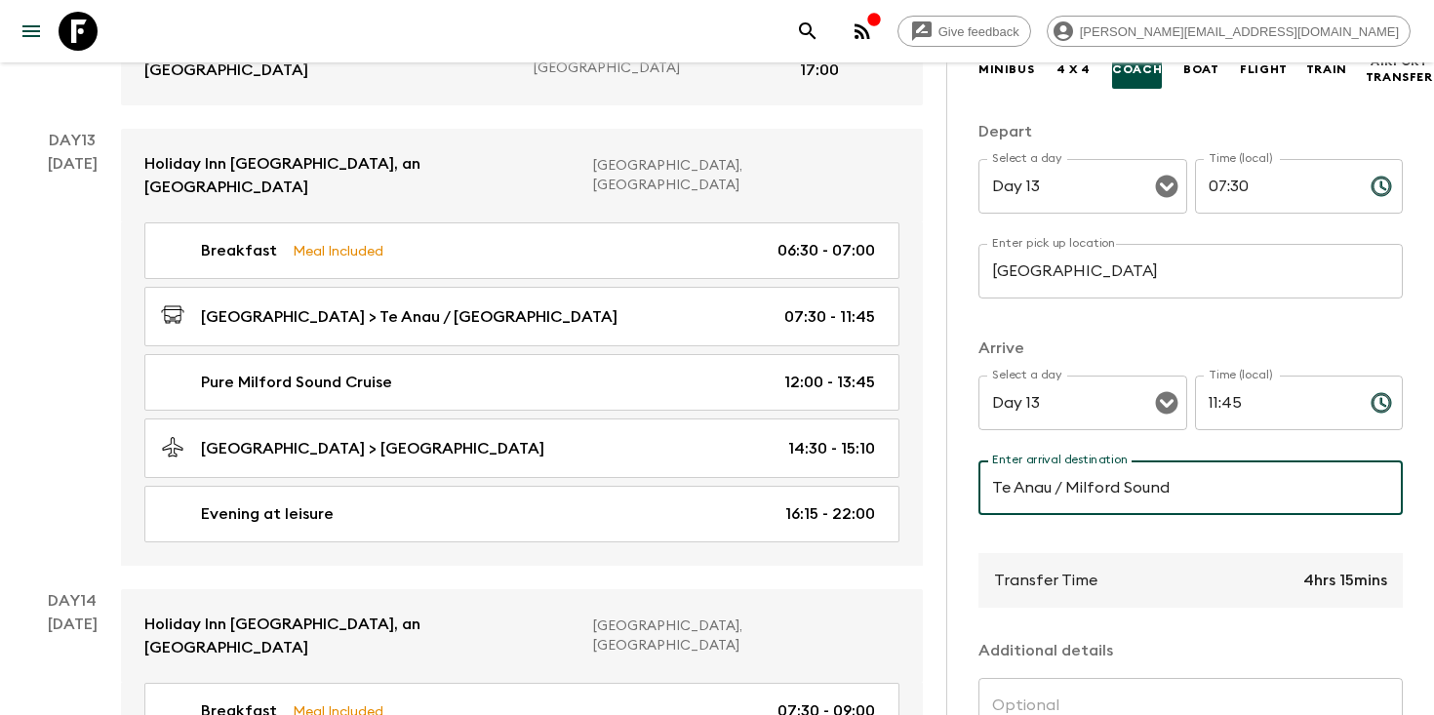
click at [1096, 489] on input "Te Anau / Milford Sound" at bounding box center [1190, 487] width 424 height 55
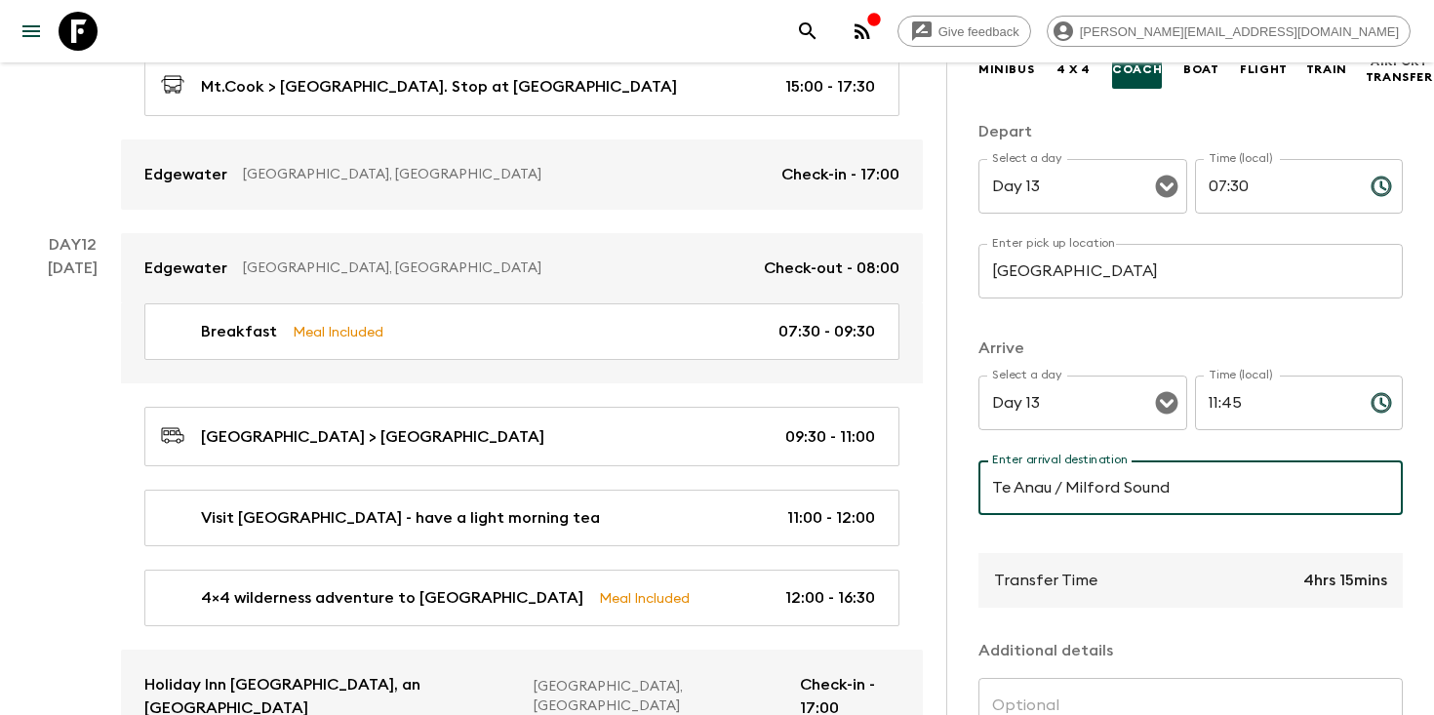
scroll to position [5610, 0]
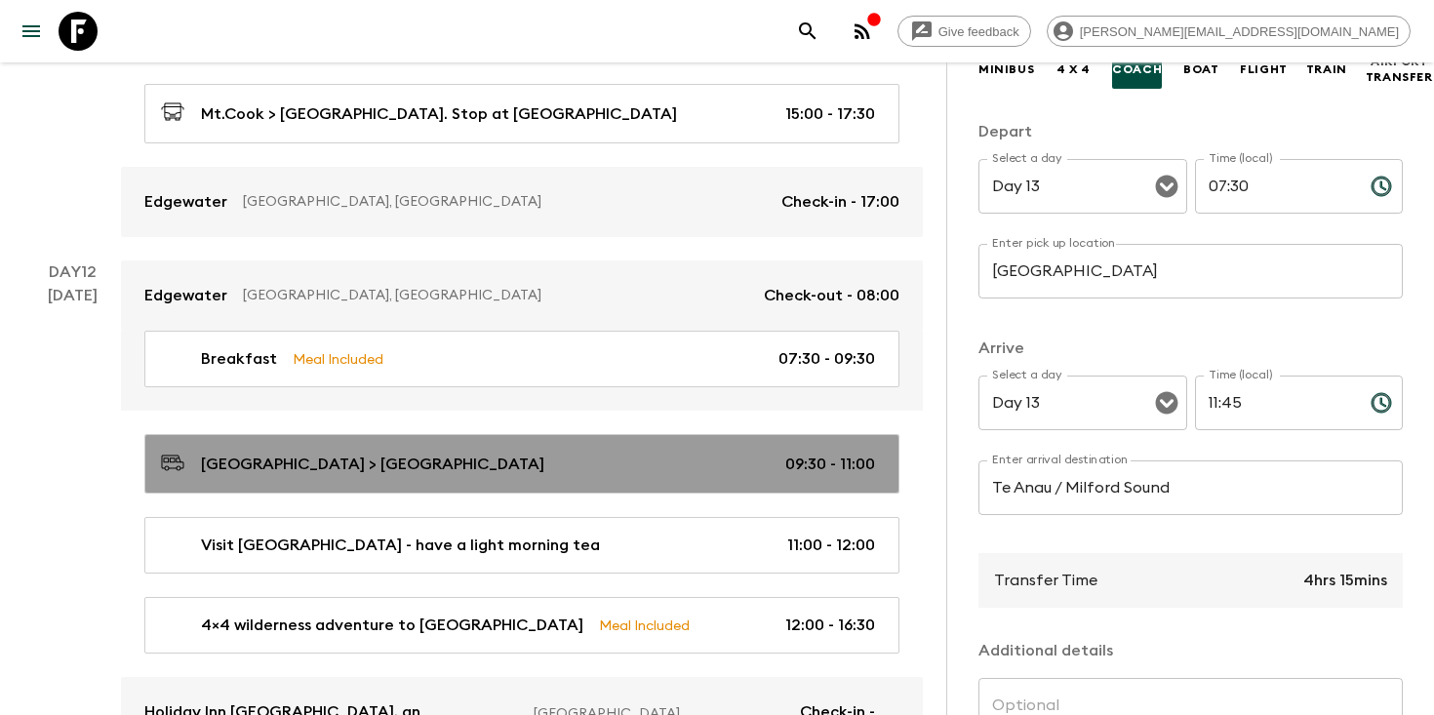
click at [539, 451] on div "[GEOGRAPHIC_DATA] > [GEOGRAPHIC_DATA] 09:30 - 11:00" at bounding box center [518, 464] width 714 height 26
type input "Wanaka"
type input "[GEOGRAPHIC_DATA]"
type input "Day 12"
type input "09:30"
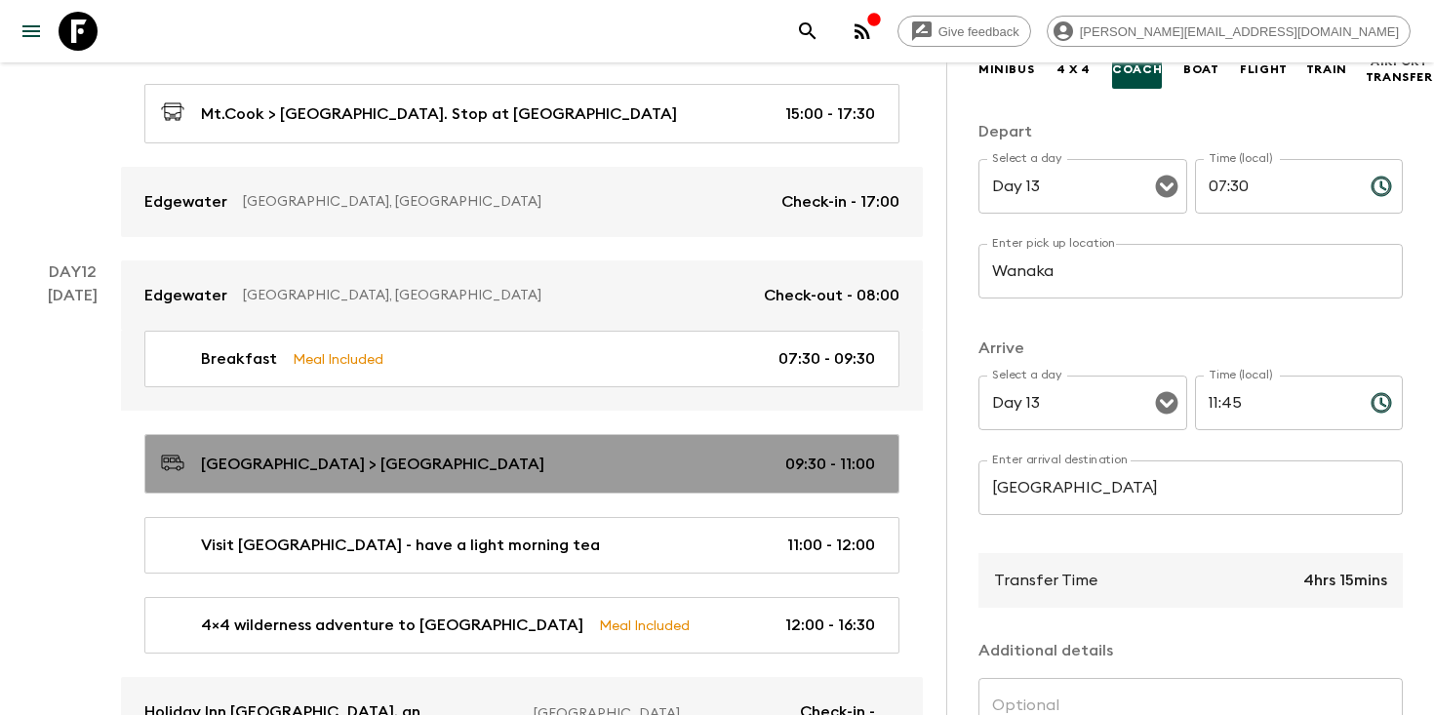
type input "Day 12"
type input "11:00"
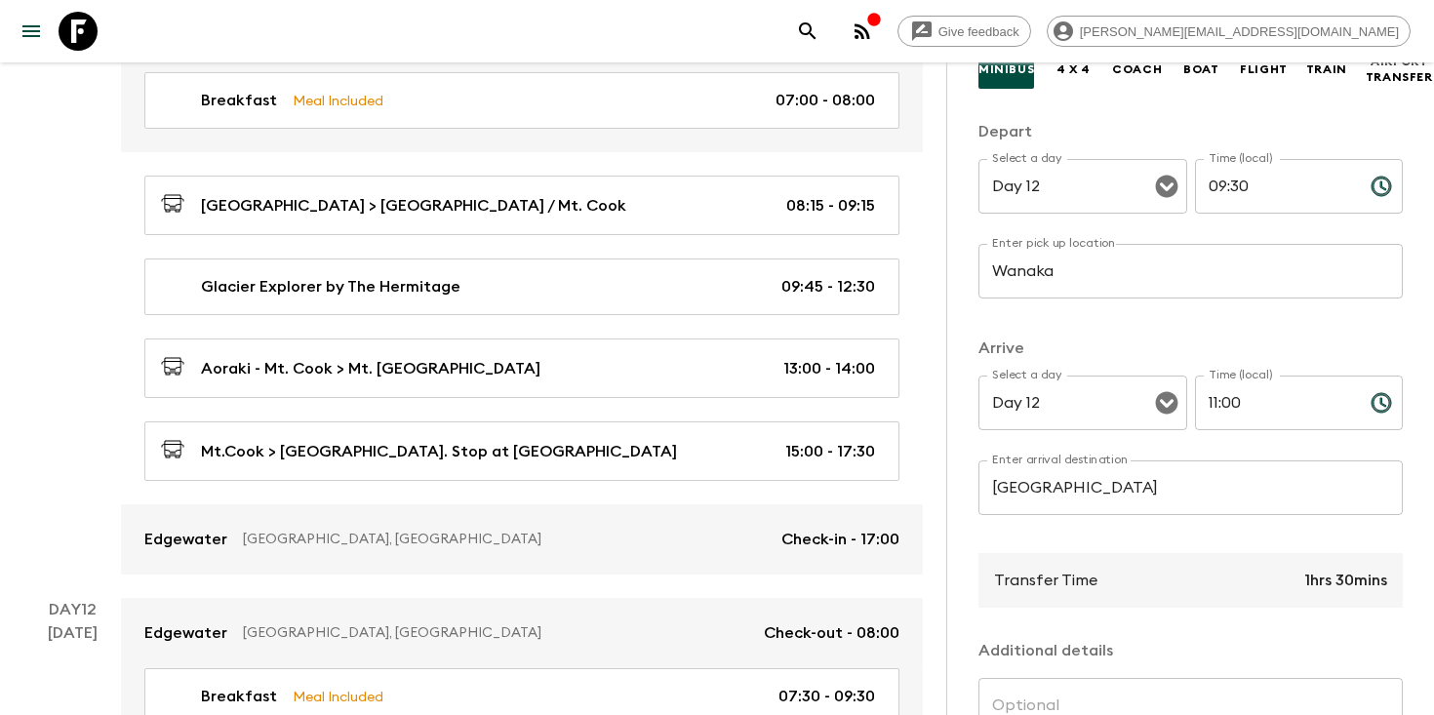
scroll to position [5273, 0]
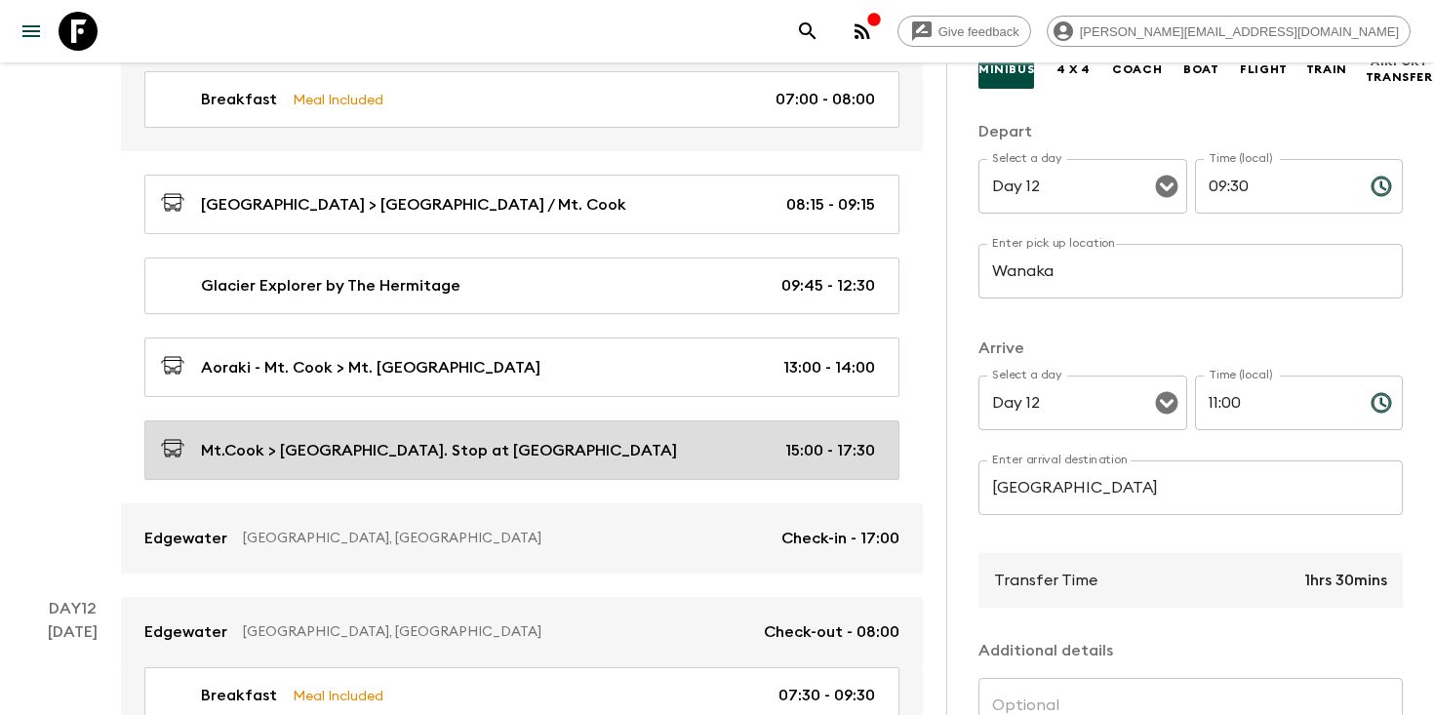
click at [529, 437] on div "Mt.Cook > [GEOGRAPHIC_DATA]. Stop at [GEOGRAPHIC_DATA] 15:00 - 17:30" at bounding box center [518, 450] width 714 height 26
type input "Mt.Cook"
type input "Wanaka. Stop at [GEOGRAPHIC_DATA]"
type textarea "Stop by Lavender Garden & Clay Cliffs"
type input "Day 11"
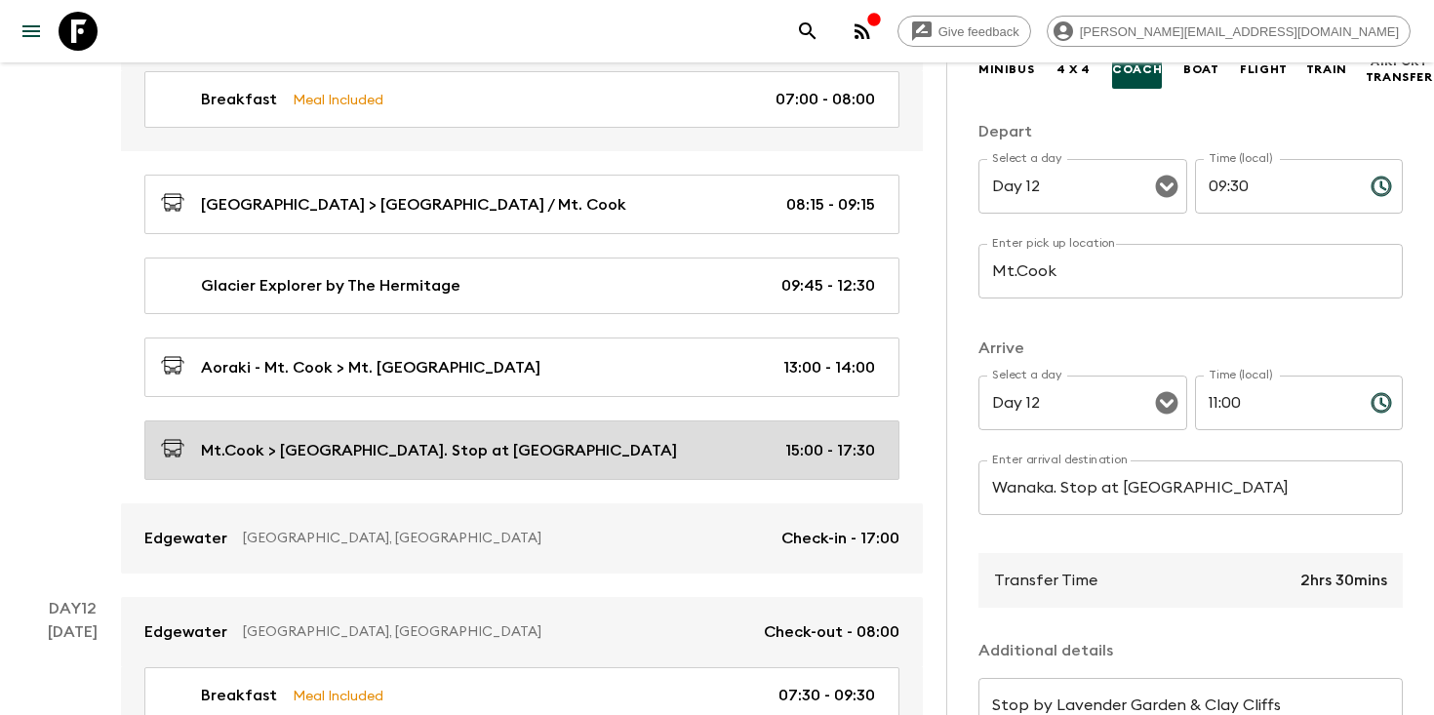
type input "15:00"
type input "Day 11"
type input "17:30"
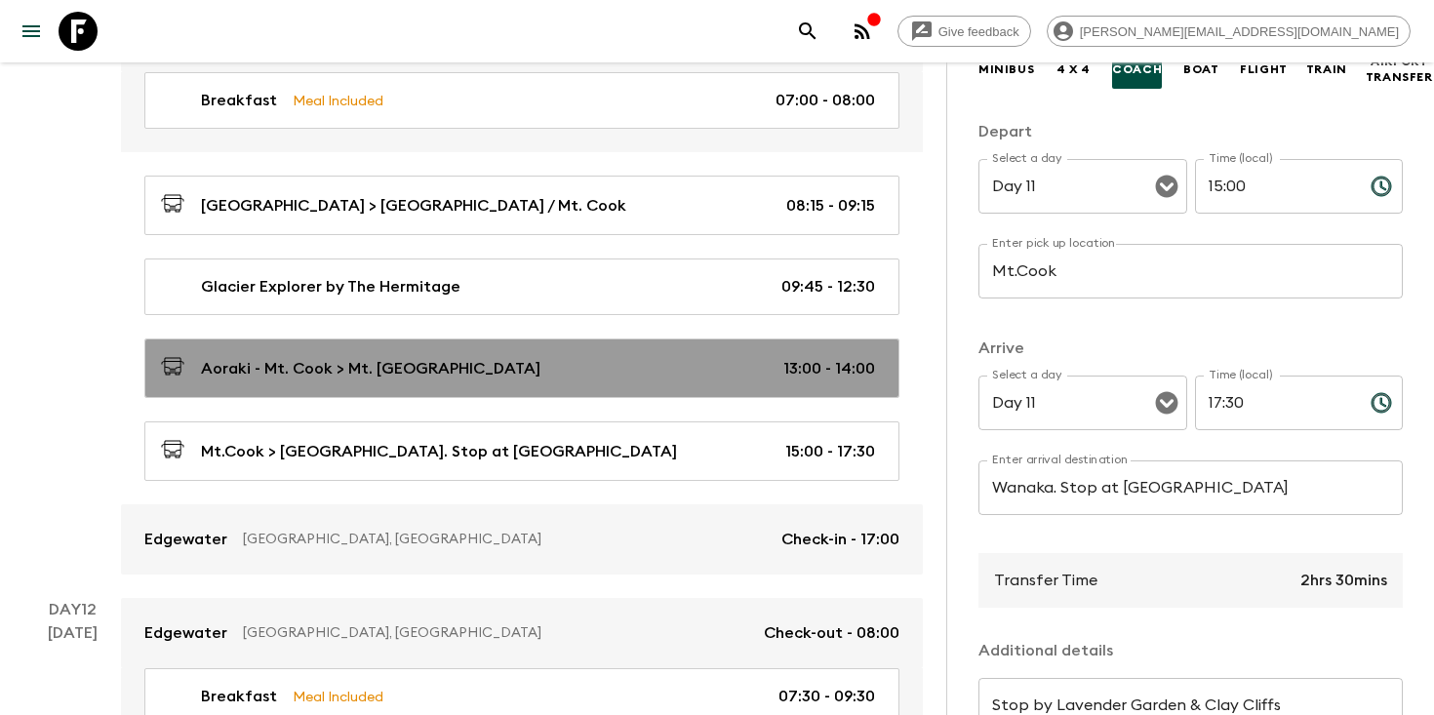
click at [529, 355] on div "Aoraki - Mt. Cook > Mt. [GEOGRAPHIC_DATA] 13:00 - 14:00" at bounding box center [518, 368] width 714 height 26
type input "Aoraki - Mt. Cook"
type input "Mt. [GEOGRAPHIC_DATA]"
type textarea "Stop by the lake and enjoy the lake view"
type input "13:00"
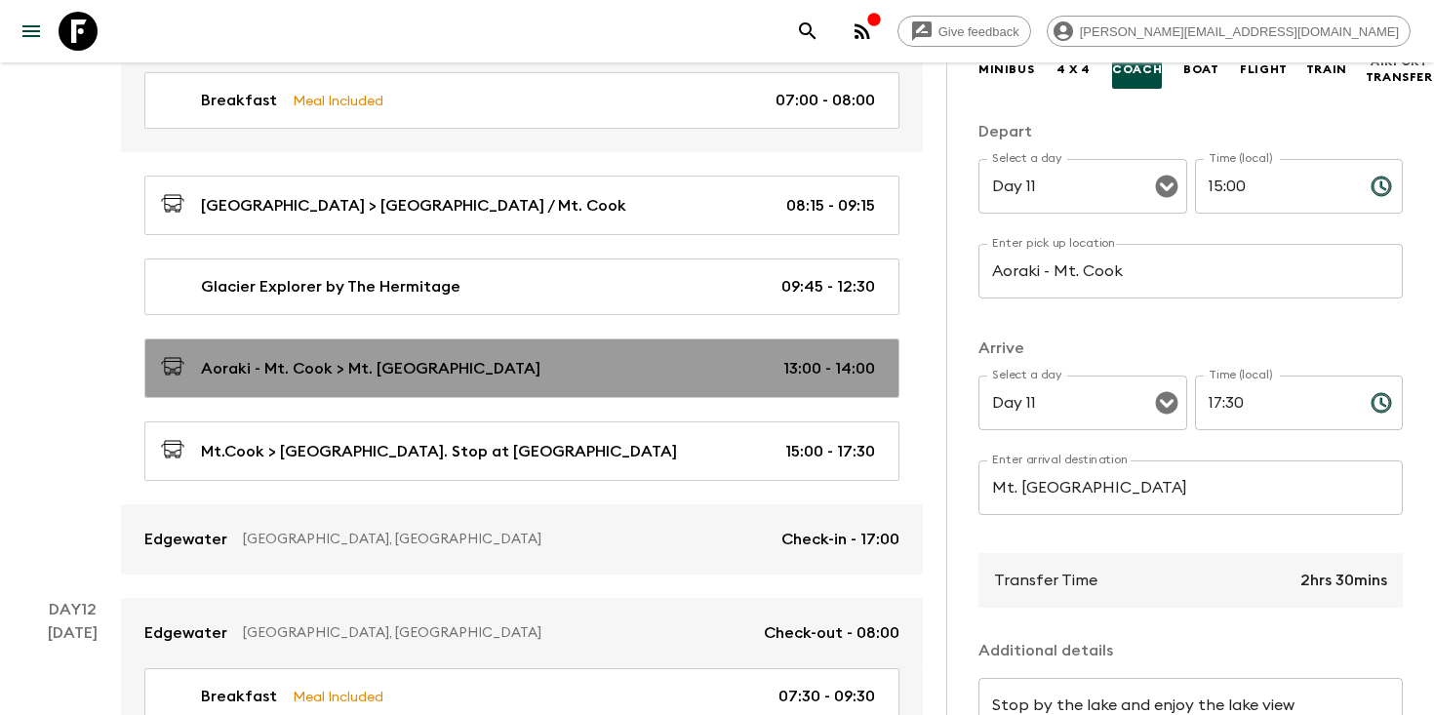
type input "14:00"
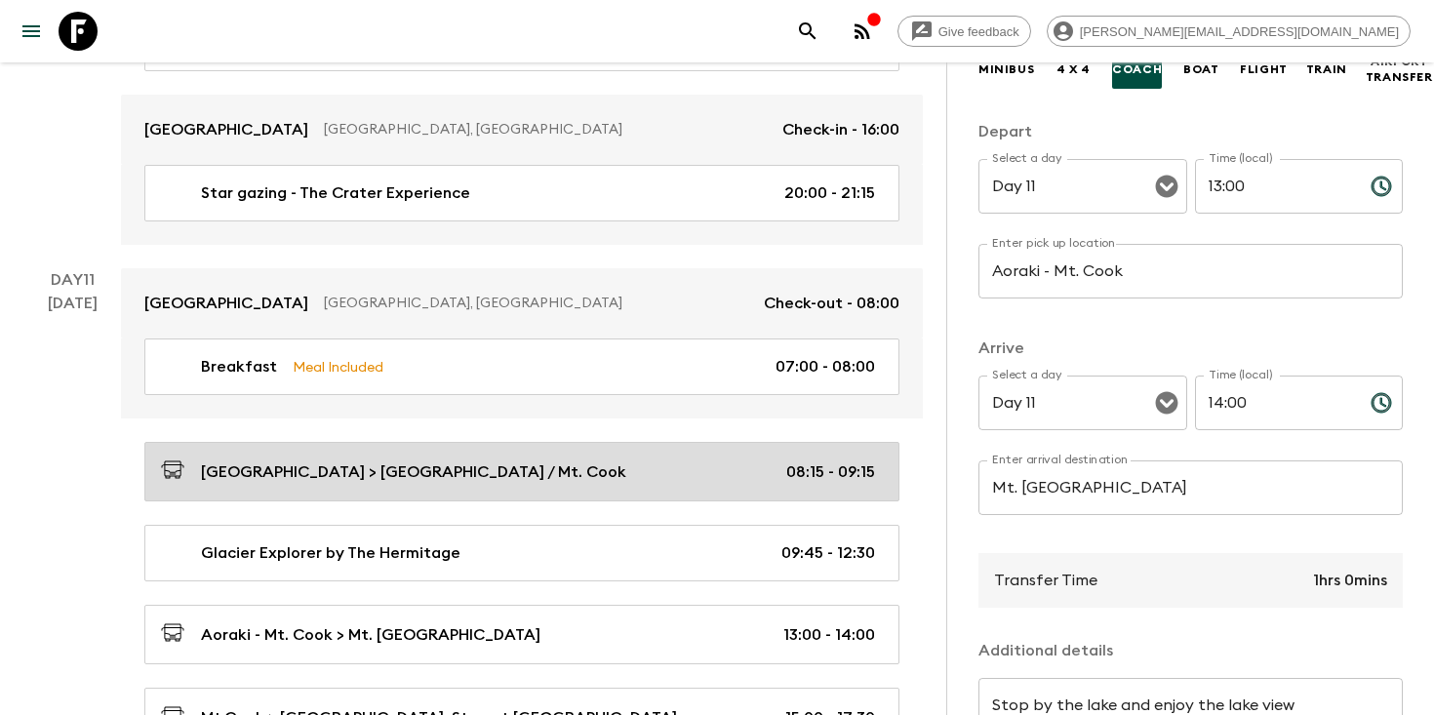
scroll to position [5002, 0]
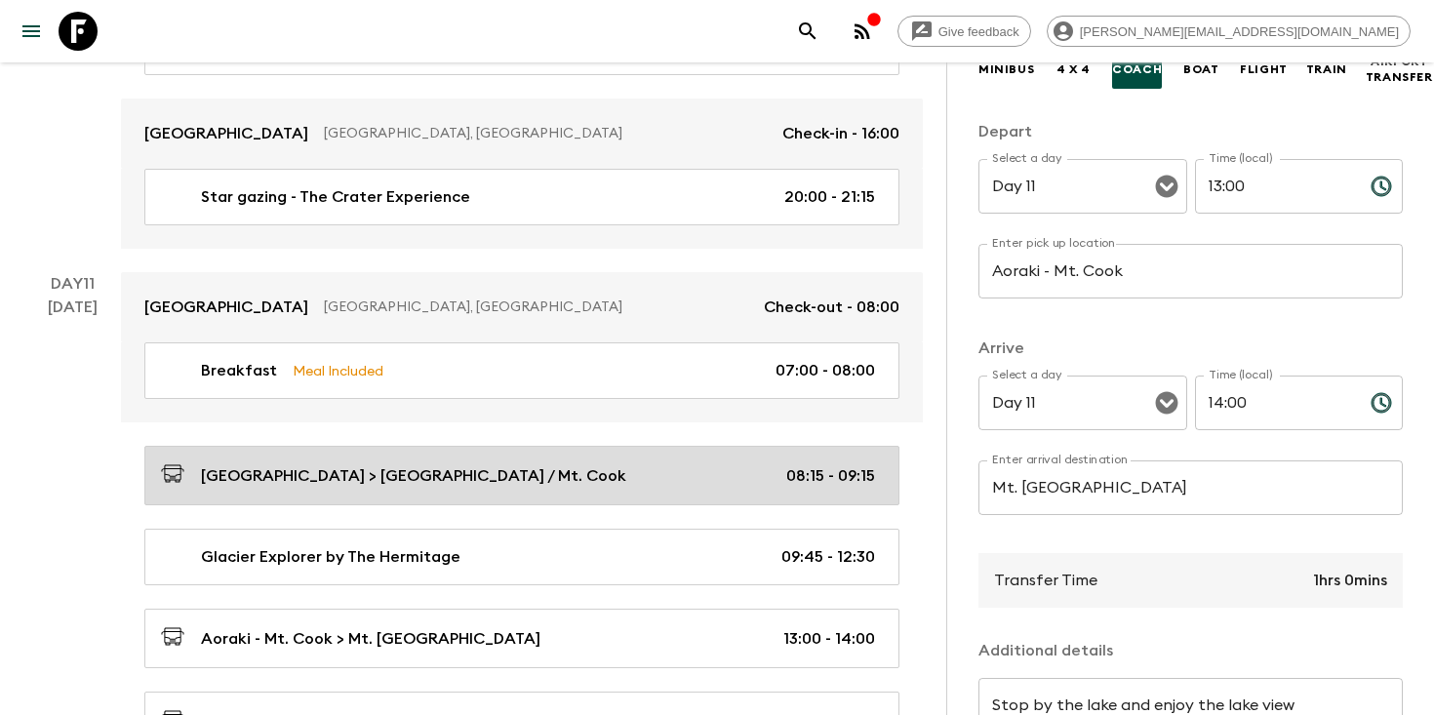
click at [522, 462] on div "[GEOGRAPHIC_DATA] > [GEOGRAPHIC_DATA] / Mt. Cook 08:15 - 09:15" at bounding box center [518, 475] width 714 height 26
type input "Lake Tekapo"
type input "Glentanner / Mt. Cook"
type input "08:15"
type input "09:15"
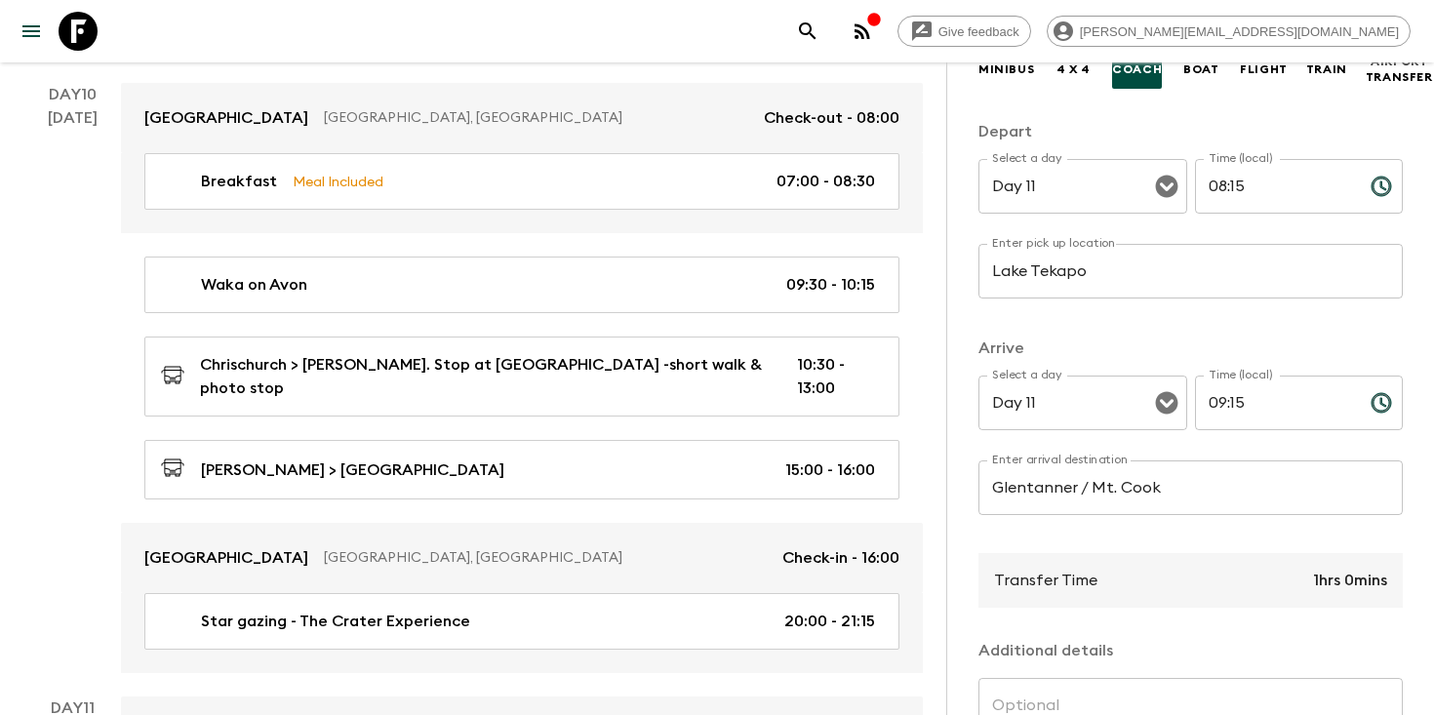
scroll to position [4565, 0]
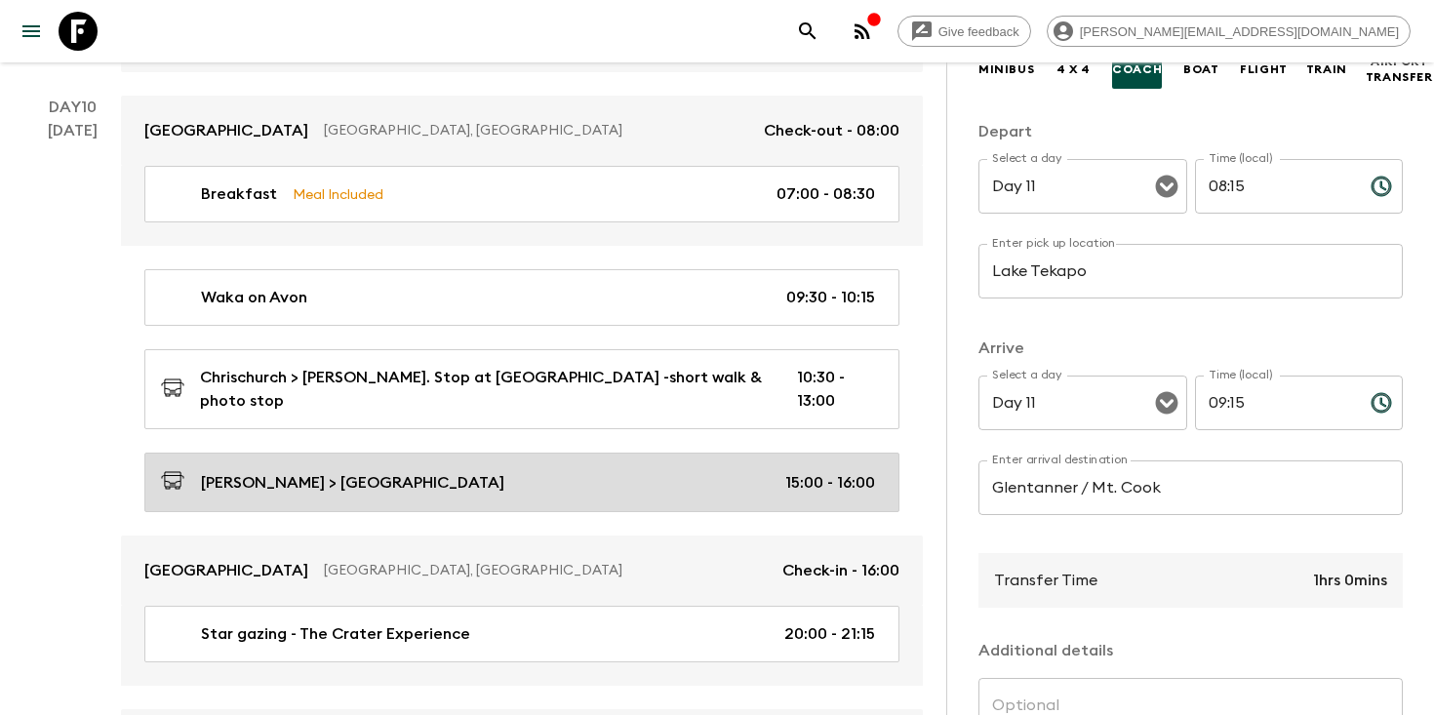
click at [522, 469] on div "[PERSON_NAME] > [GEOGRAPHIC_DATA] 15:00 - 16:00" at bounding box center [518, 482] width 714 height 26
type input "[PERSON_NAME]"
type input "Lake Tekapo"
type textarea "Scenic drive"
type input "Day 10"
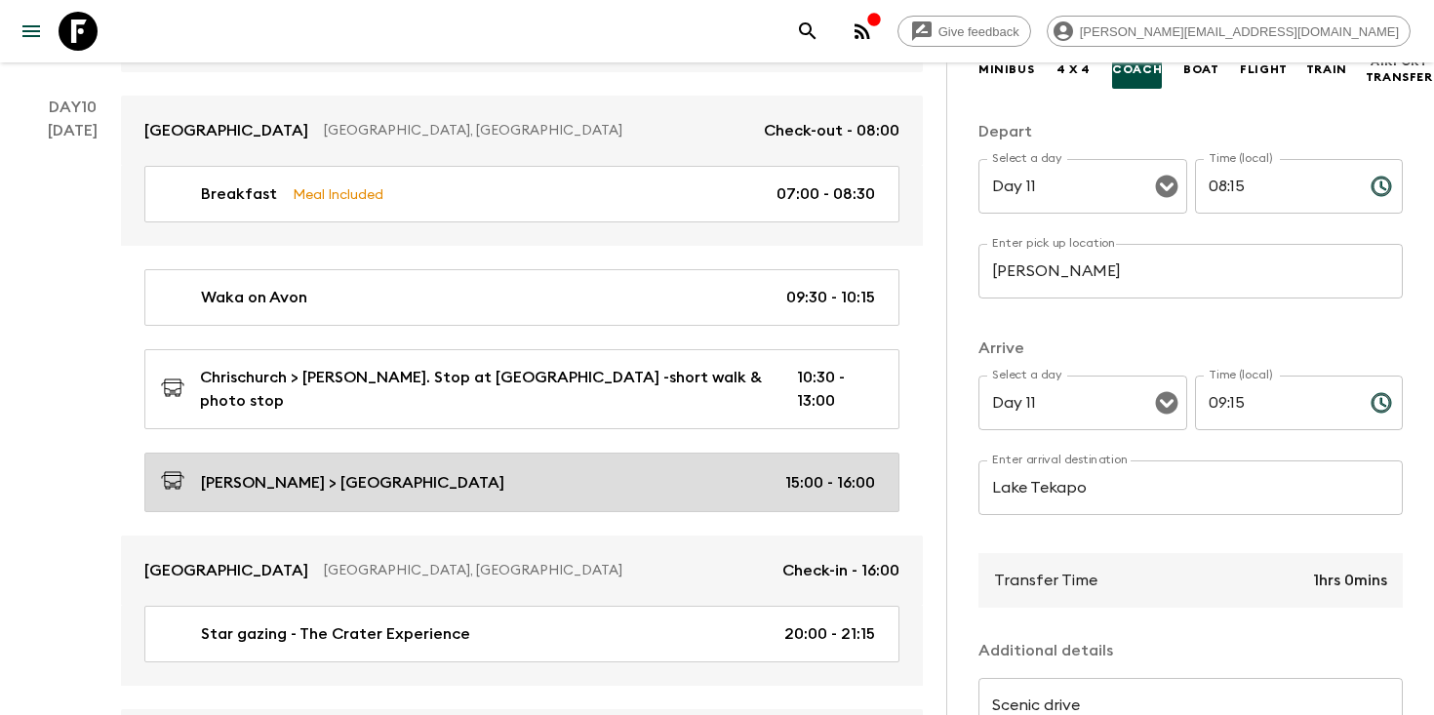
type input "15:00"
type input "Day 10"
type input "16:00"
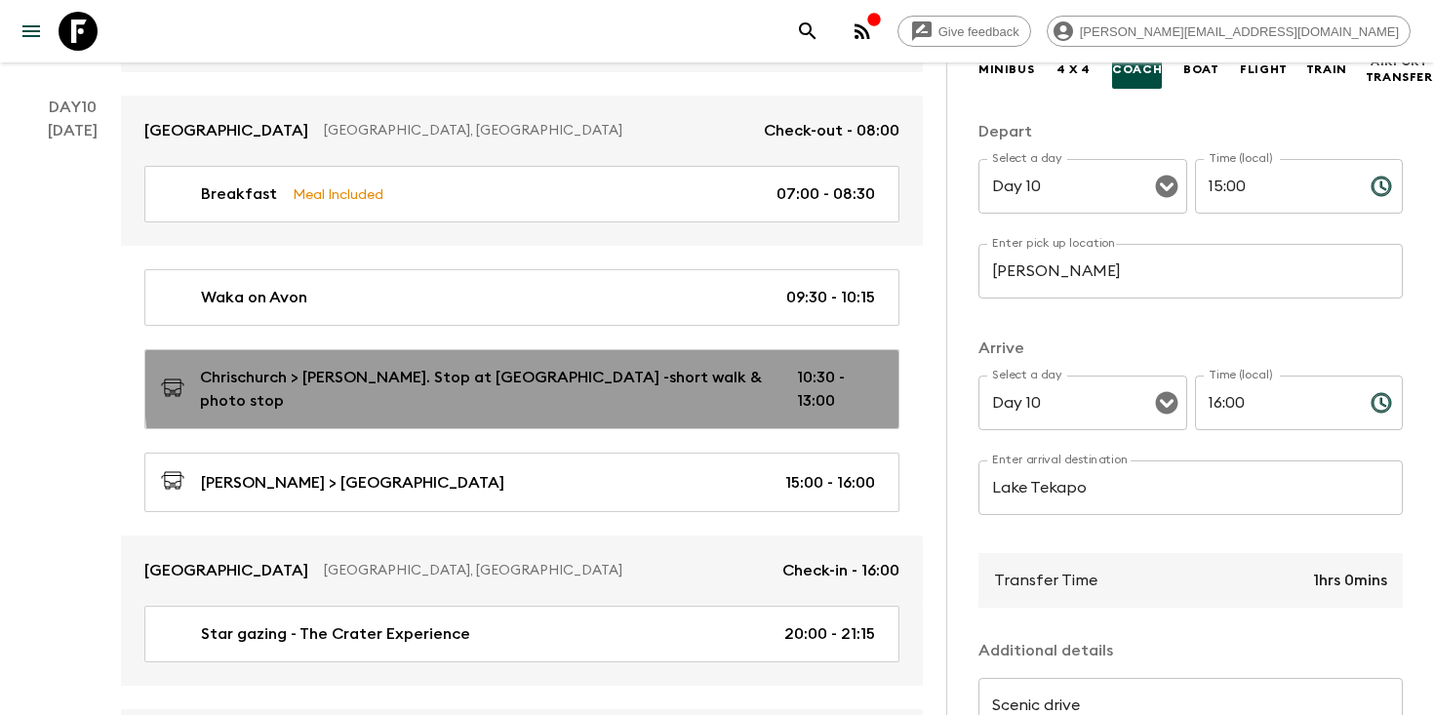
click at [524, 373] on p "Chrischurch > [PERSON_NAME]. Stop at [GEOGRAPHIC_DATA] -short walk & photo stop" at bounding box center [483, 389] width 566 height 47
type input "Chrischurch"
type input "[PERSON_NAME]. Stop at [GEOGRAPHIC_DATA] -short walk & photo stop"
type textarea "Drive schenic route from [GEOGRAPHIC_DATA] to [GEOGRAPHIC_DATA], Stop at [GEOGR…"
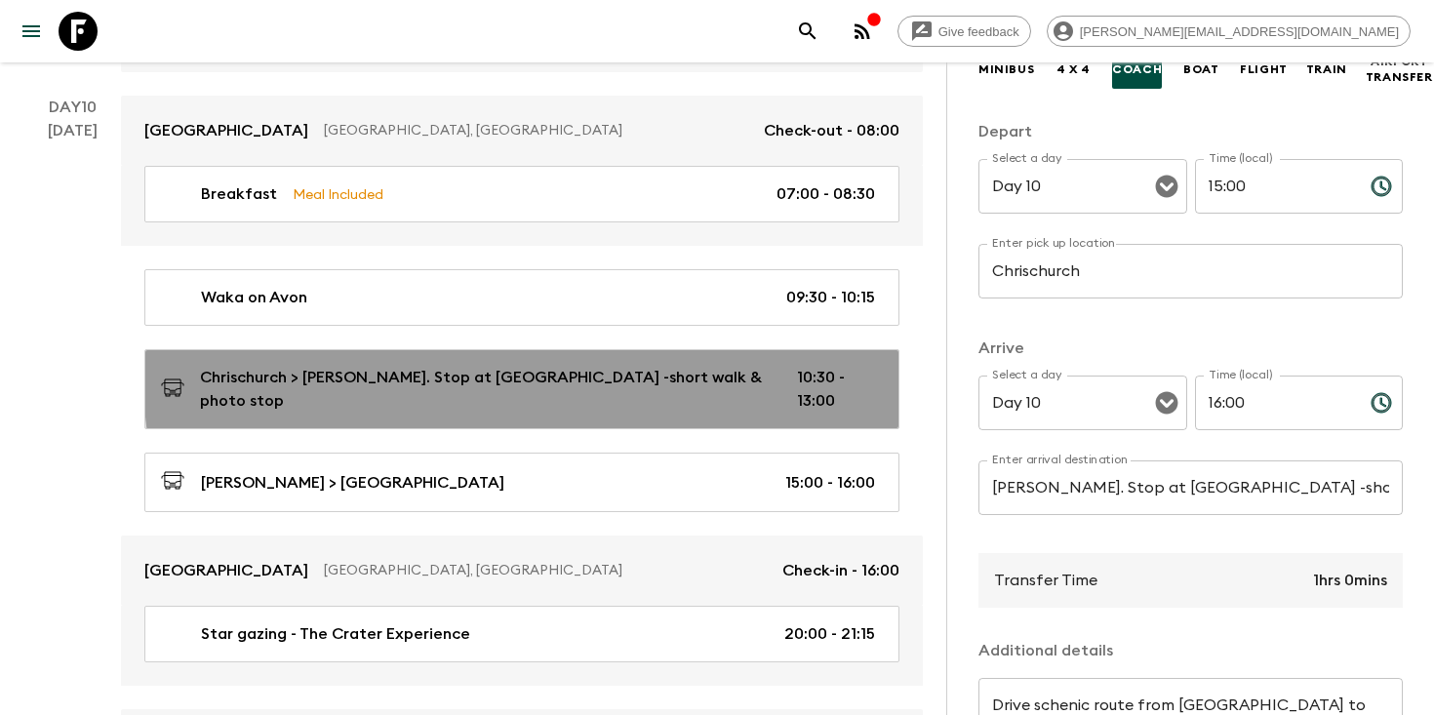
type input "10:30"
type input "13:00"
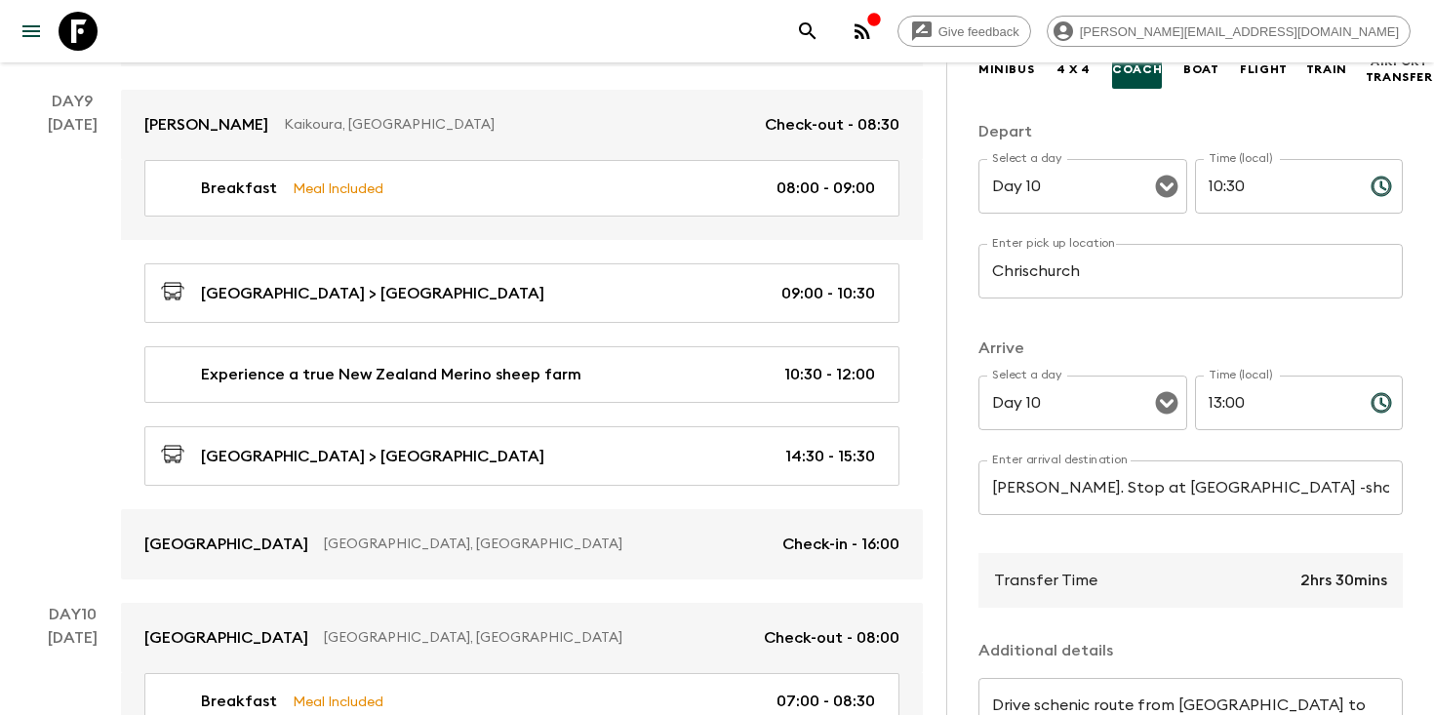
scroll to position [3946, 0]
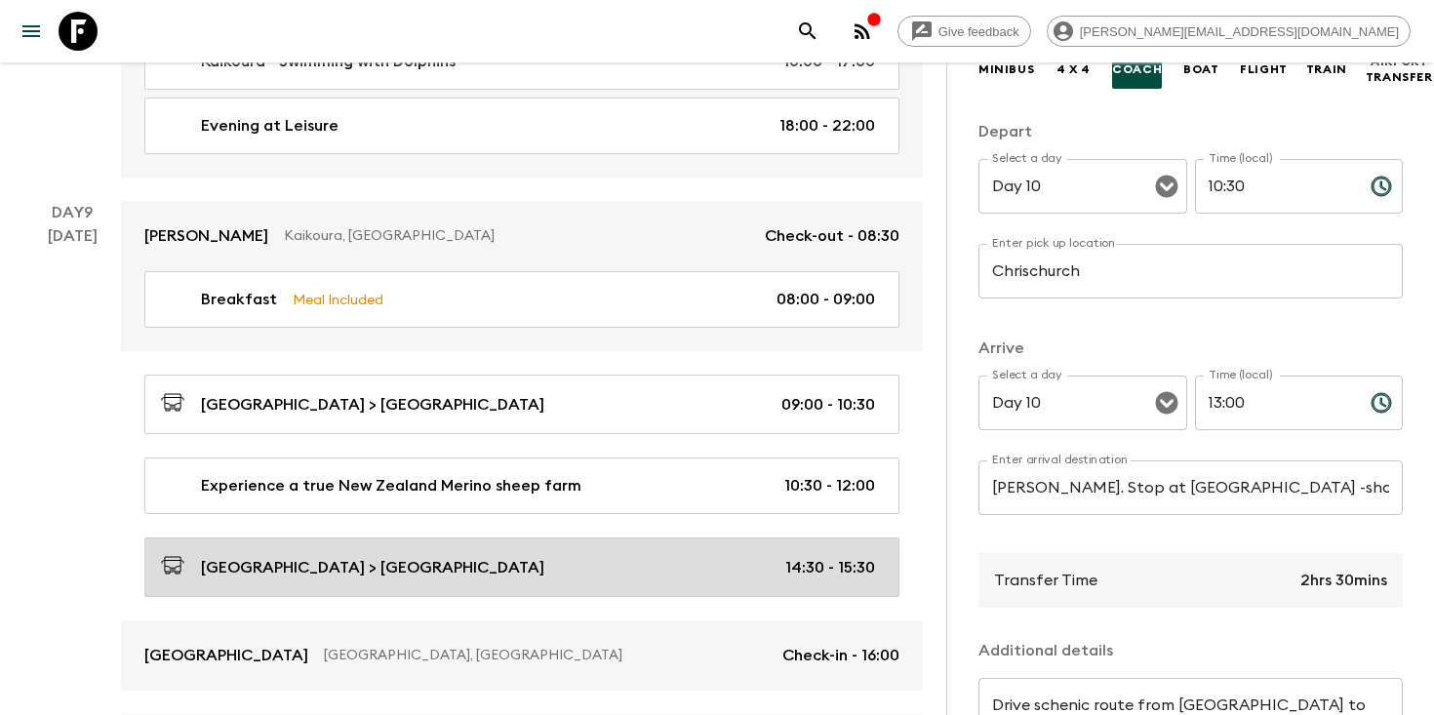
click at [468, 559] on div "[GEOGRAPHIC_DATA] > [GEOGRAPHIC_DATA] 14:30 - 15:30" at bounding box center [518, 567] width 714 height 26
type input "Kaikoura"
type input "[GEOGRAPHIC_DATA]"
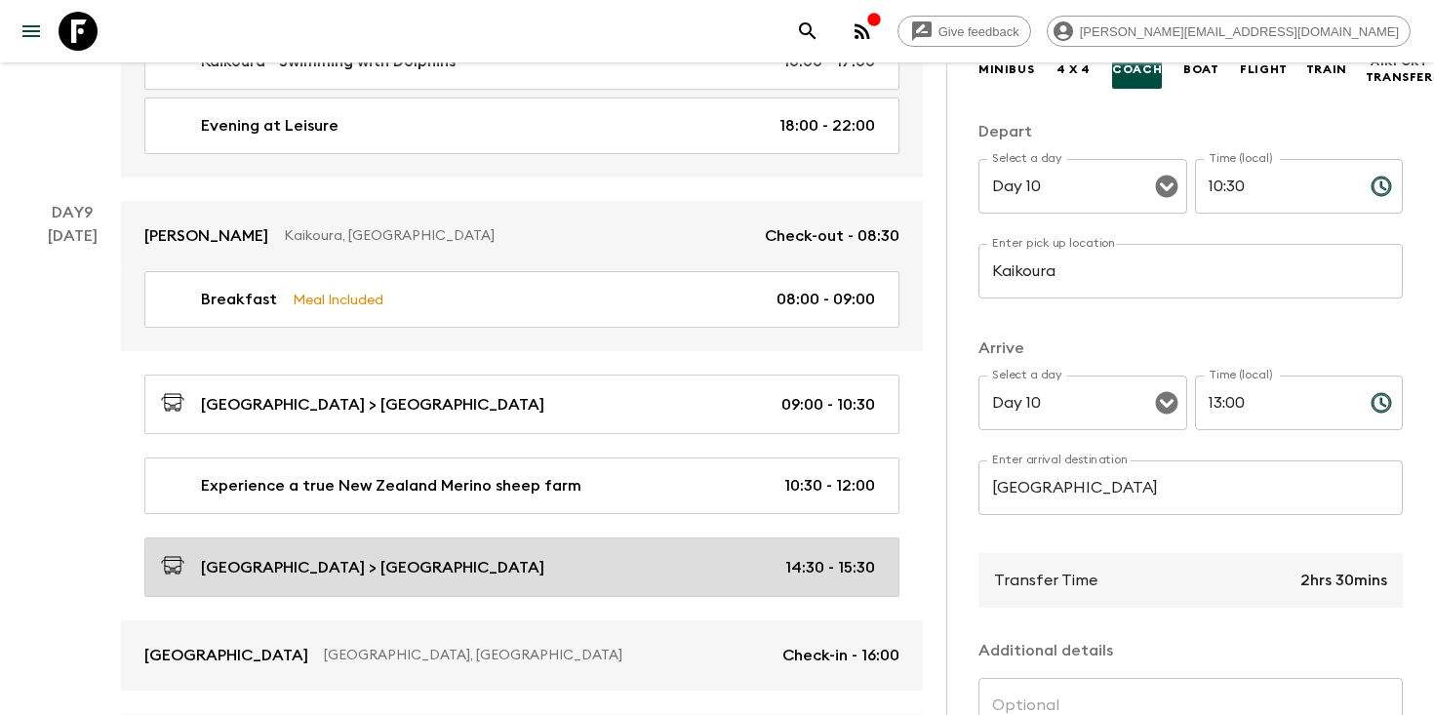
type input "Day 9"
type input "14:30"
type input "Day 9"
type input "15:30"
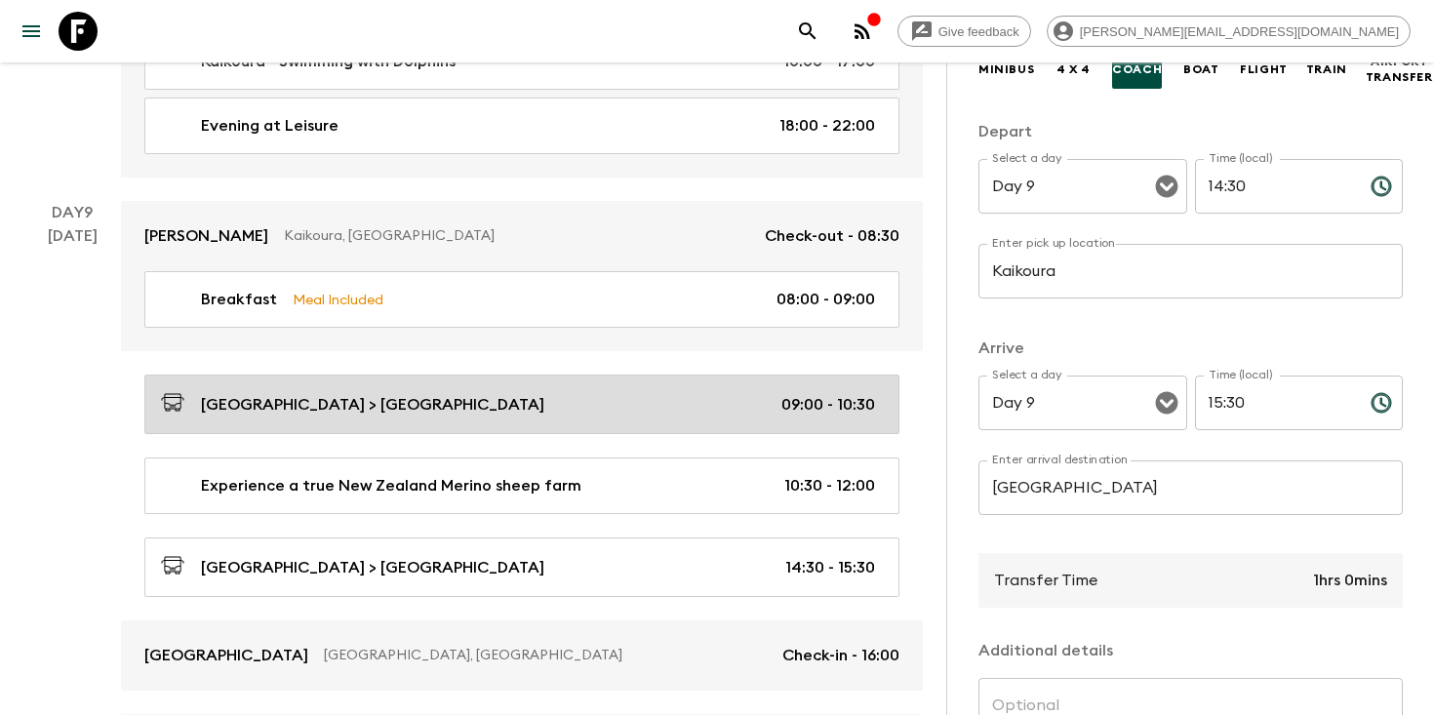
click at [468, 401] on div "[GEOGRAPHIC_DATA] > [GEOGRAPHIC_DATA] 09:00 - 10:30" at bounding box center [518, 404] width 714 height 26
type input "Hurunui Hills"
type input "09:00"
type input "10:30"
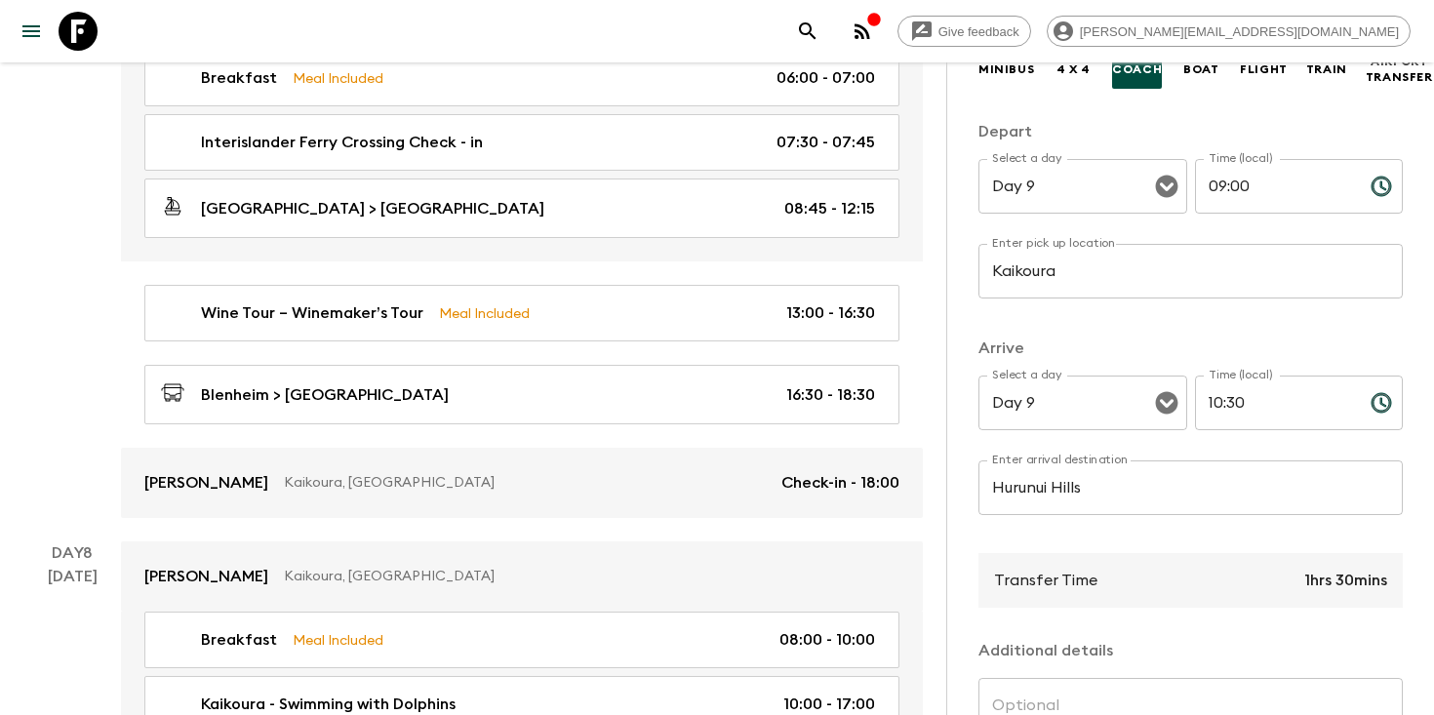
scroll to position [3295, 0]
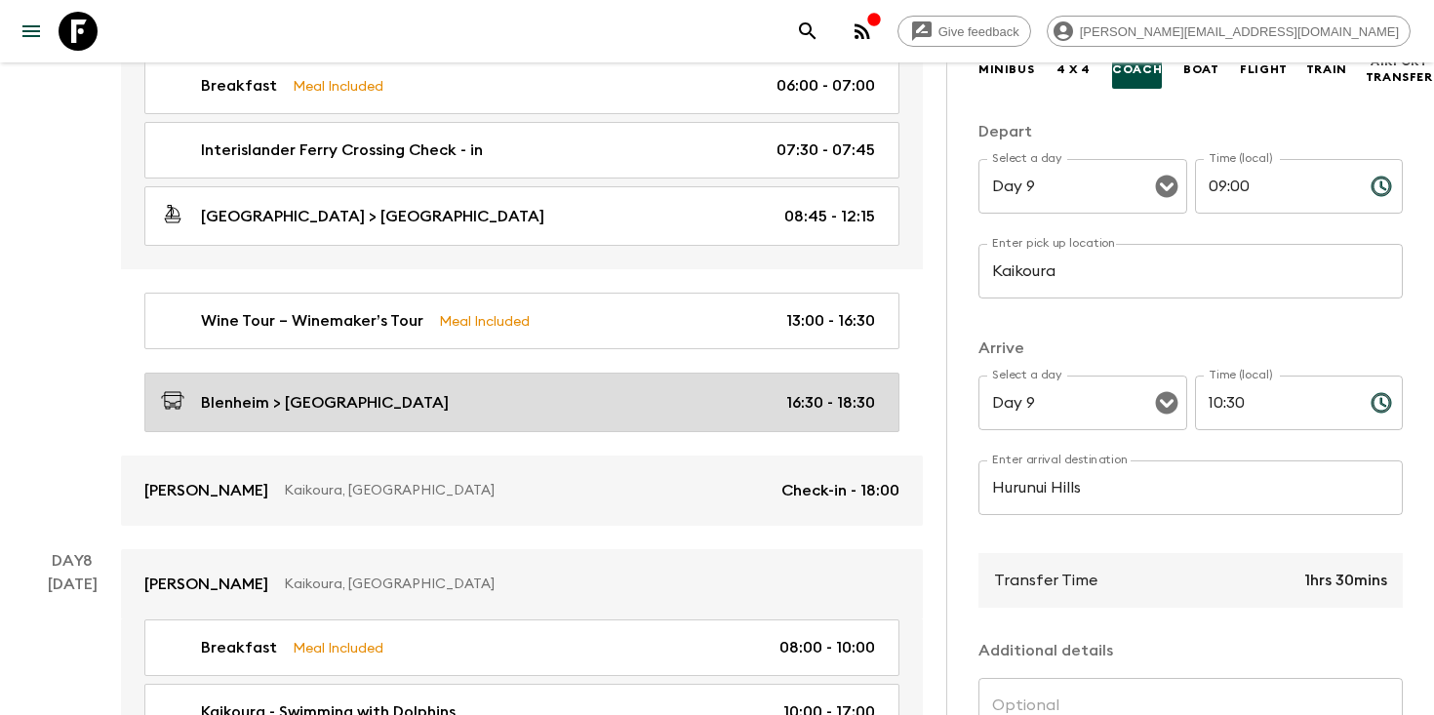
click at [466, 401] on div "Blenheim > [GEOGRAPHIC_DATA] 16:30 - 18:30" at bounding box center [518, 402] width 714 height 26
type input "Blenheim"
type input "Kaikoura"
type input "Day 7"
type input "16:30"
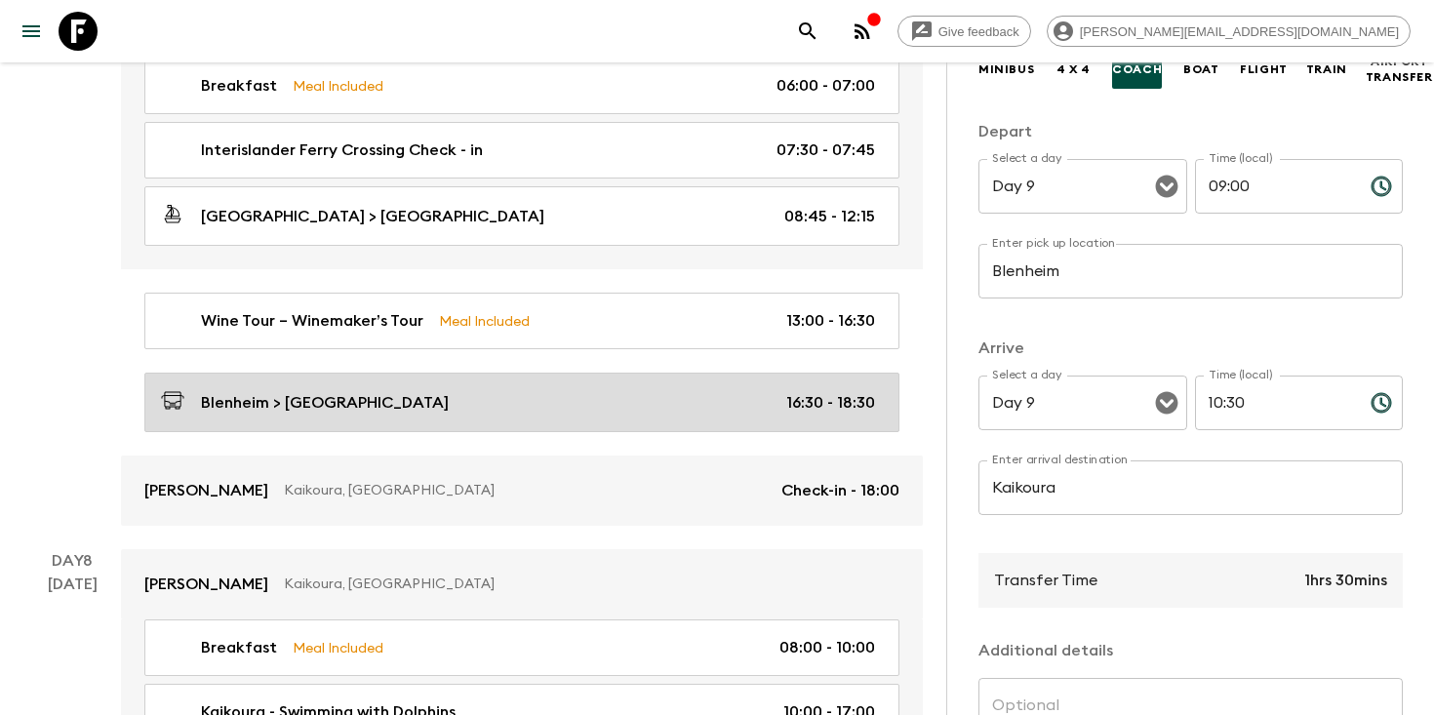
type input "Day 7"
type input "18:30"
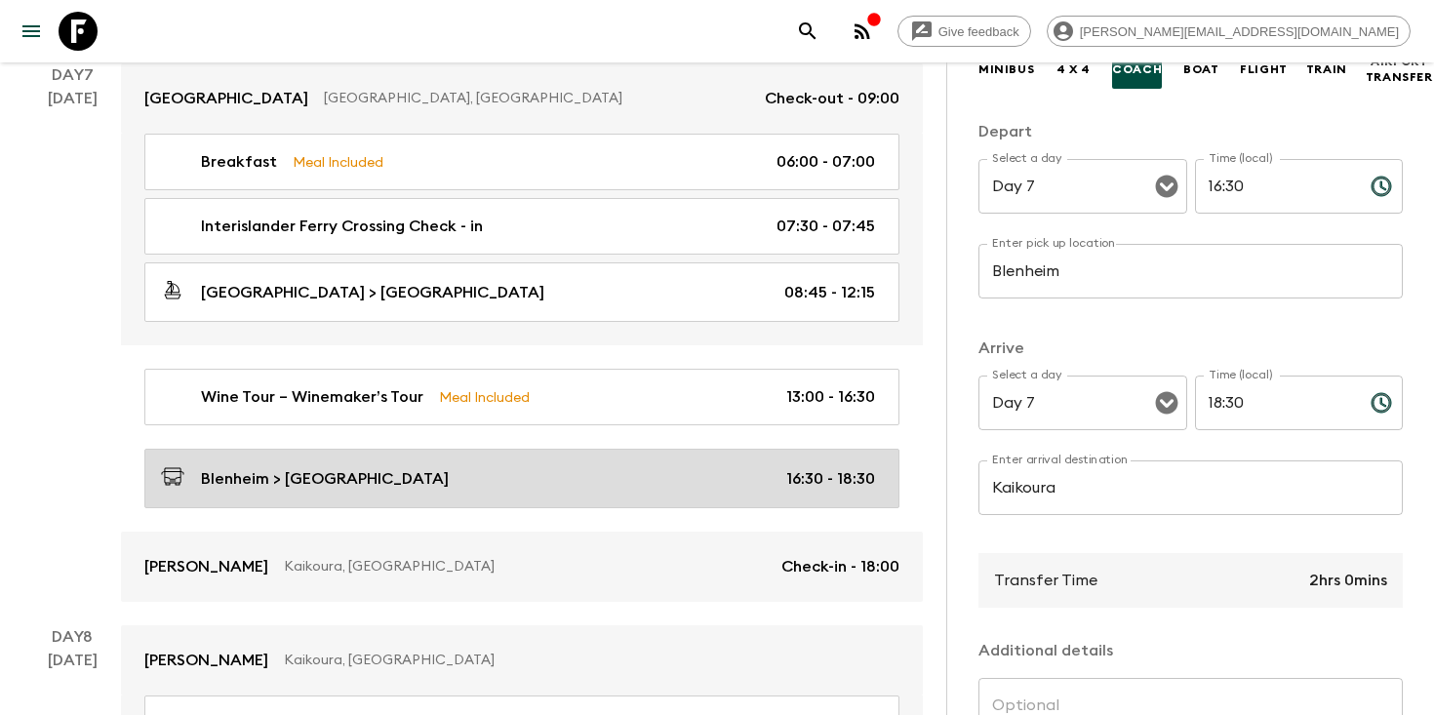
scroll to position [3112, 0]
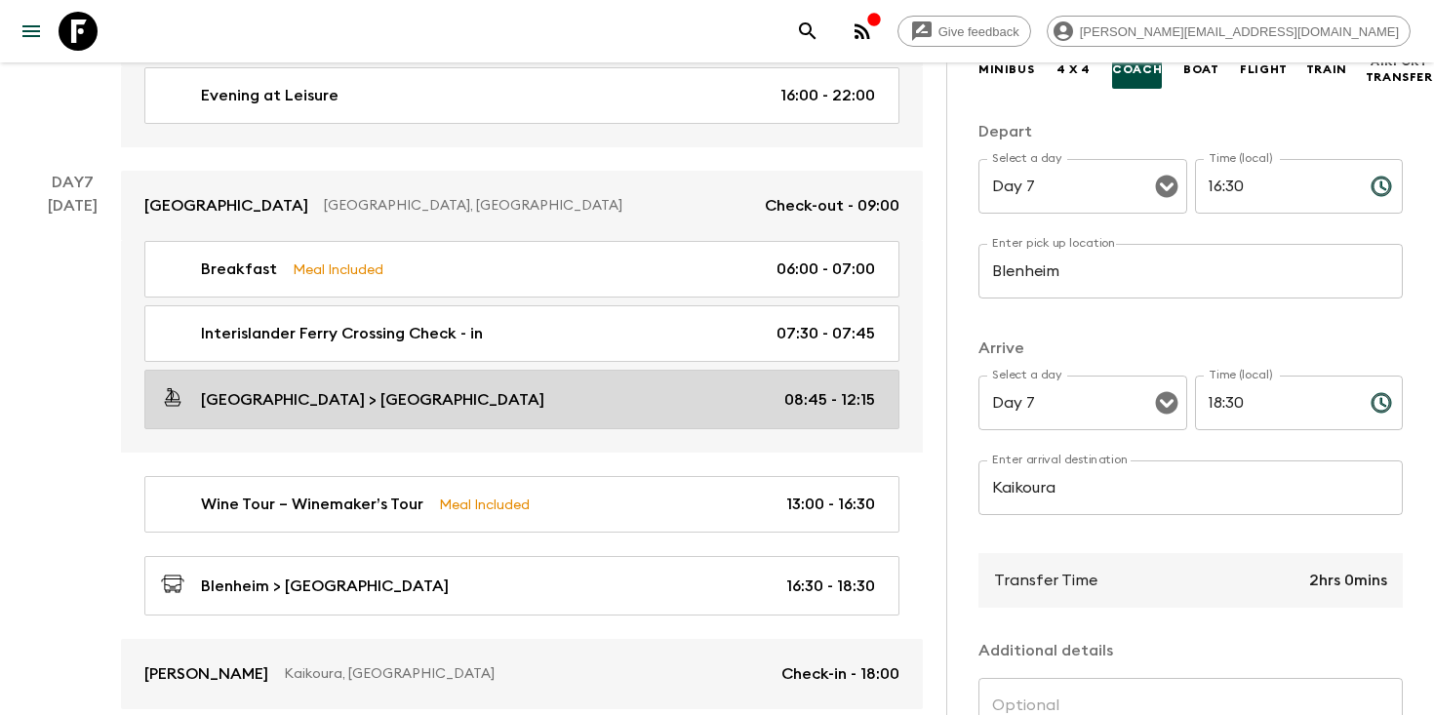
click at [465, 409] on link "[GEOGRAPHIC_DATA] > [GEOGRAPHIC_DATA] 08:45 - 12:15" at bounding box center [521, 400] width 755 height 60
type input "[GEOGRAPHIC_DATA]"
type input "08:45"
type input "12:15"
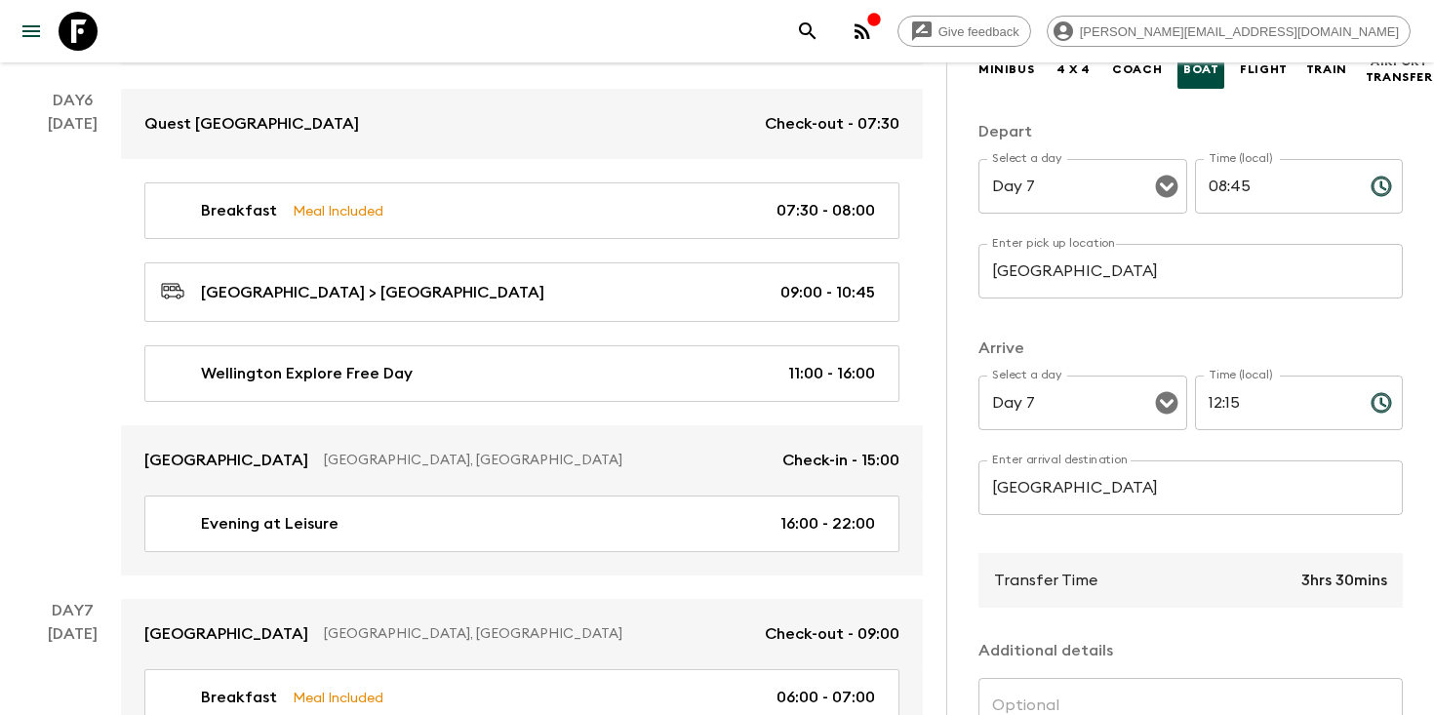
scroll to position [2619, 0]
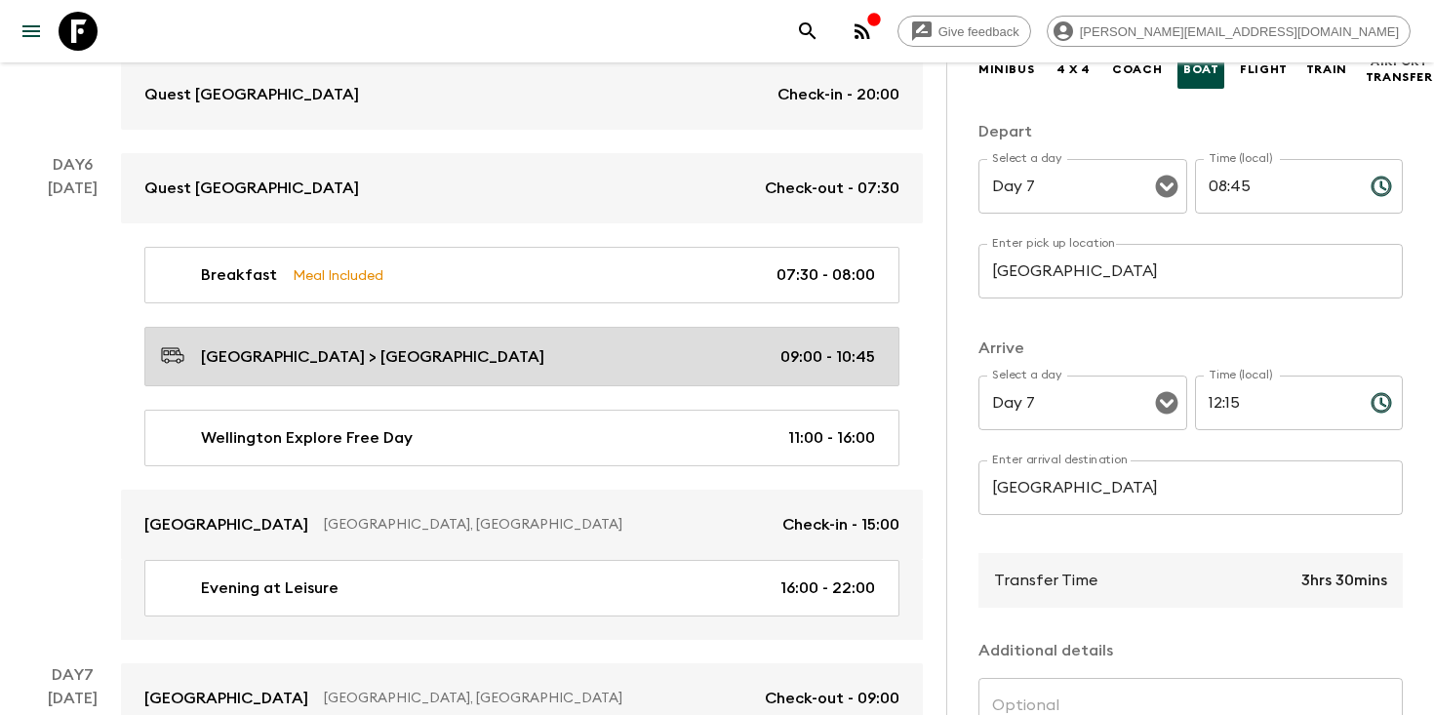
click at [468, 367] on link "[GEOGRAPHIC_DATA] > [GEOGRAPHIC_DATA] 09:00 - 10:45" at bounding box center [521, 357] width 755 height 60
type input "[GEOGRAPHIC_DATA]"
type input "Day 6"
type input "09:00"
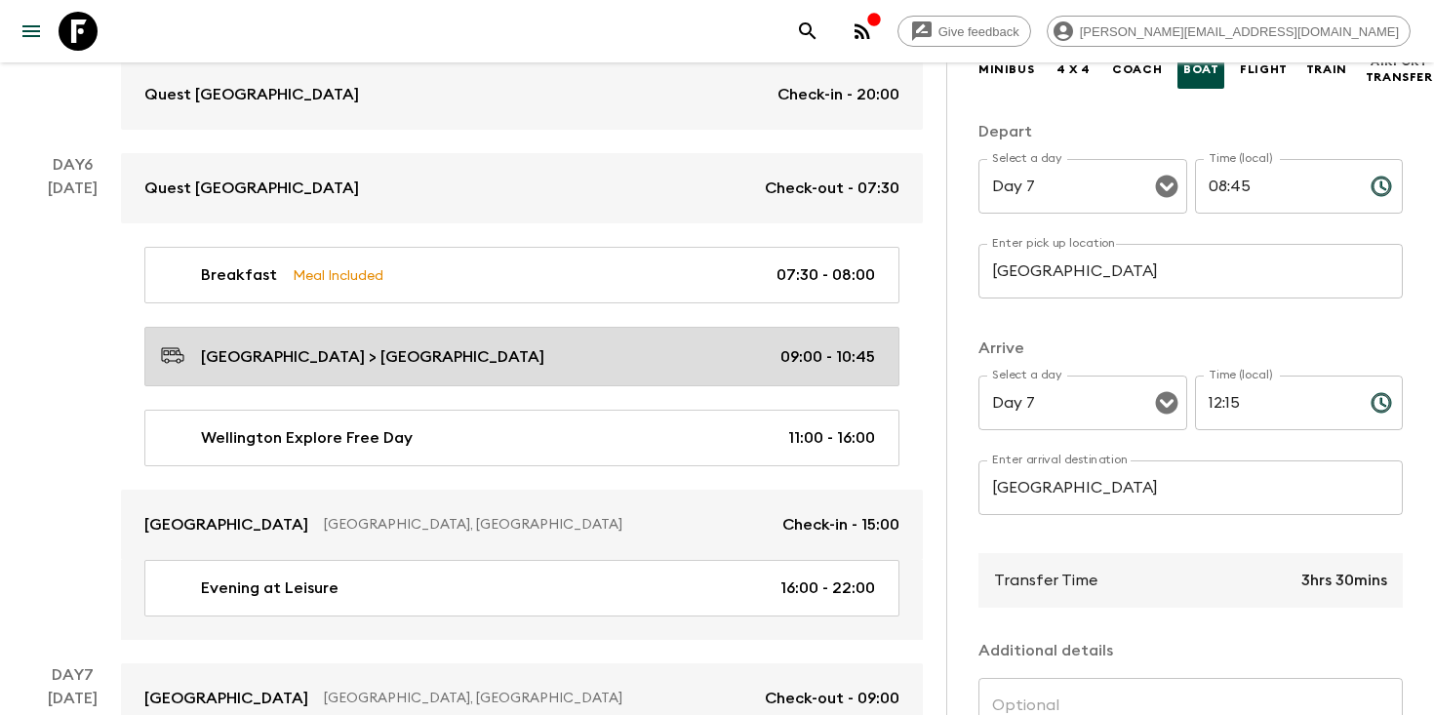
type input "Day 6"
type input "10:45"
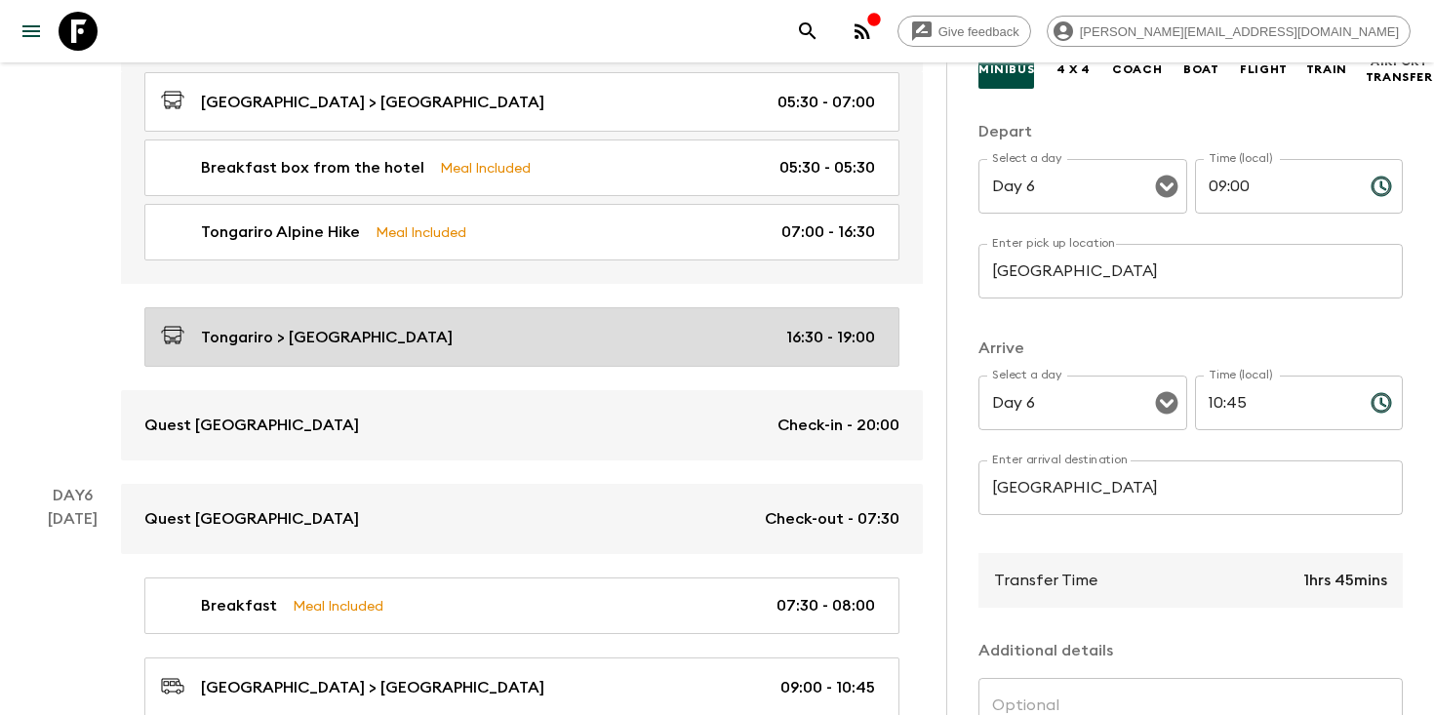
click at [444, 336] on div "Tongariro > [GEOGRAPHIC_DATA] 16:30 - 19:00" at bounding box center [518, 337] width 714 height 26
type input "Tongariro"
type input "Palmerston"
type input "Day 5"
type input "16:30"
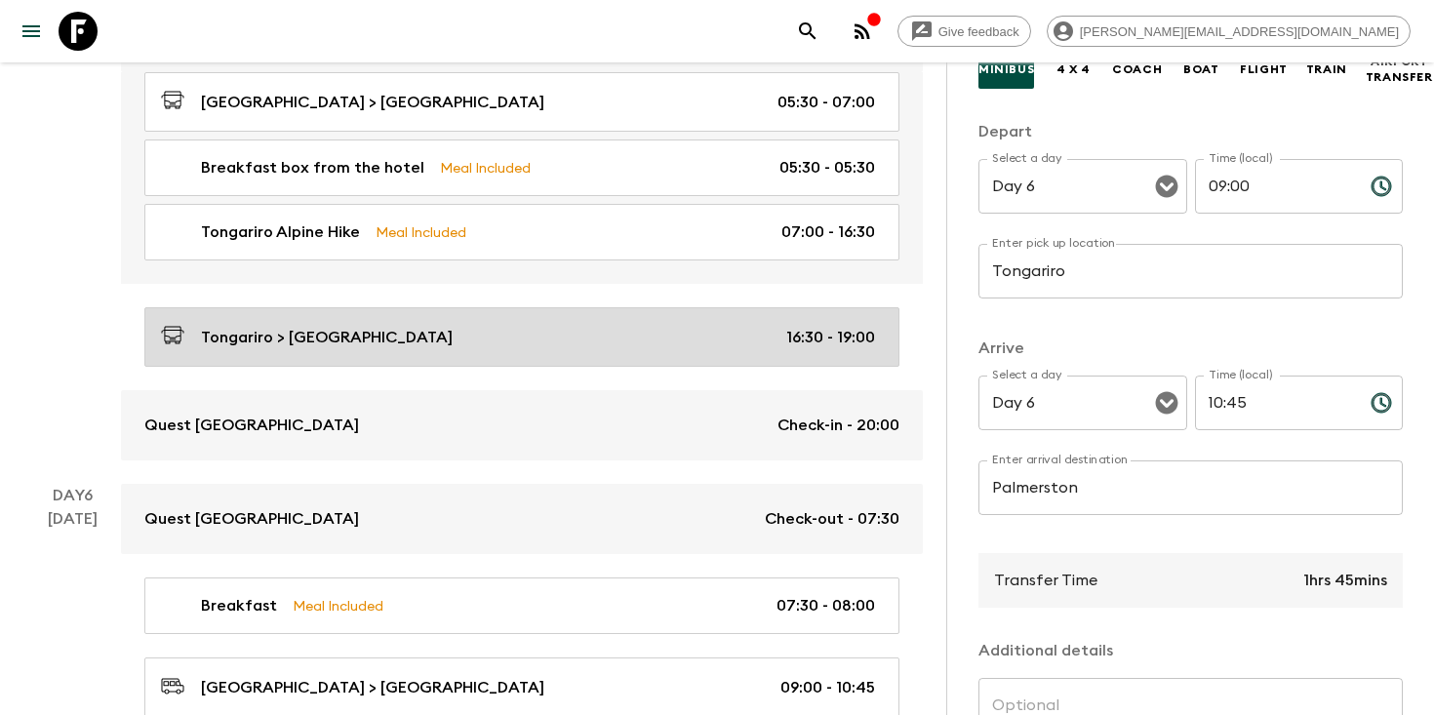
type input "Day 5"
type input "19:00"
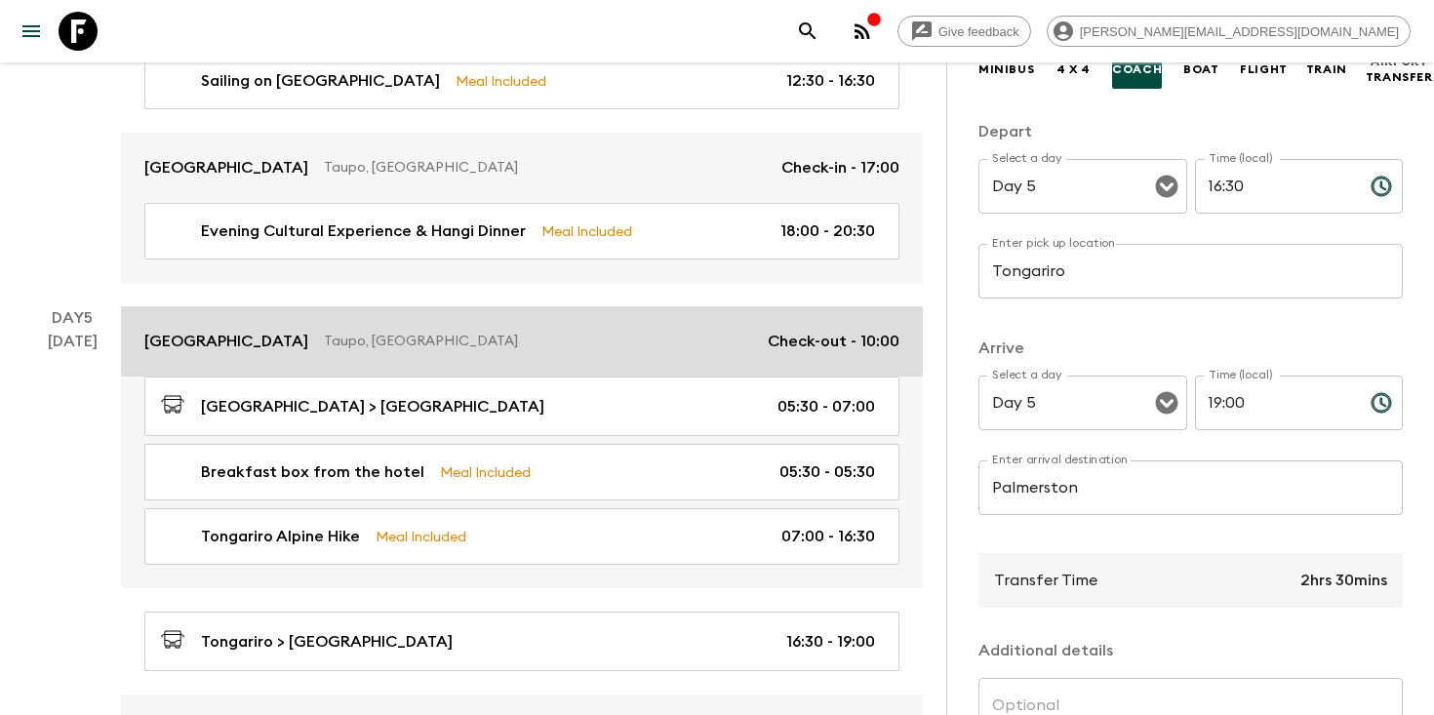
scroll to position [1981, 0]
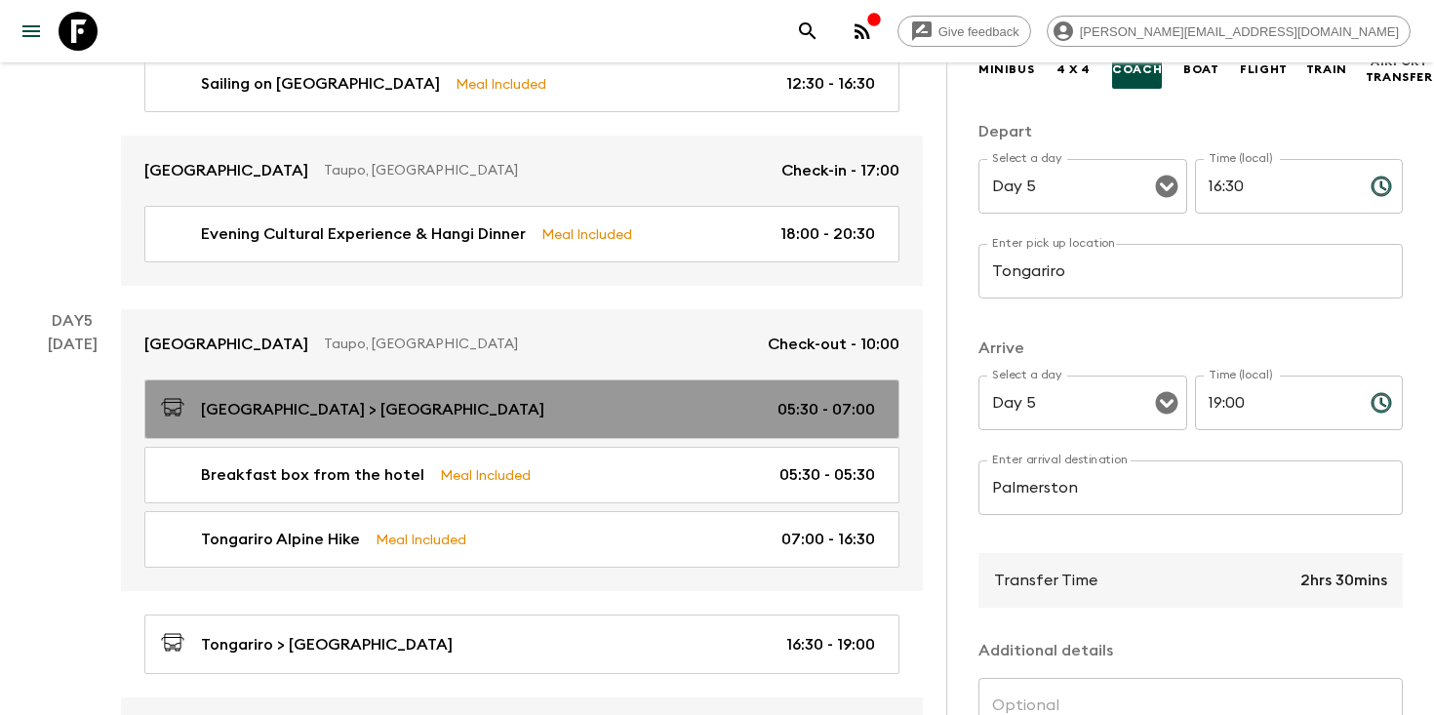
click at [491, 398] on div "[GEOGRAPHIC_DATA] > [GEOGRAPHIC_DATA] 05:30 - 07:00" at bounding box center [518, 409] width 714 height 26
type input "Lake Taupo"
type input "Tongariro"
type input "05:30"
type input "07:00"
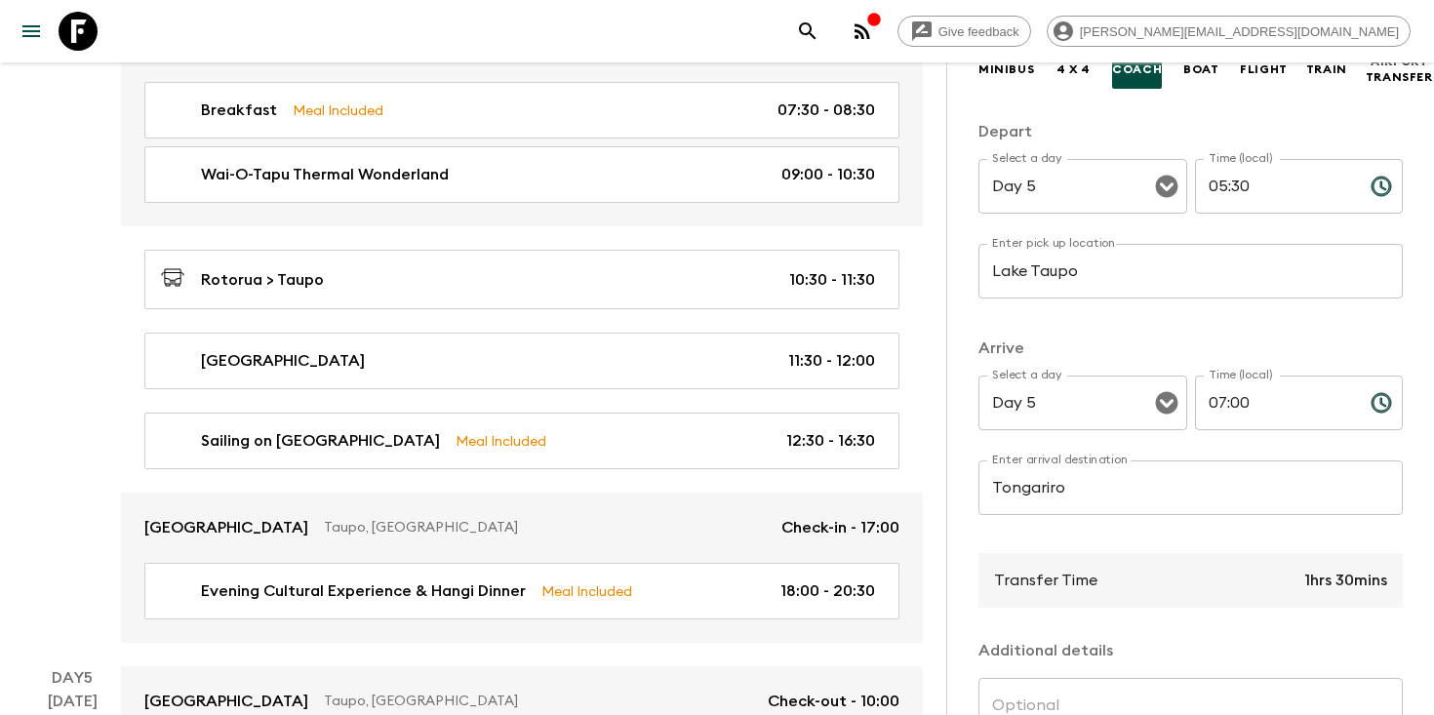
scroll to position [1618, 0]
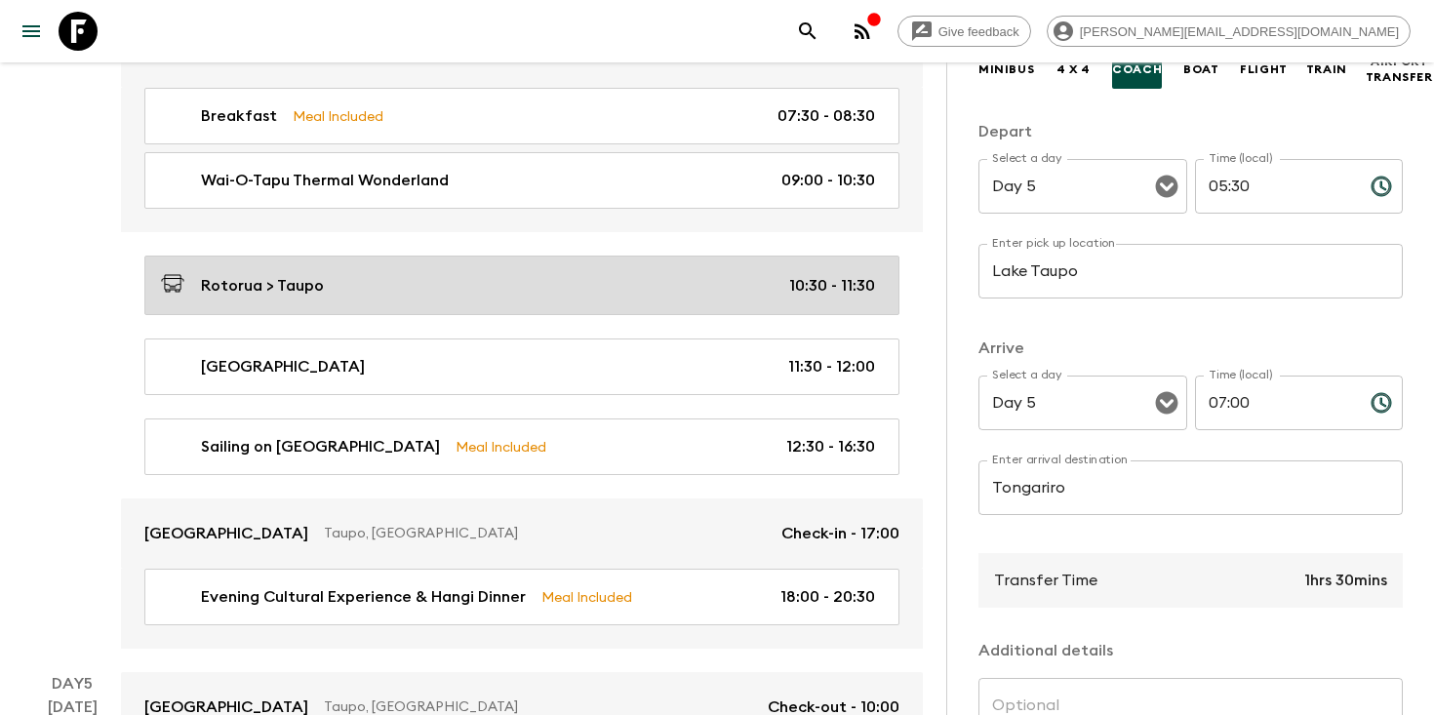
click at [478, 312] on link "Rotorua > Taupo 10:30 - 11:30" at bounding box center [521, 286] width 755 height 60
type input "Rotorua"
type input "Taupo"
type input "Day 4"
type input "10:30"
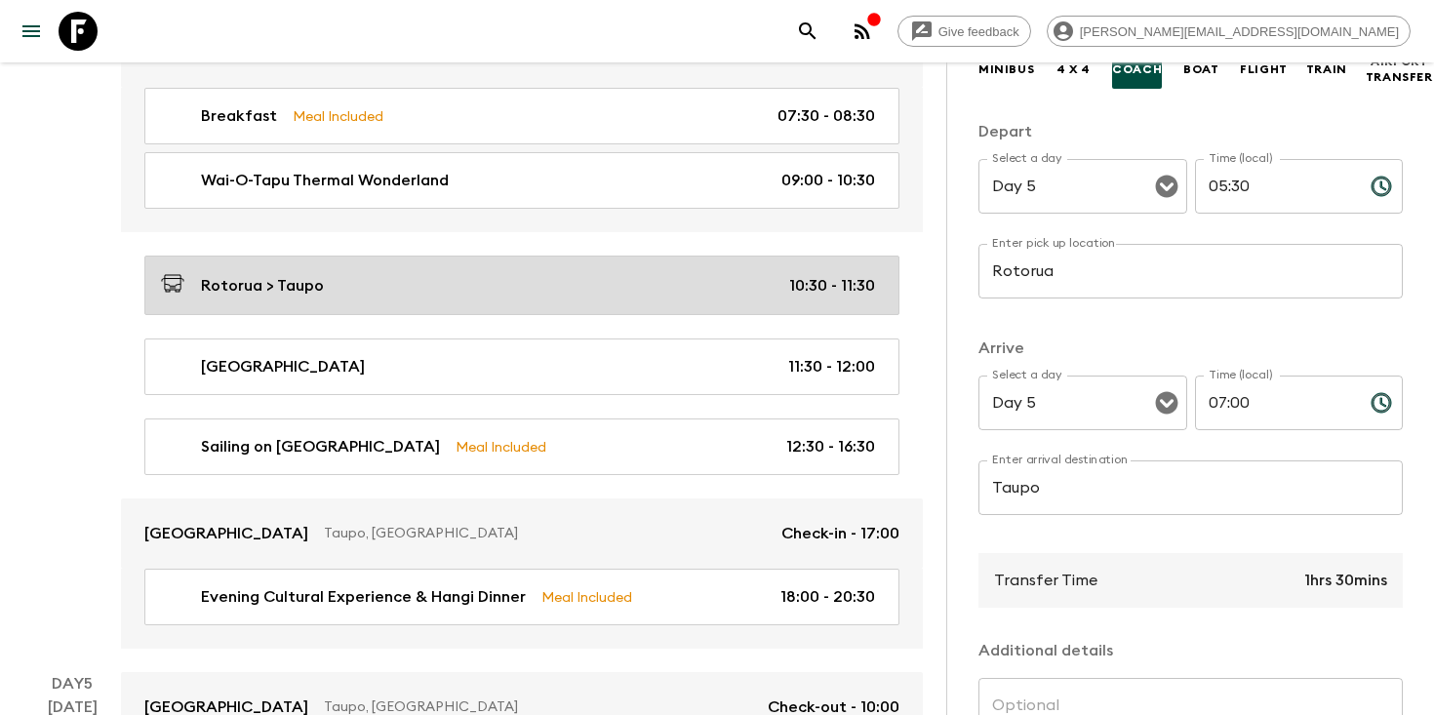
type input "Day 4"
type input "11:30"
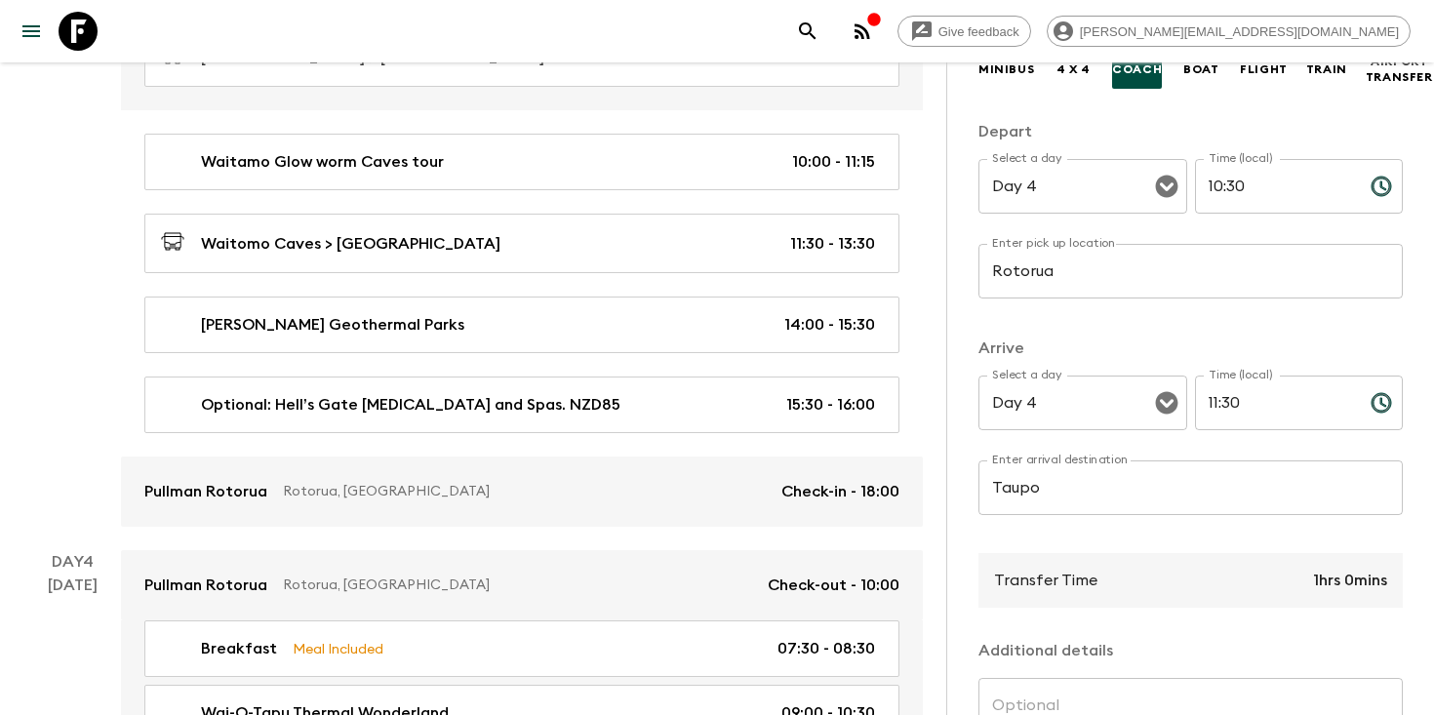
scroll to position [1047, 0]
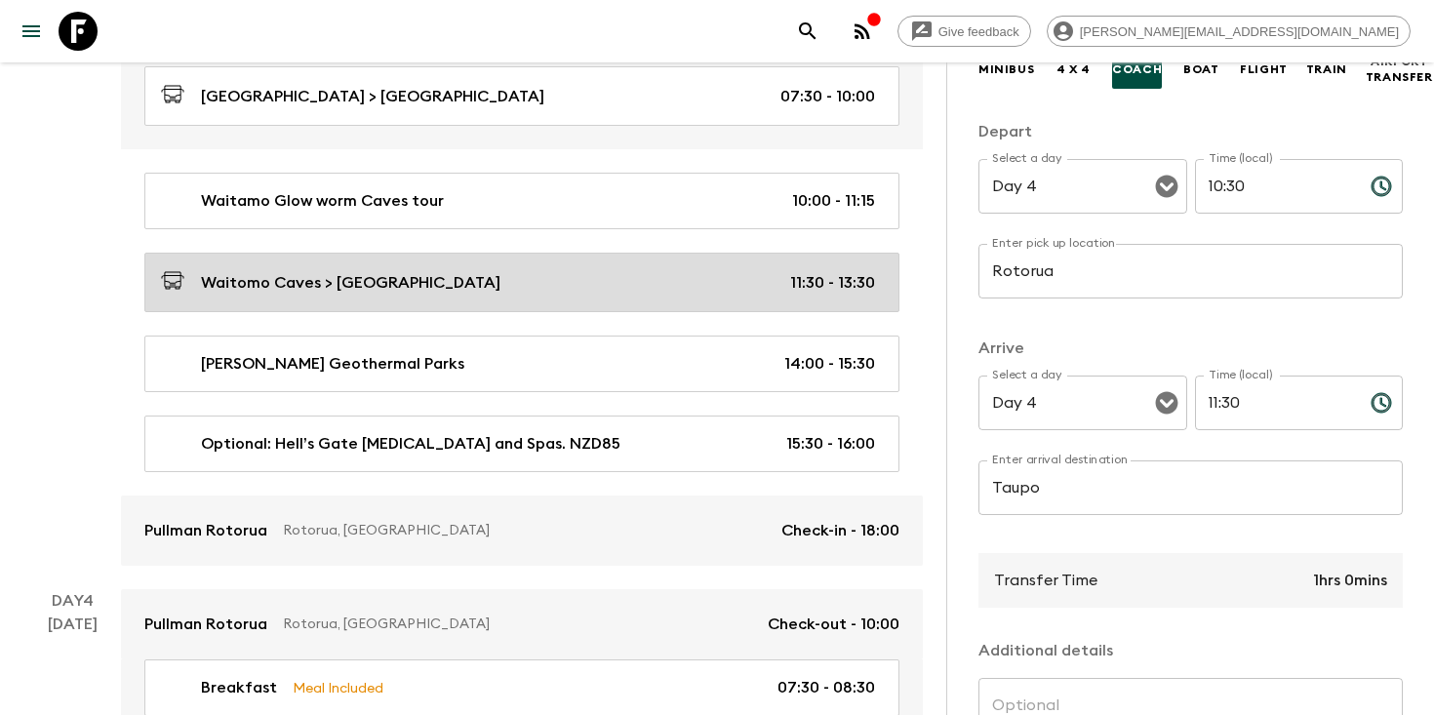
click at [471, 277] on div "Waitomo Caves > [GEOGRAPHIC_DATA] 11:30 - 13:30" at bounding box center [518, 282] width 714 height 26
type input "Waitomo Caves"
type input "Rotorua"
type input "Day 3"
type input "11:30"
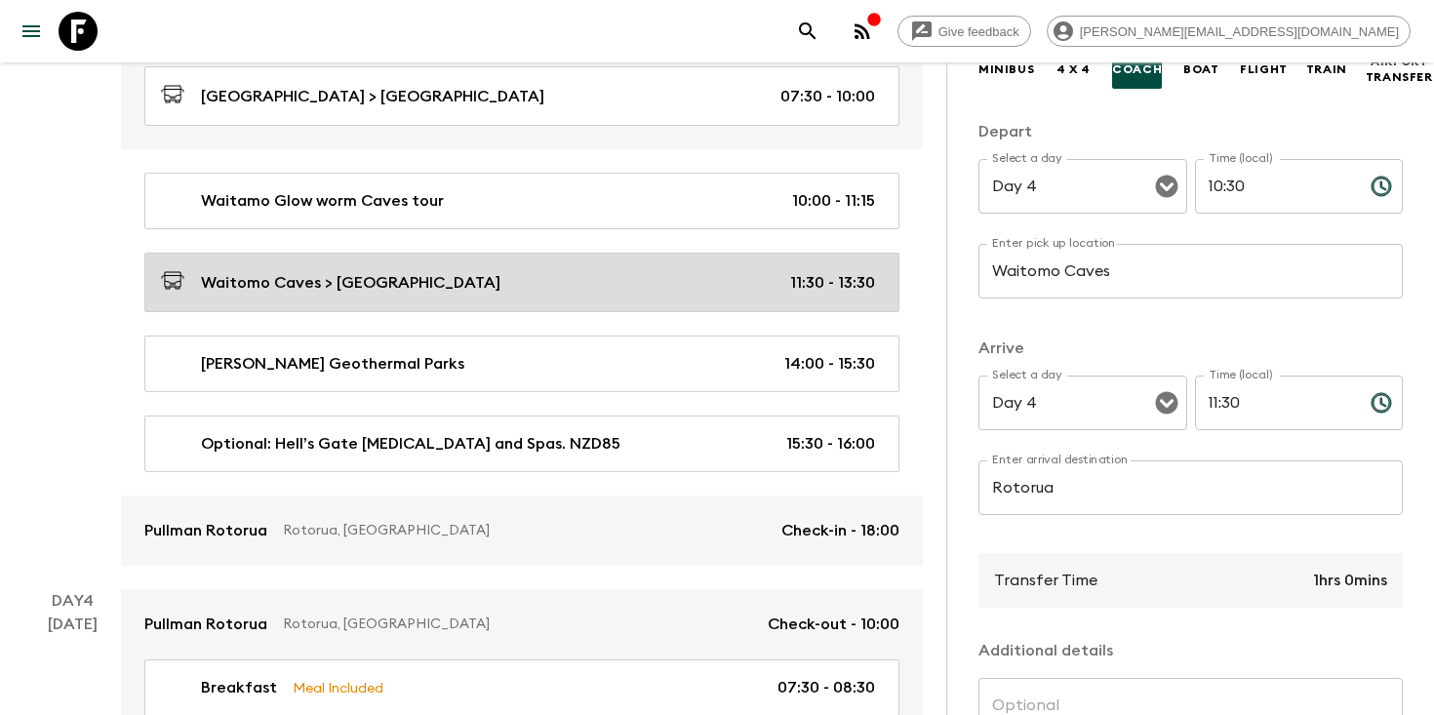
type input "Day 3"
type input "13:30"
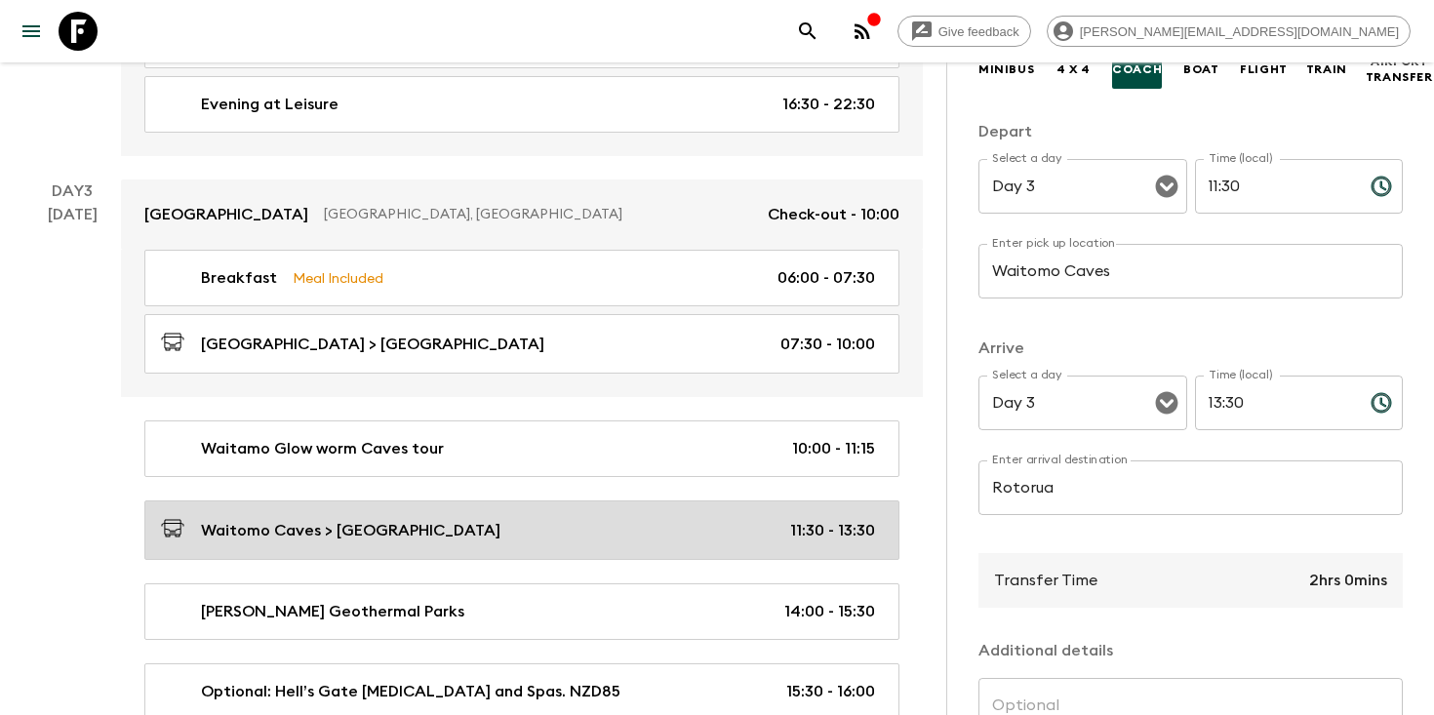
scroll to position [796, 0]
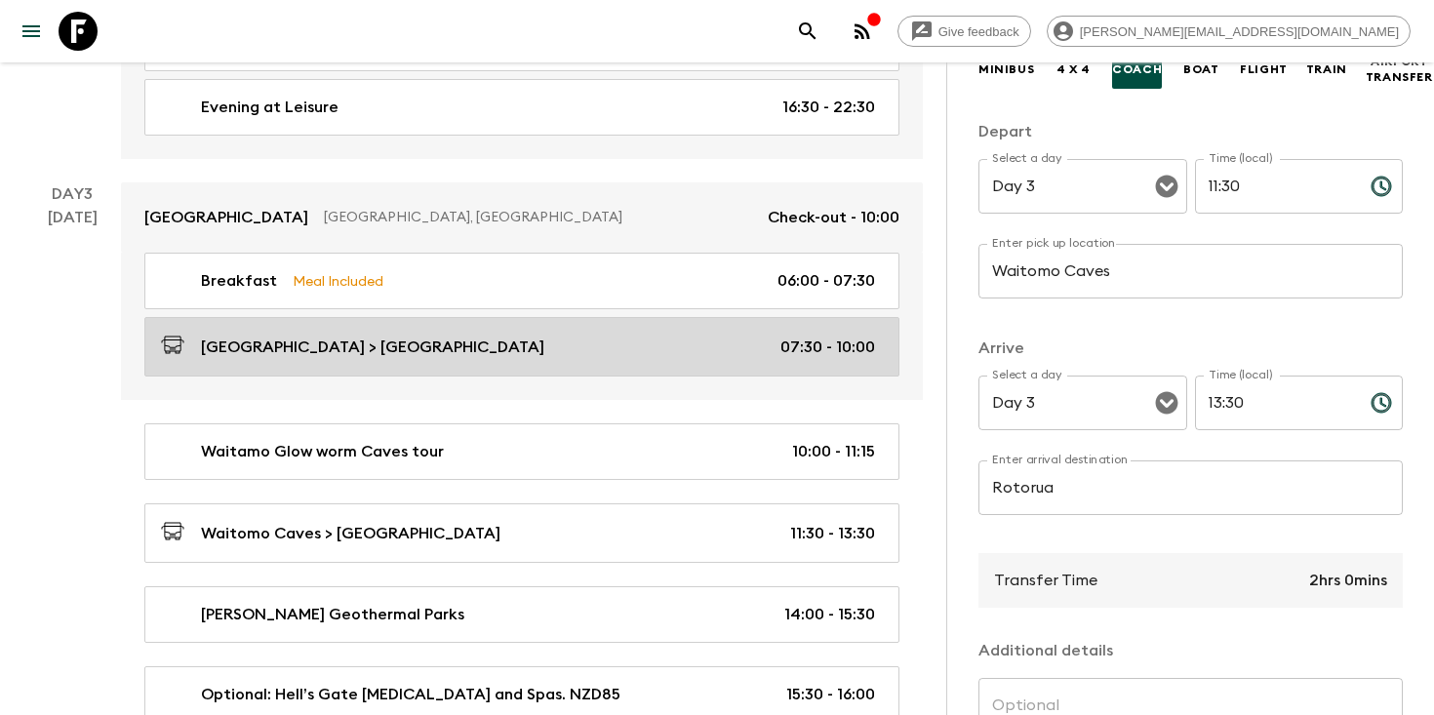
click at [462, 341] on div "[GEOGRAPHIC_DATA] > [GEOGRAPHIC_DATA] 07:30 - 10:00" at bounding box center [518, 347] width 714 height 26
type input "[GEOGRAPHIC_DATA]"
type input "Waitomo Caves"
type input "07:30"
type input "10:00"
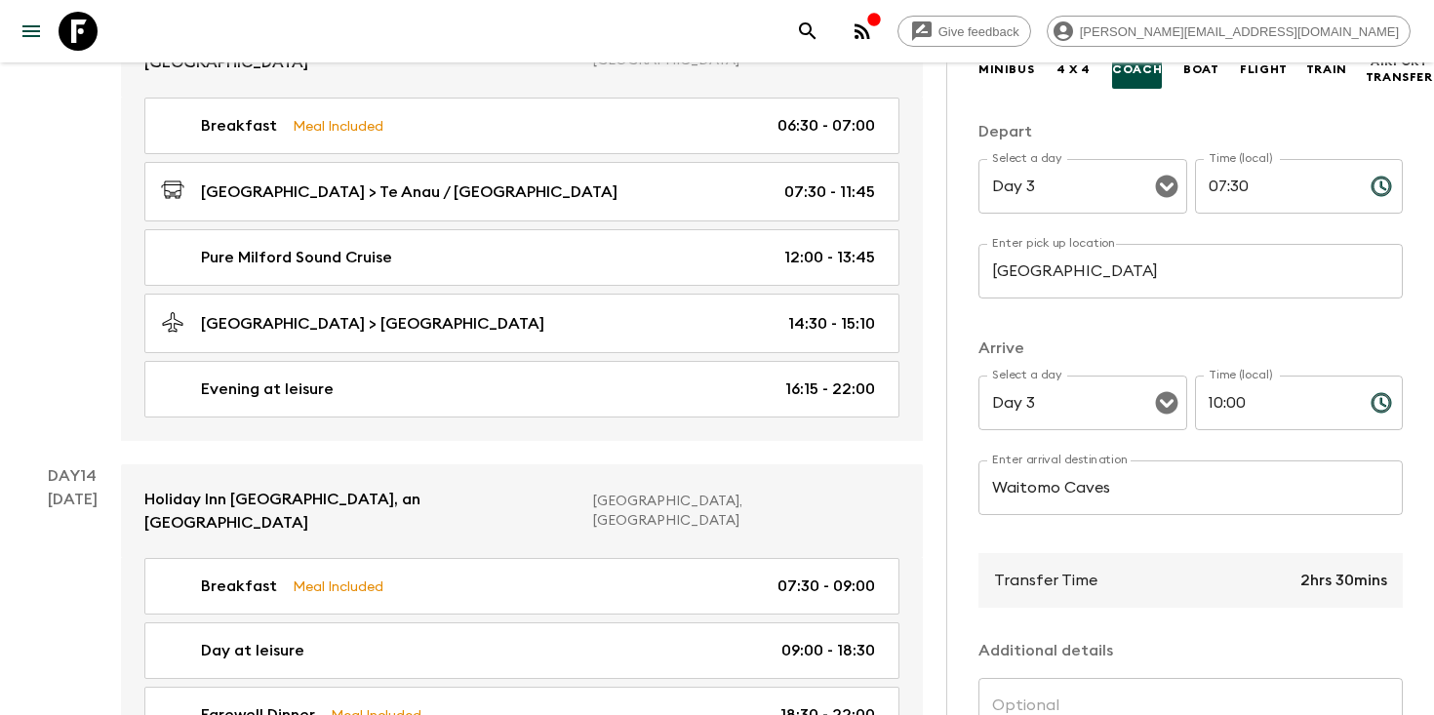
scroll to position [6361, 0]
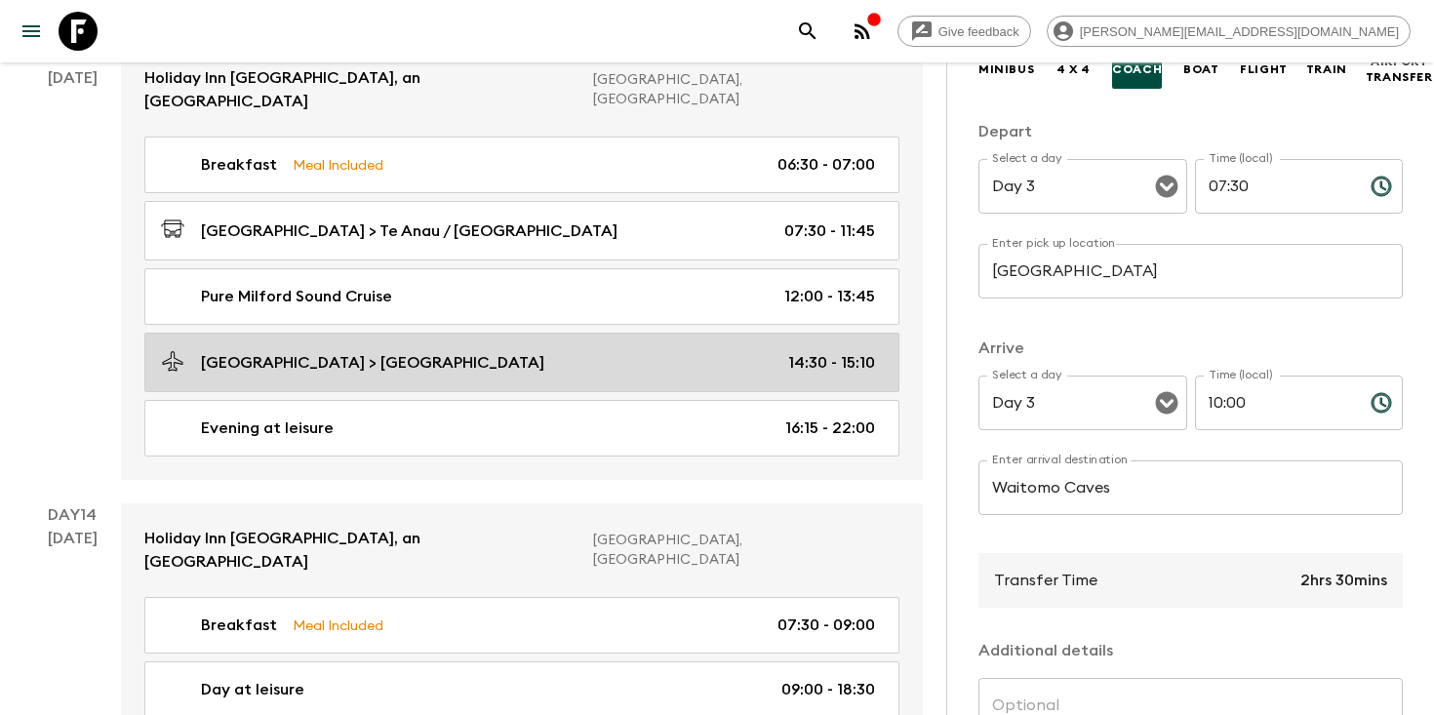
click at [368, 349] on div "[GEOGRAPHIC_DATA] > [GEOGRAPHIC_DATA] 14:30 - 15:10" at bounding box center [518, 362] width 714 height 26
type input "Milford Sound"
type input "[GEOGRAPHIC_DATA]"
type textarea "Fly out of [GEOGRAPHIC_DATA] after journeying in by road to see the landscape f…"
type input "Day 13"
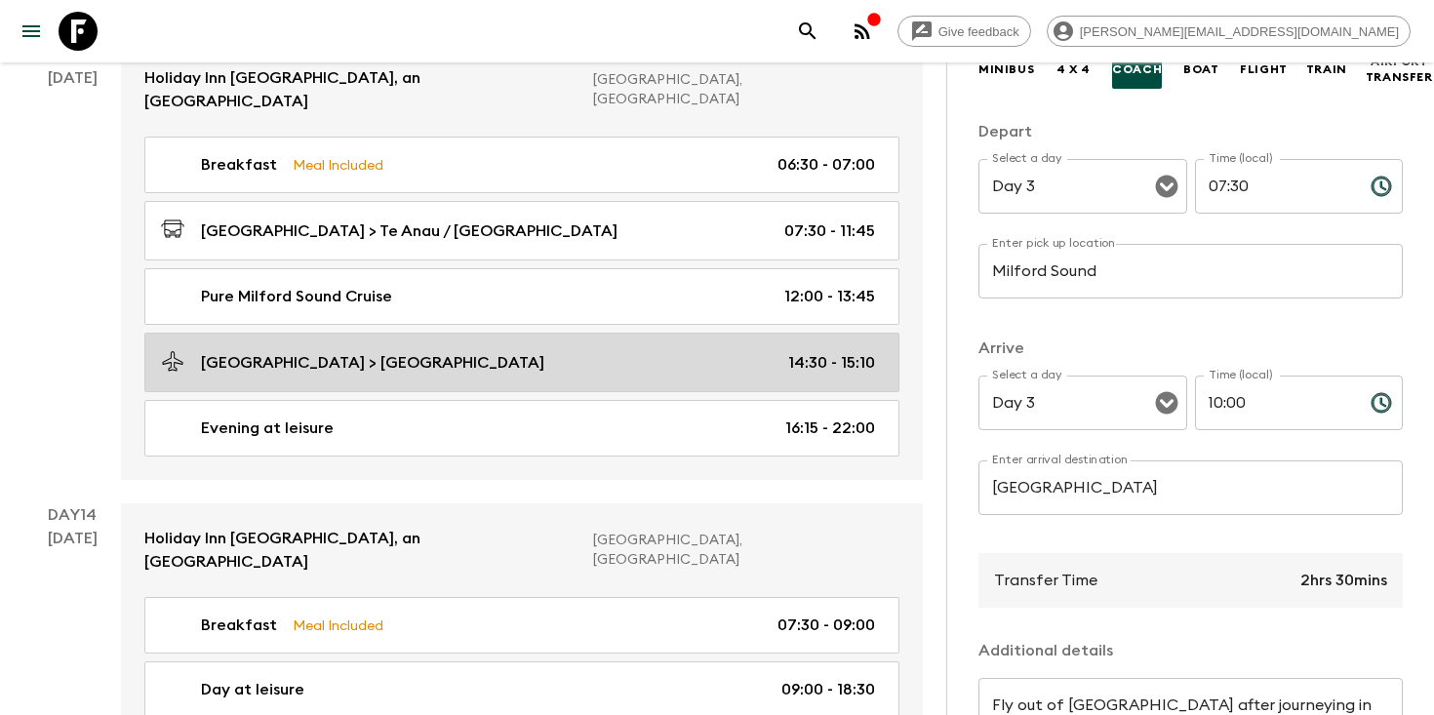
type input "14:30"
type input "Day 13"
type input "15:10"
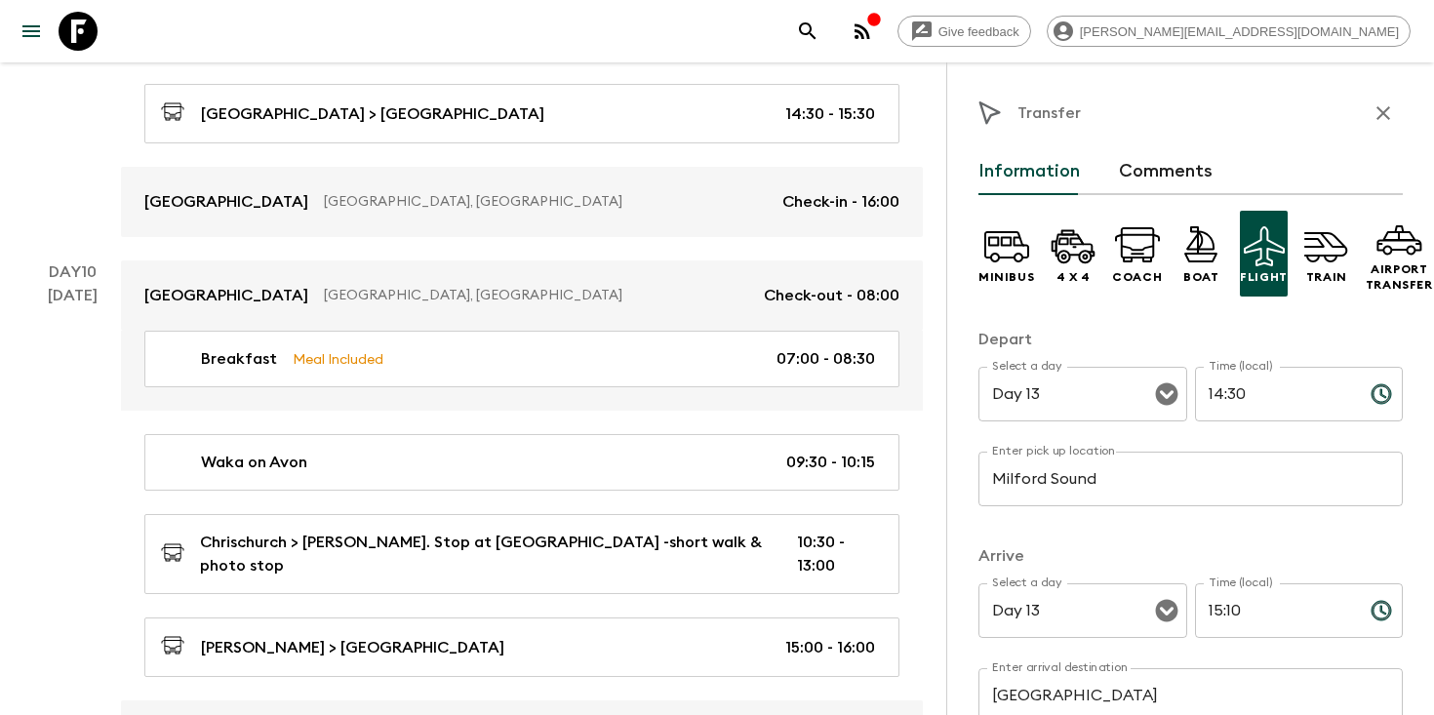
scroll to position [3664, 0]
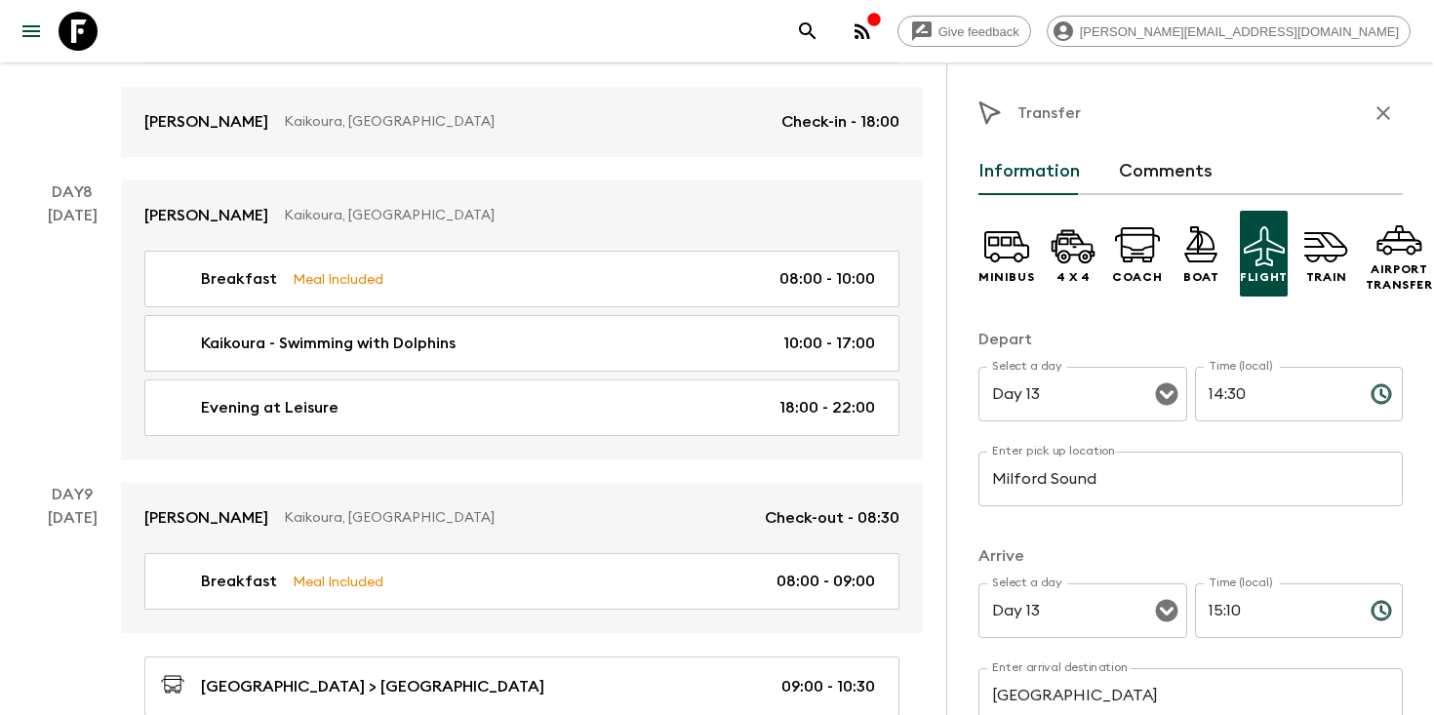
click at [1380, 117] on icon "button" at bounding box center [1384, 113] width 14 height 14
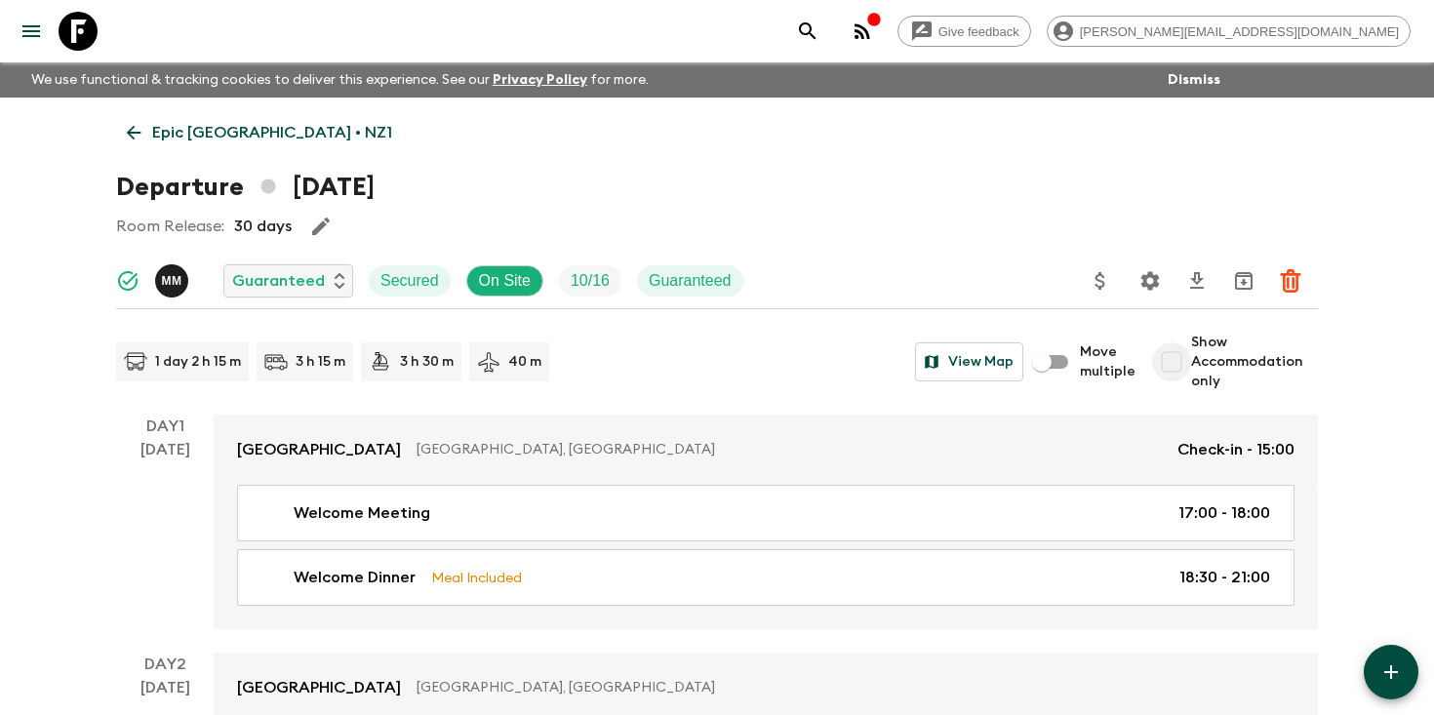
click at [1178, 360] on input "Show Accommodation only" at bounding box center [1171, 361] width 39 height 39
checkbox input "true"
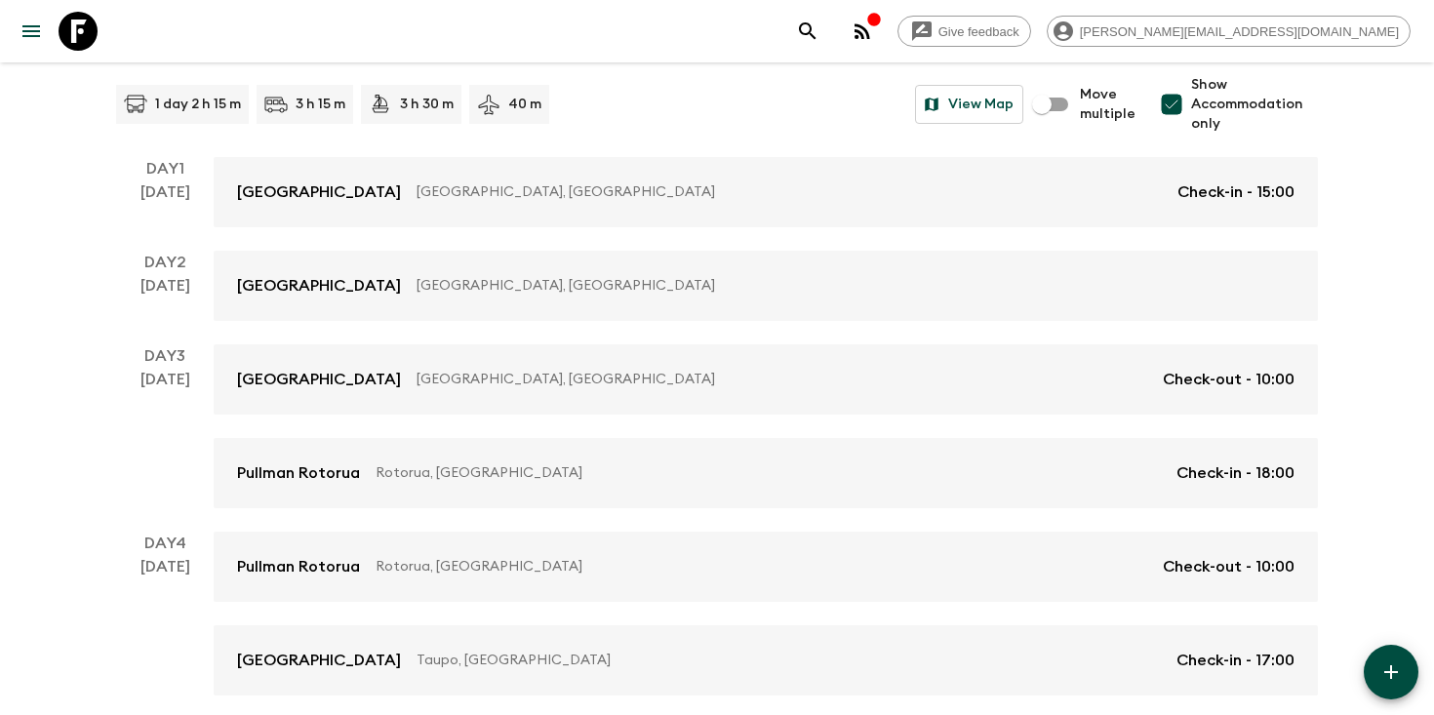
scroll to position [282, 0]
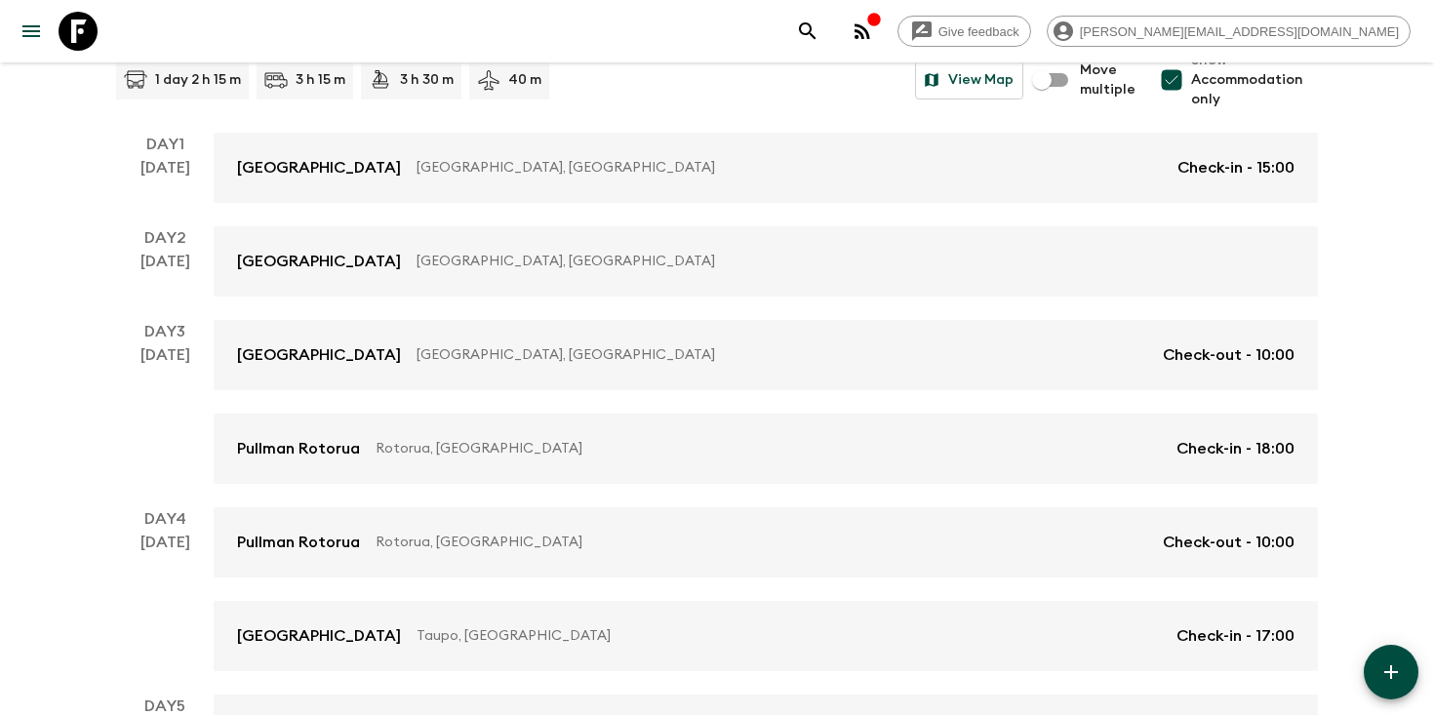
click at [819, 37] on icon "search adventures" at bounding box center [807, 31] width 23 height 23
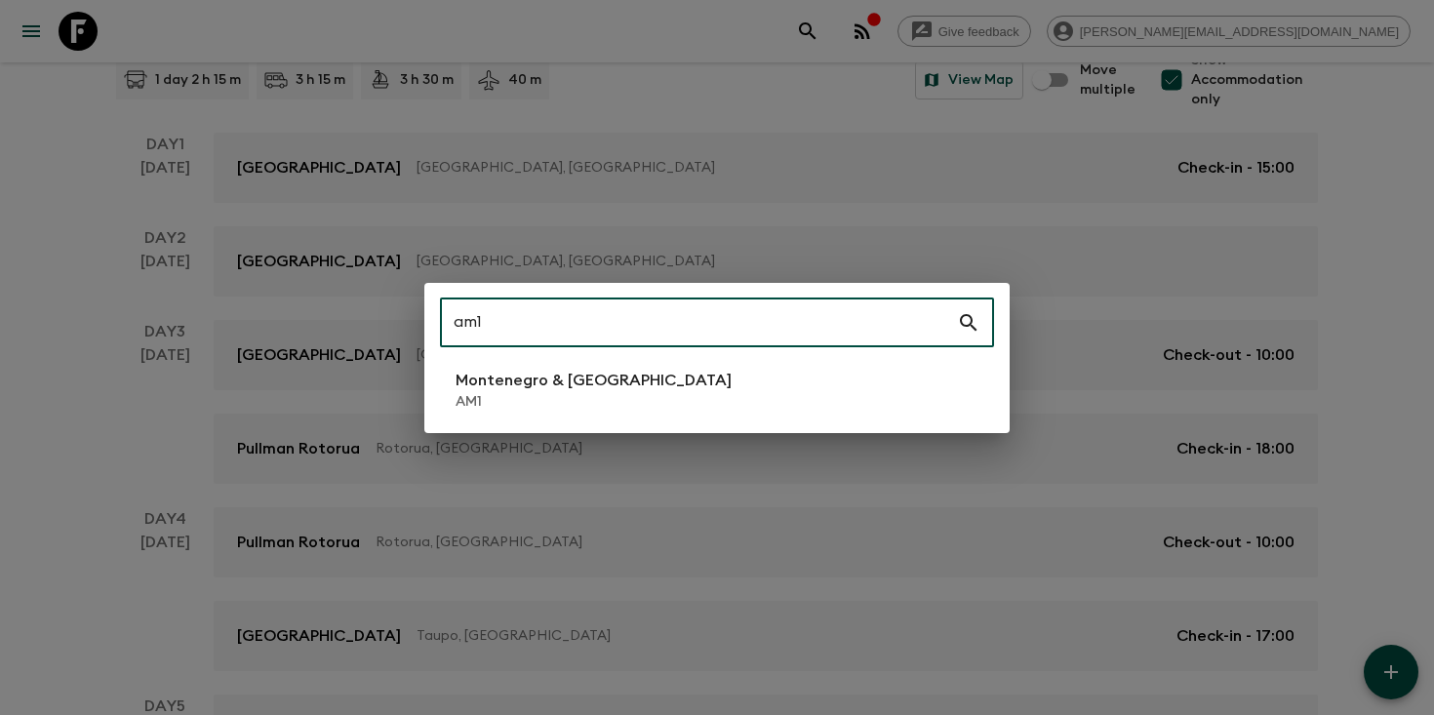
type input "am1"
click at [666, 390] on li "Montenegro & Albania AM1" at bounding box center [717, 390] width 554 height 55
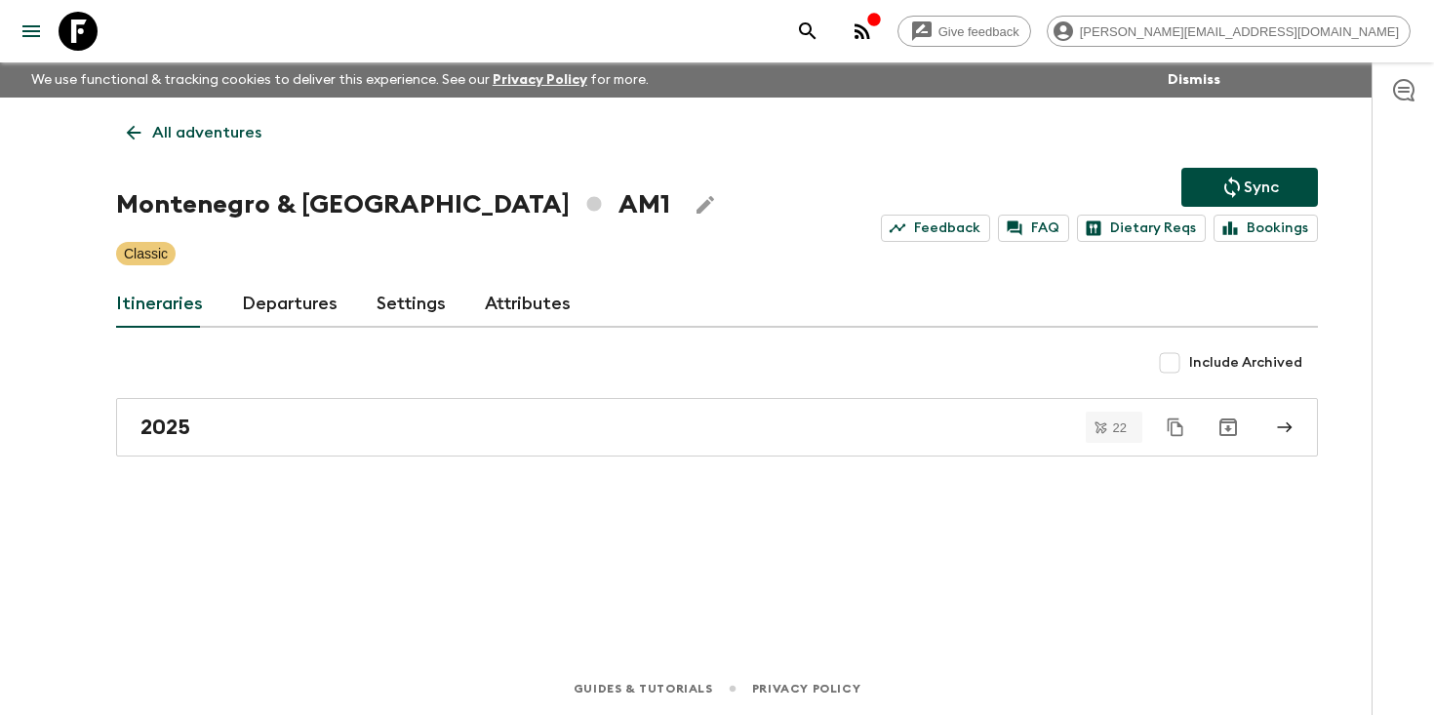
click at [293, 318] on link "Departures" at bounding box center [290, 304] width 96 height 47
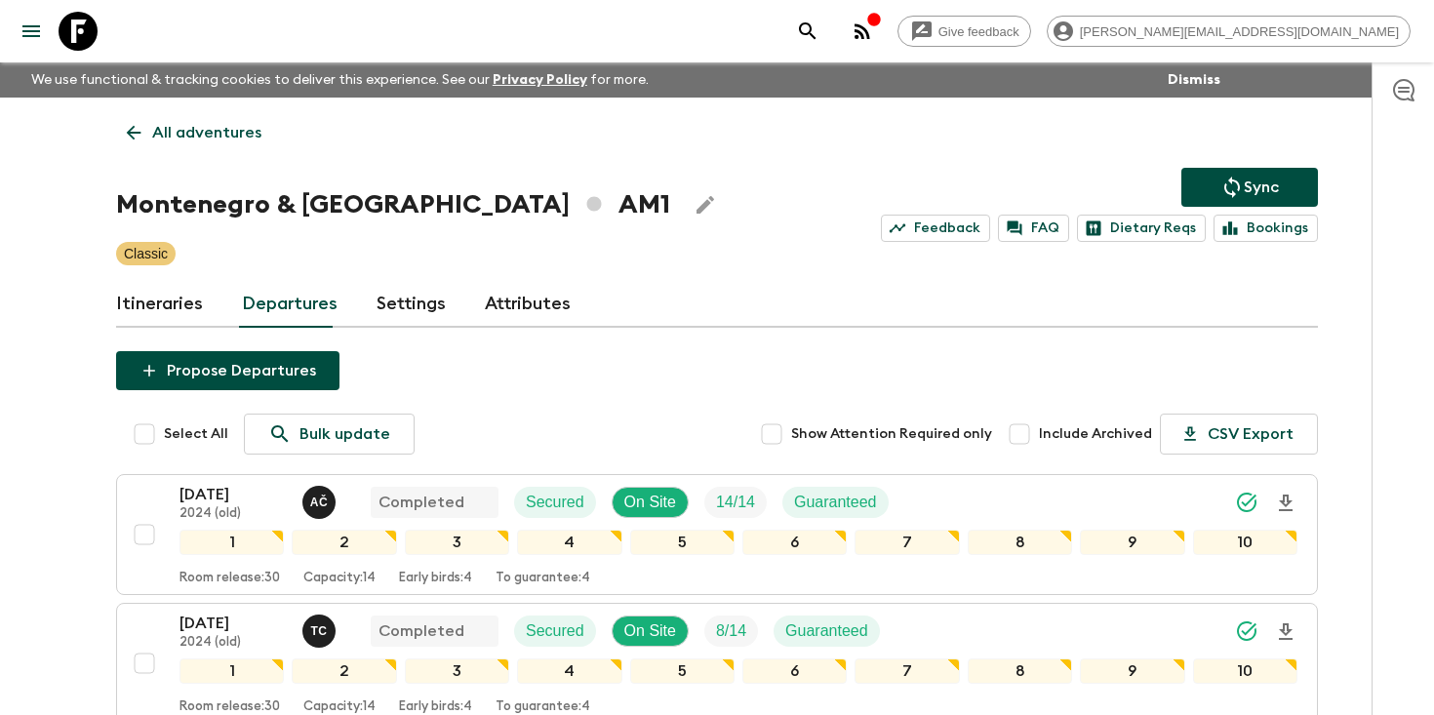
click at [819, 31] on icon "search adventures" at bounding box center [807, 31] width 23 height 23
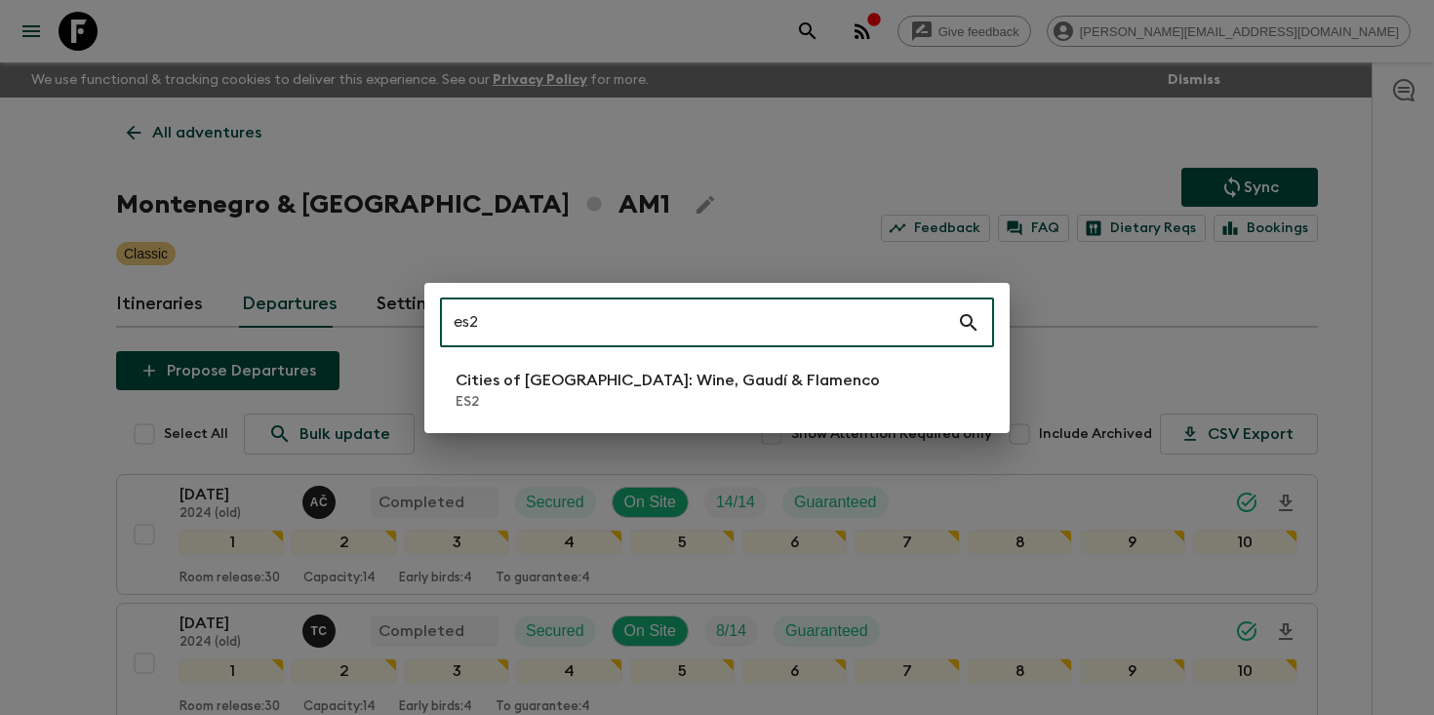
type input "es2"
click at [592, 398] on p "ES2" at bounding box center [668, 402] width 424 height 20
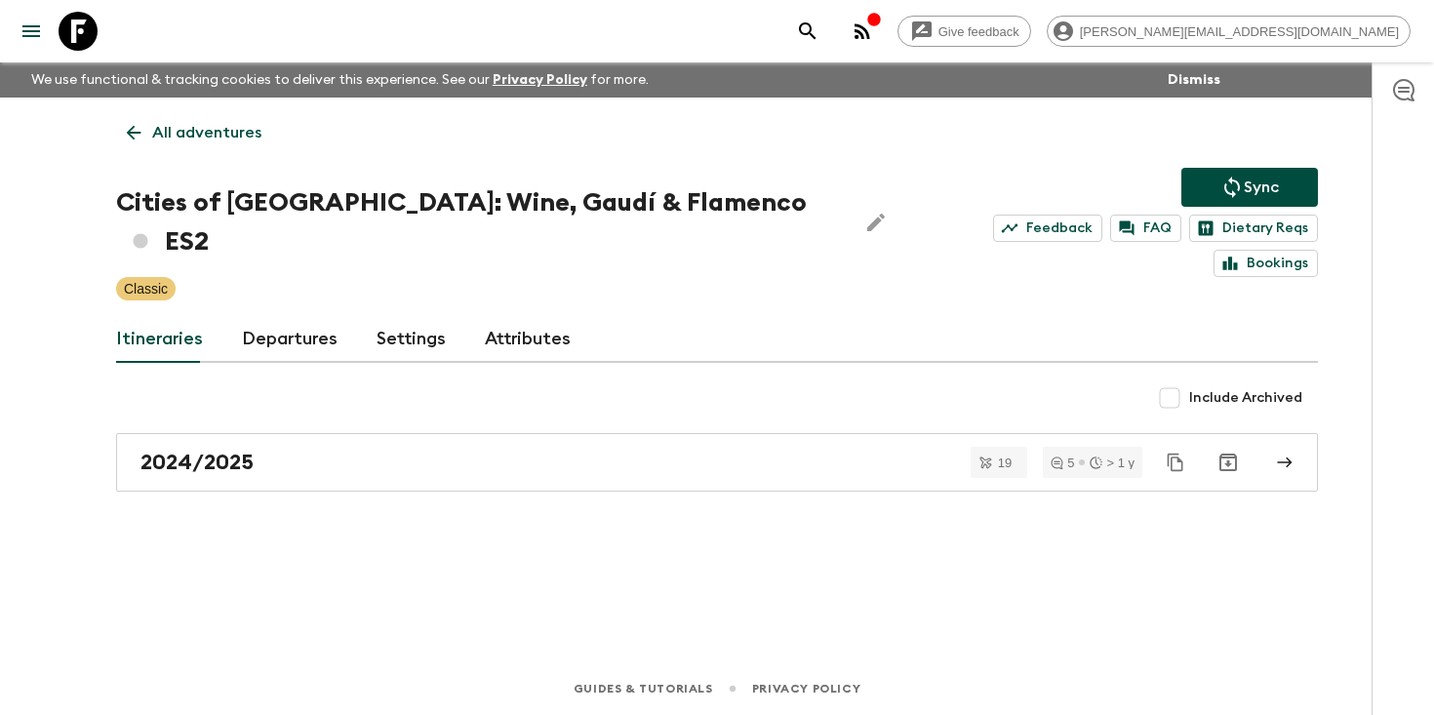
click at [280, 316] on link "Departures" at bounding box center [290, 339] width 96 height 47
